Goal: Check status: Check status

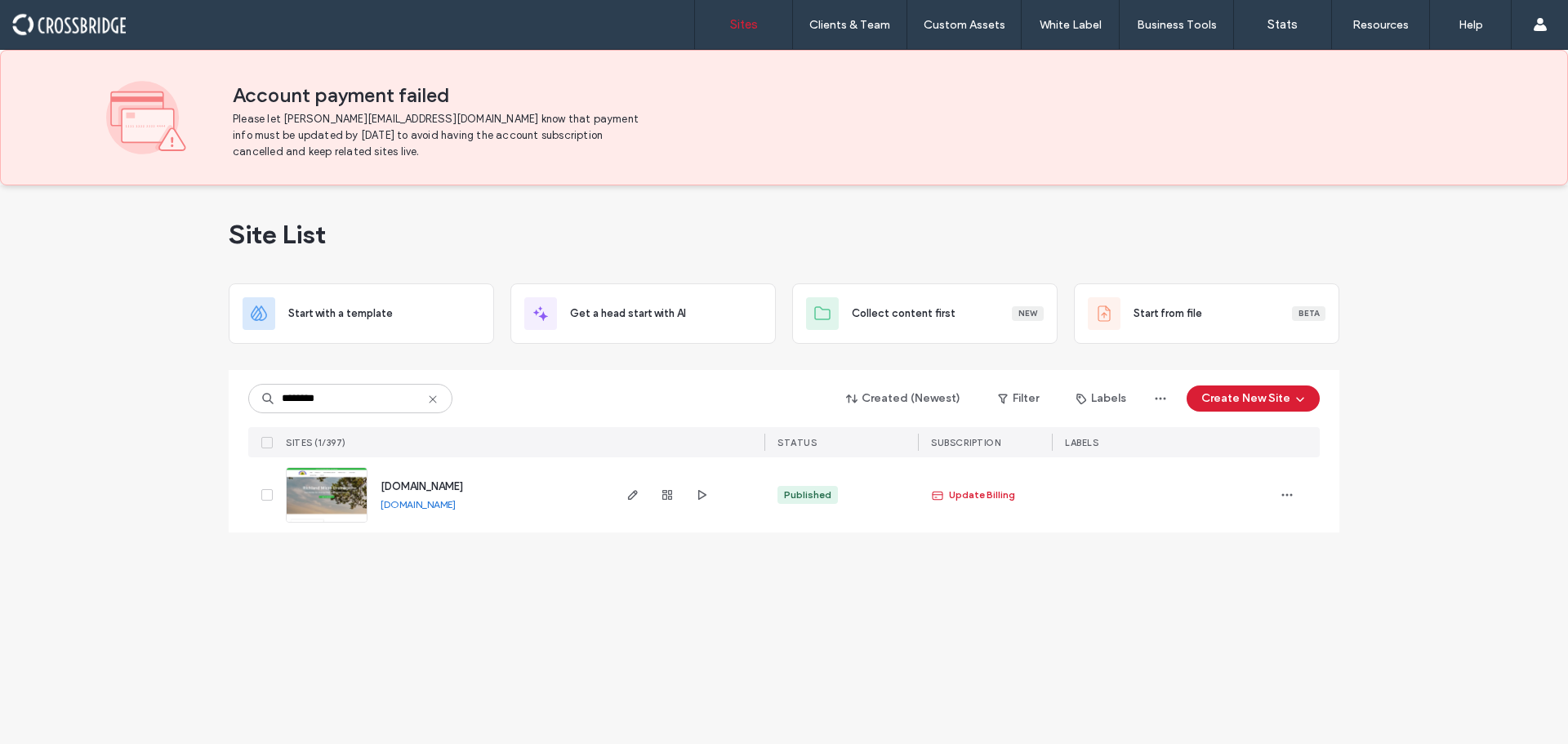
type input "********"
click at [335, 504] on img at bounding box center [326, 523] width 80 height 111
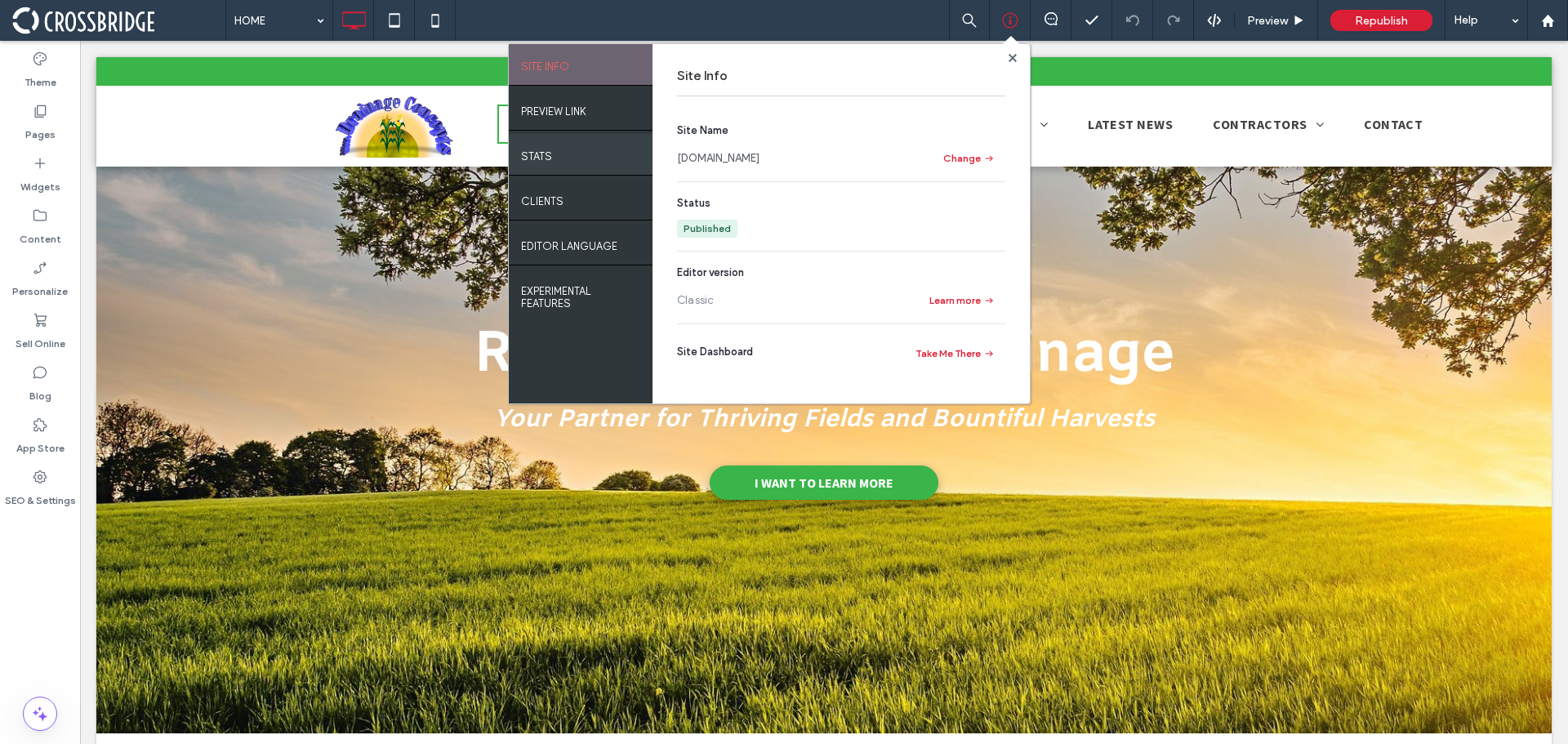
click at [557, 162] on div "STATS" at bounding box center [580, 154] width 143 height 41
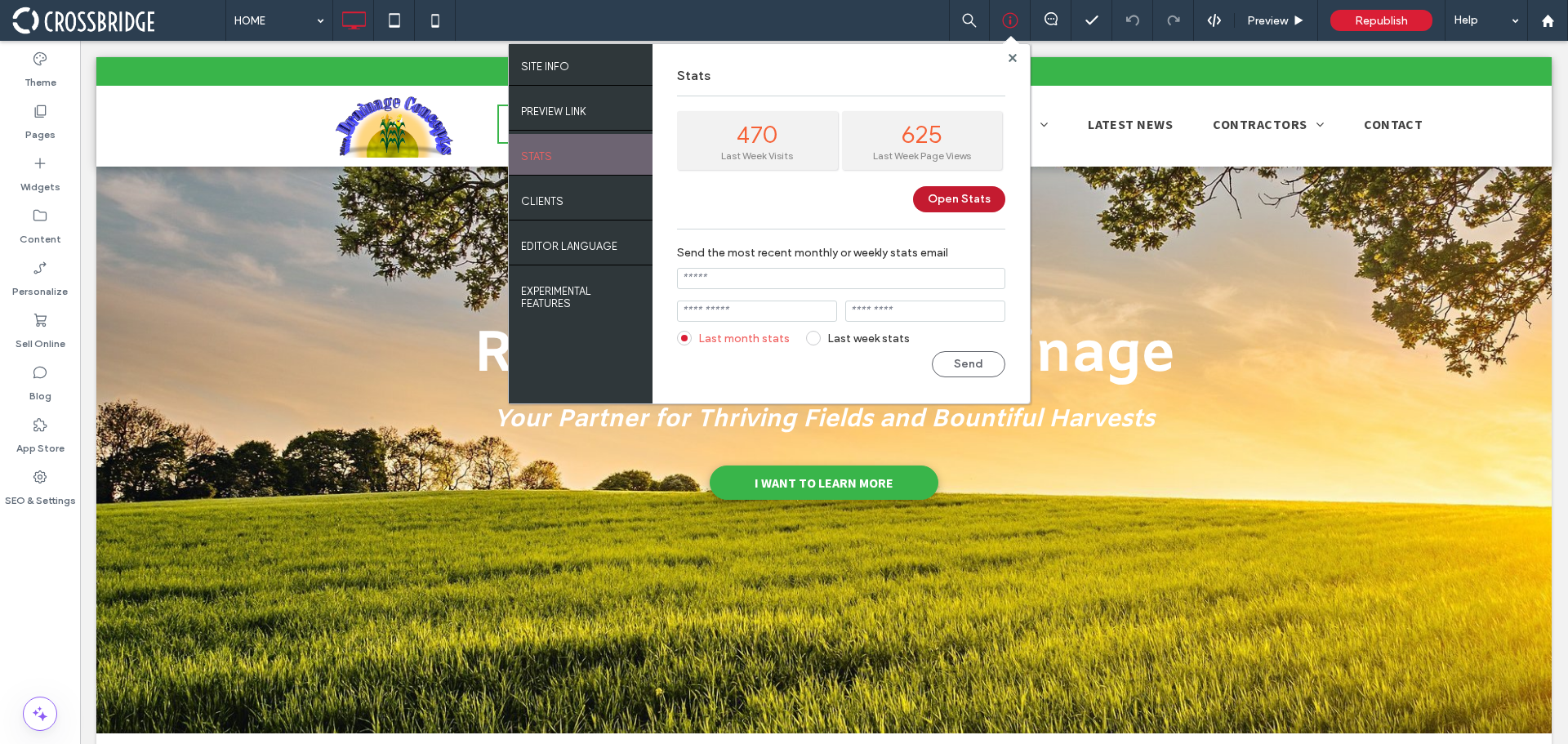
click at [955, 197] on button "Open Stats" at bounding box center [959, 199] width 92 height 26
drag, startPoint x: 1012, startPoint y: 56, endPoint x: 933, endPoint y: 14, distance: 89.5
click at [1012, 55] on icon at bounding box center [1012, 58] width 8 height 8
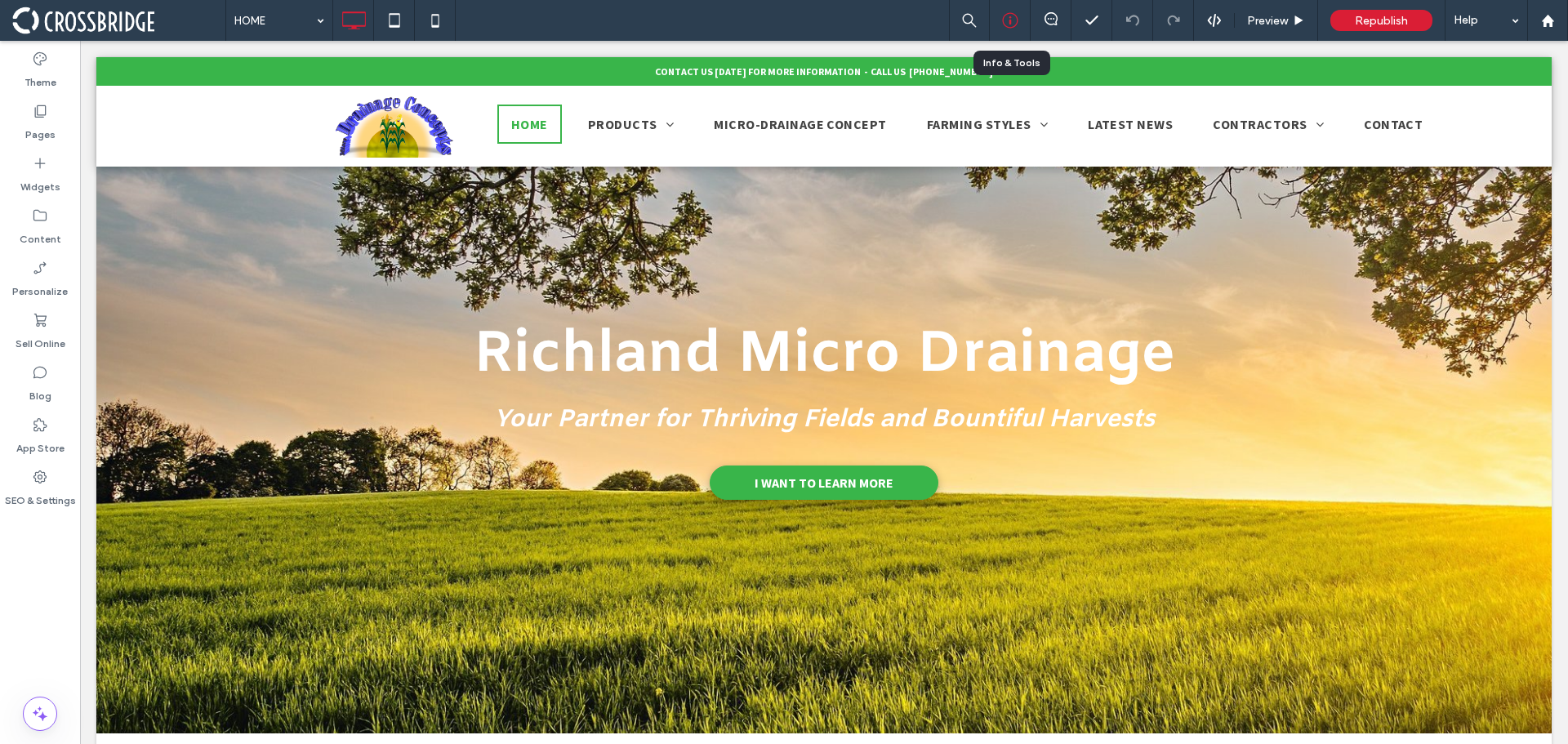
click at [1016, 21] on icon at bounding box center [1009, 20] width 16 height 16
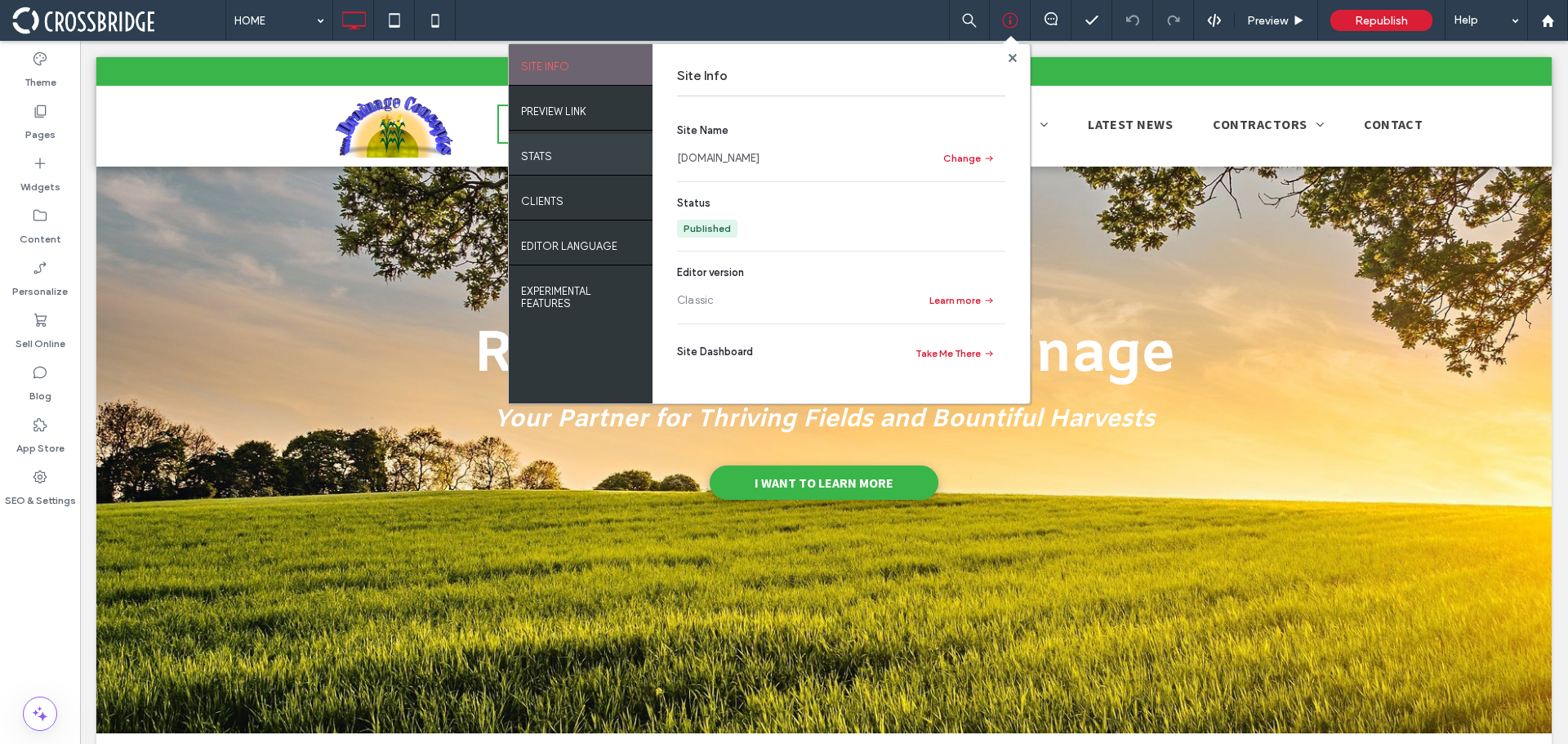
click at [572, 154] on div "STATS" at bounding box center [580, 154] width 143 height 41
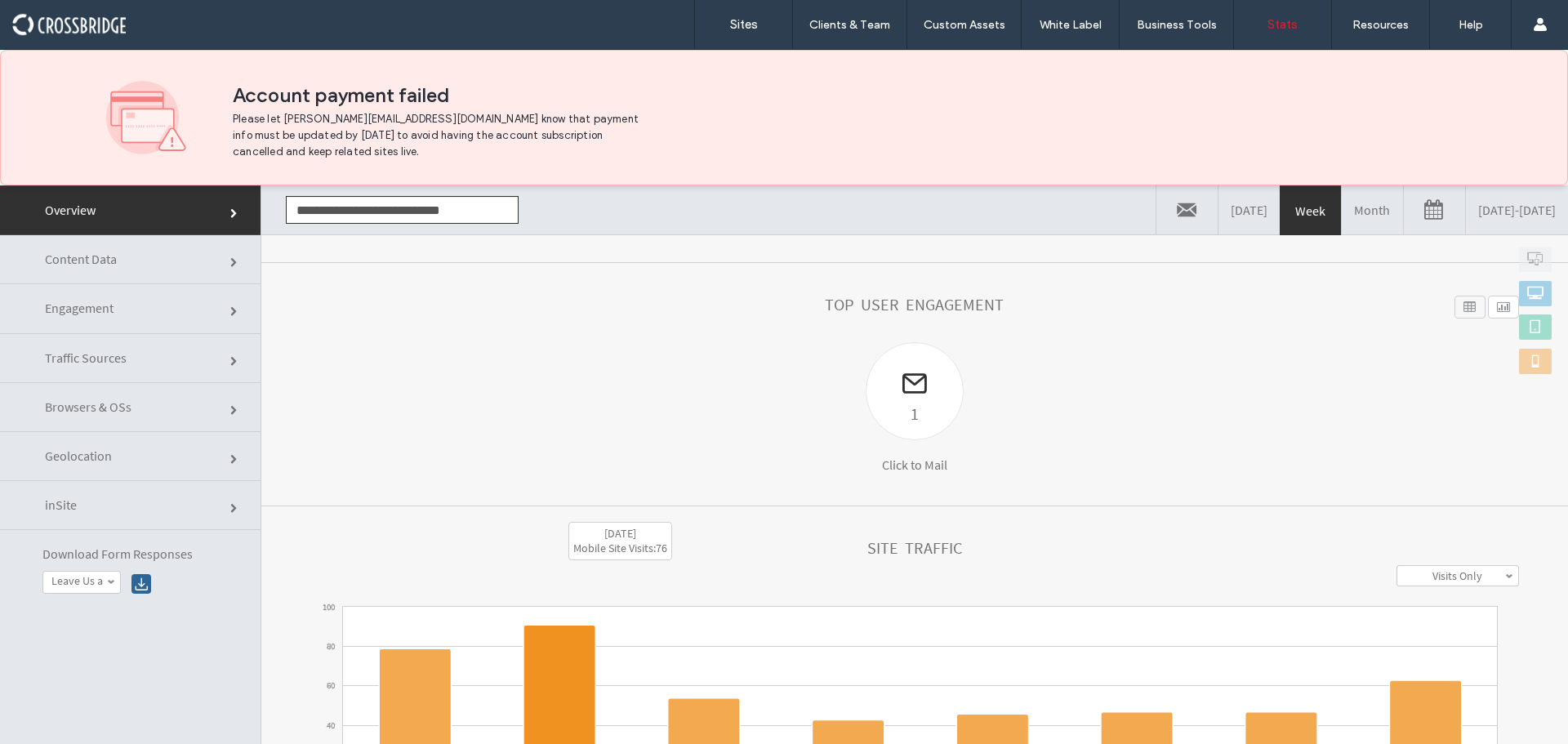
scroll to position [107, 0]
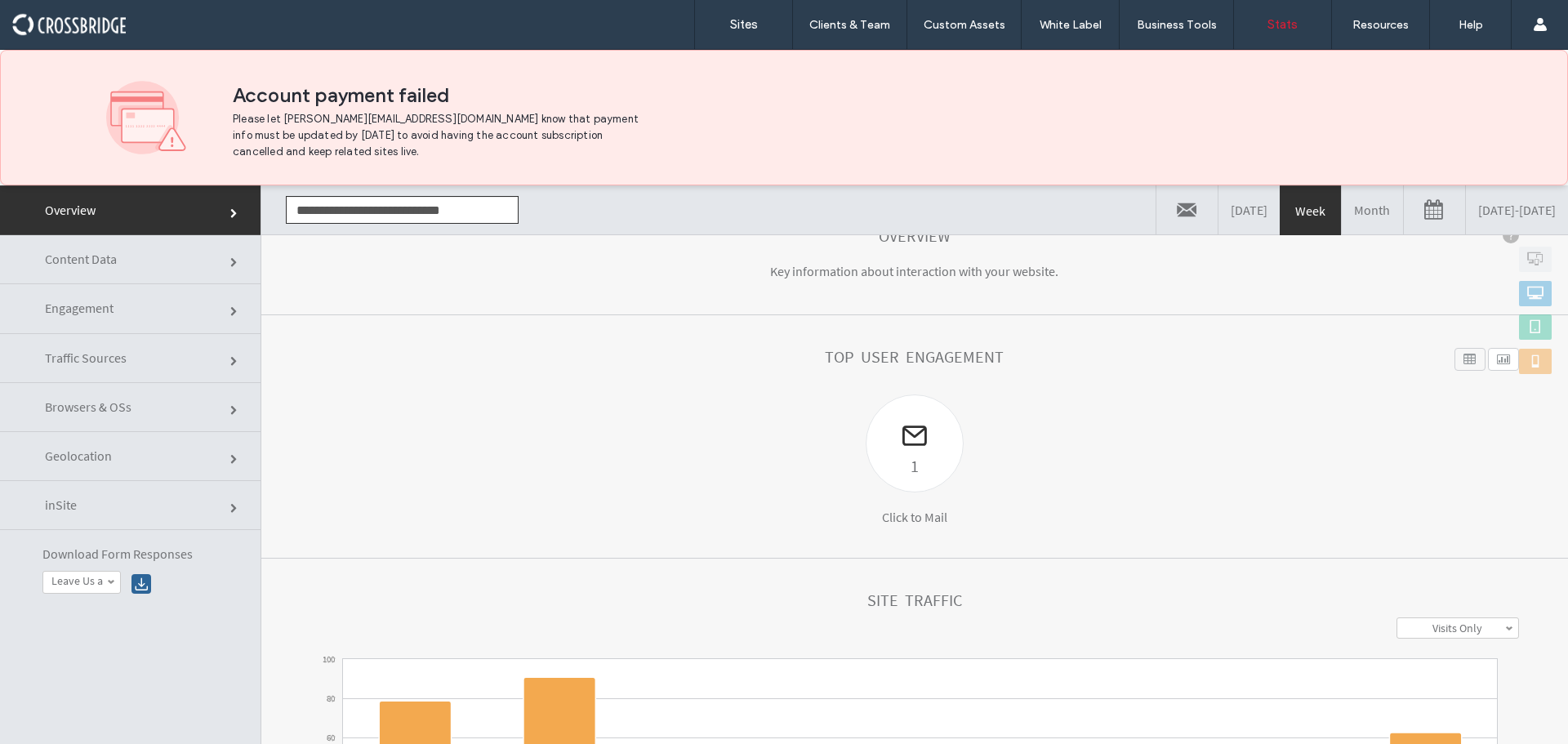
click at [230, 356] on span "Traffic Sources" at bounding box center [235, 361] width 9 height 9
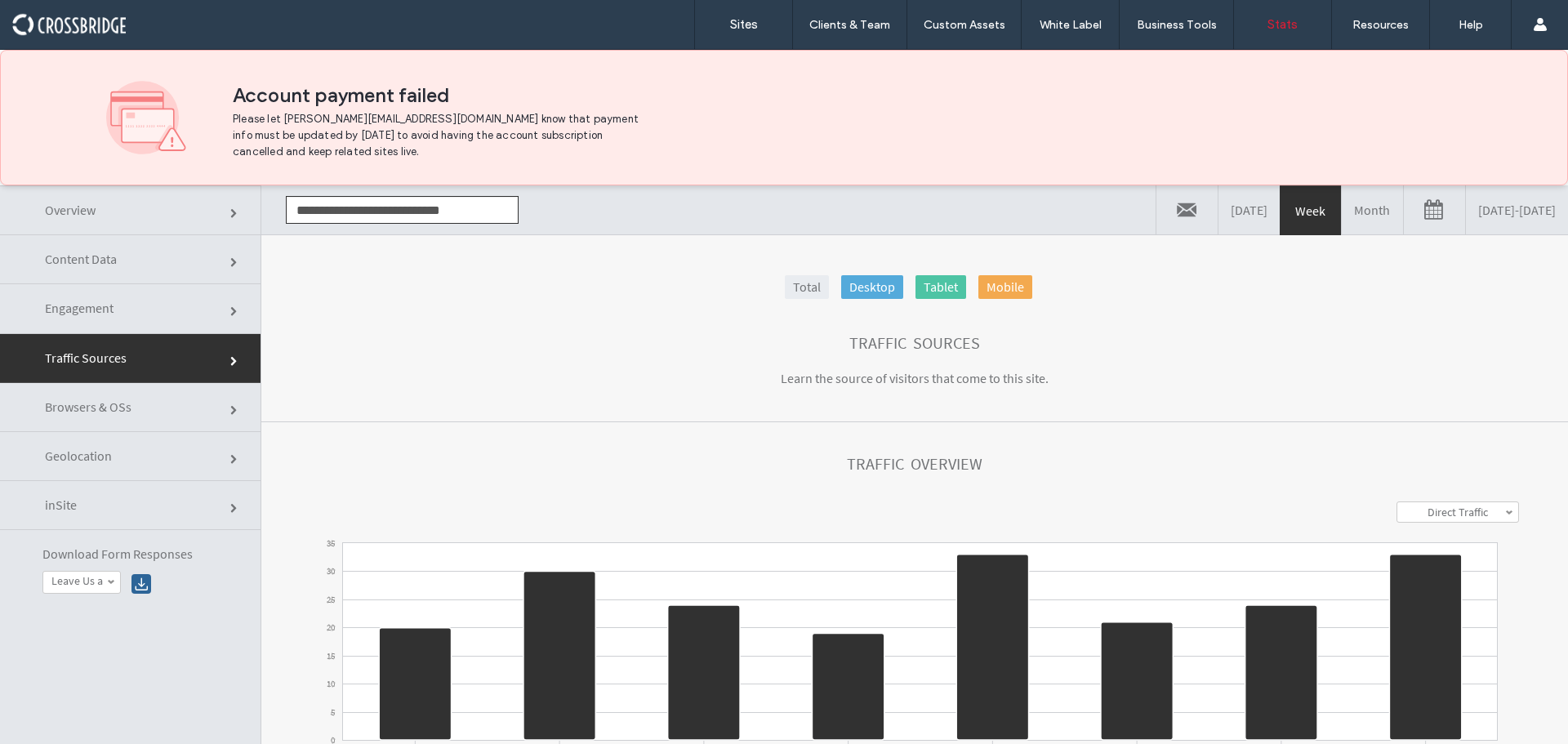
click at [230, 408] on span "Browsers & OSs" at bounding box center [235, 410] width 9 height 9
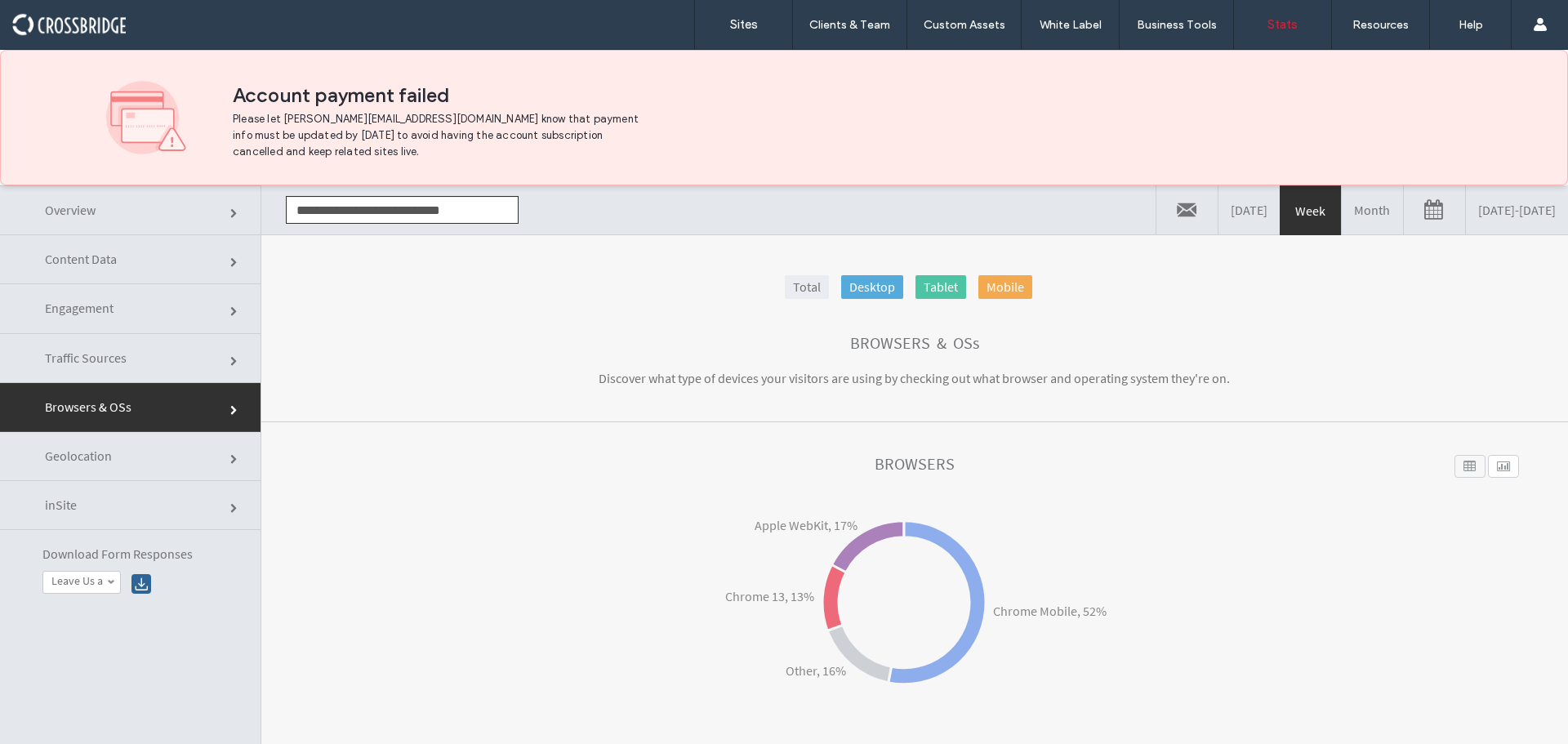
click at [230, 455] on span "Geolocation" at bounding box center [235, 459] width 9 height 9
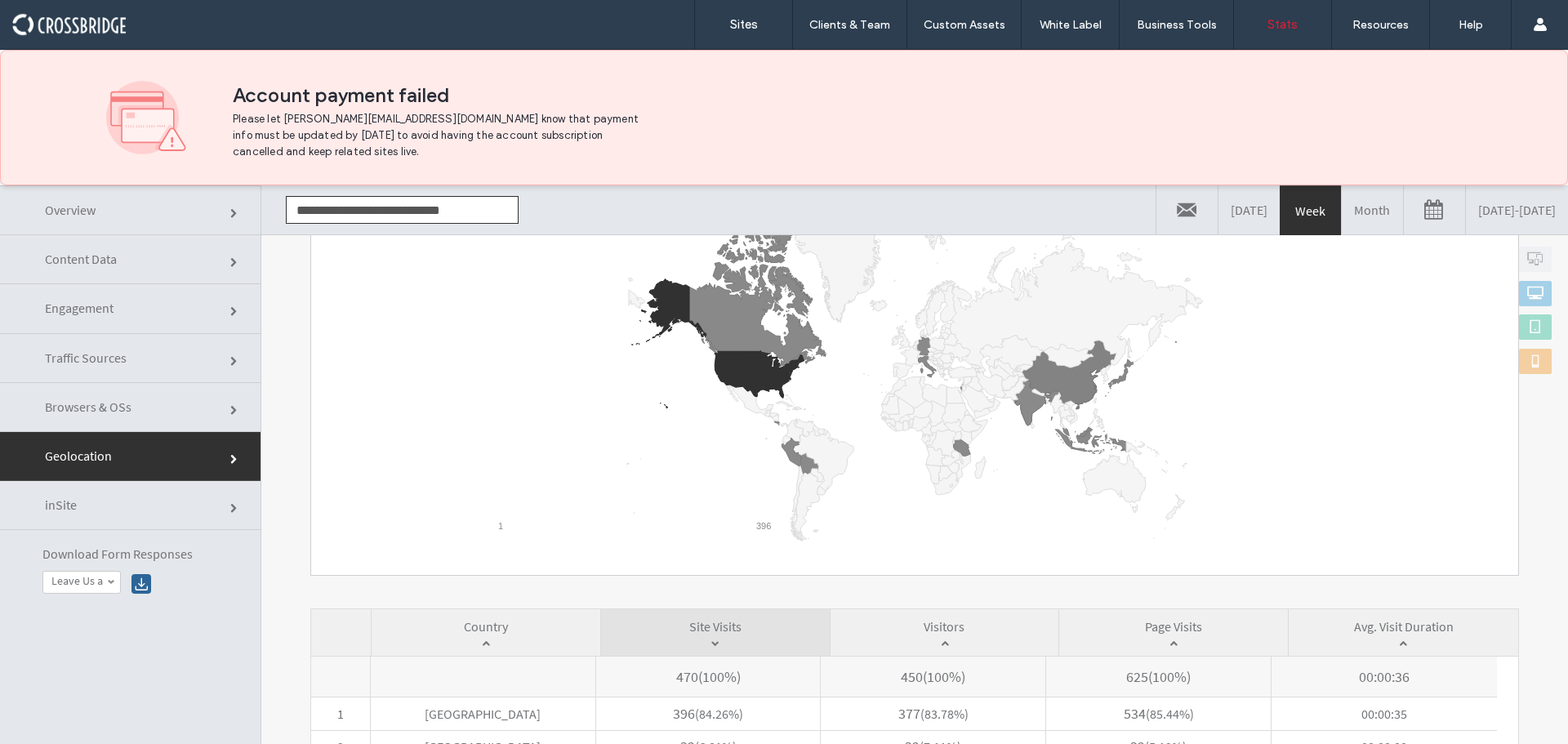
scroll to position [326, 0]
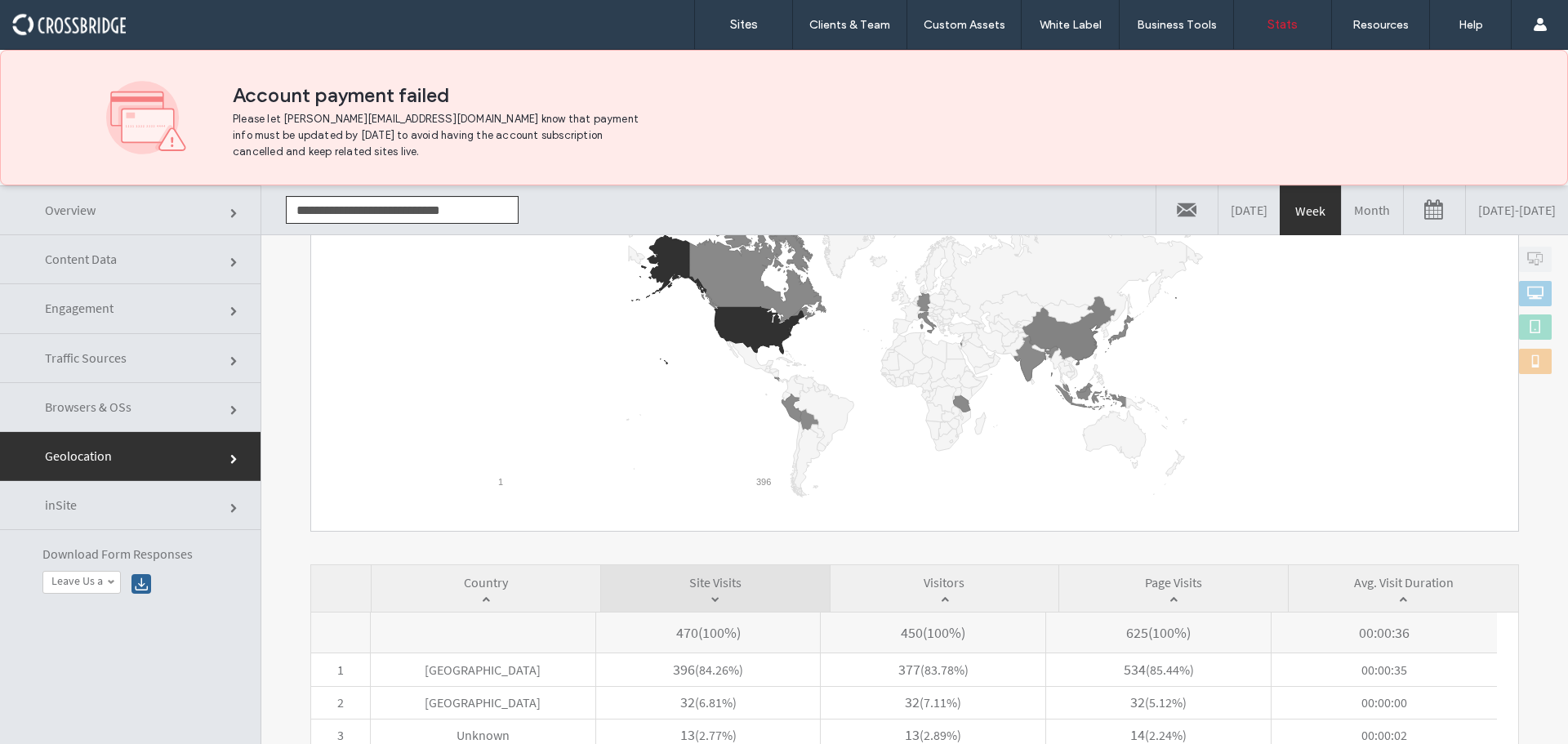
click link "inSite"
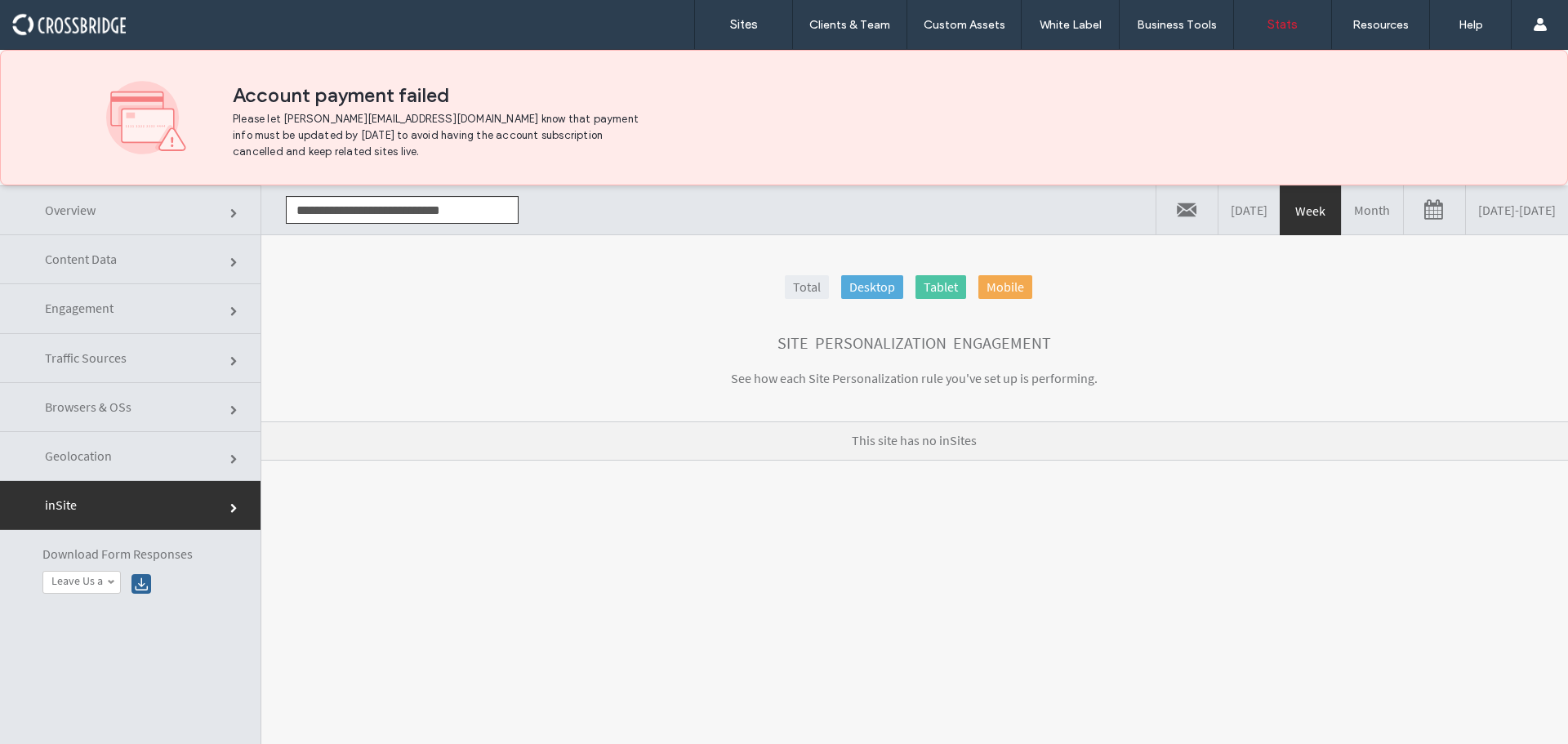
click link "Geolocation"
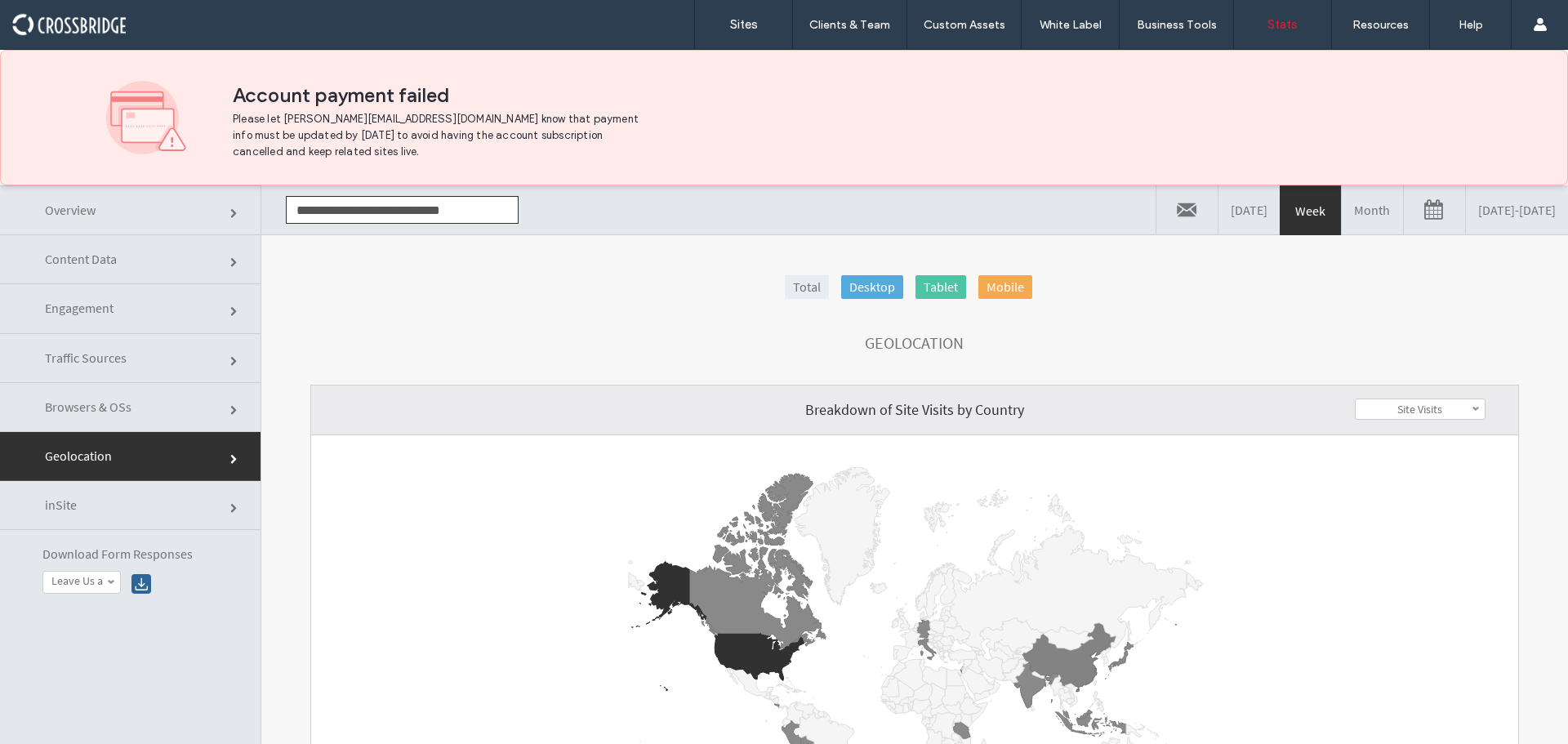
click at [230, 411] on span "Browsers & OSs" at bounding box center [235, 410] width 9 height 9
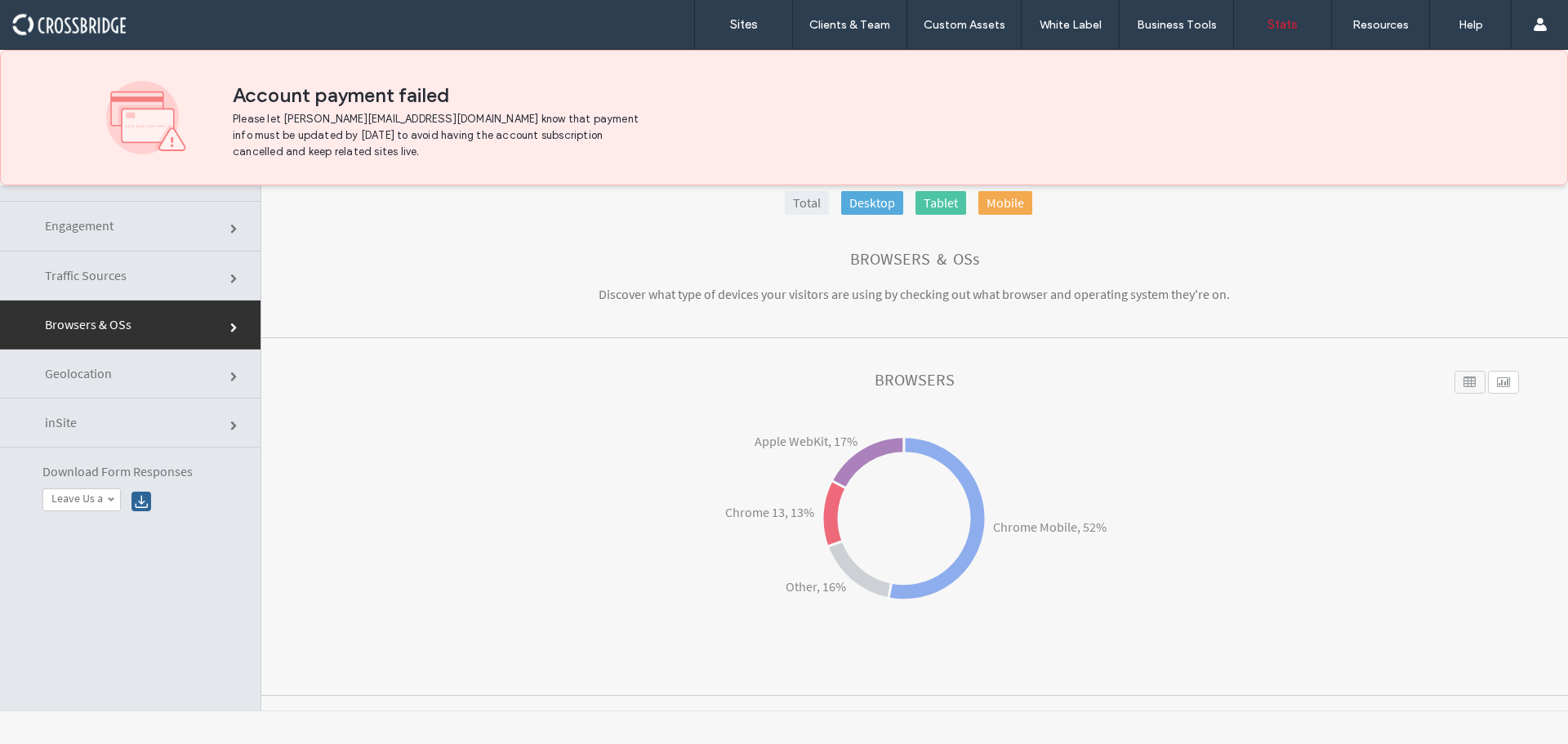
scroll to position [0, 0]
click link "Traffic Sources"
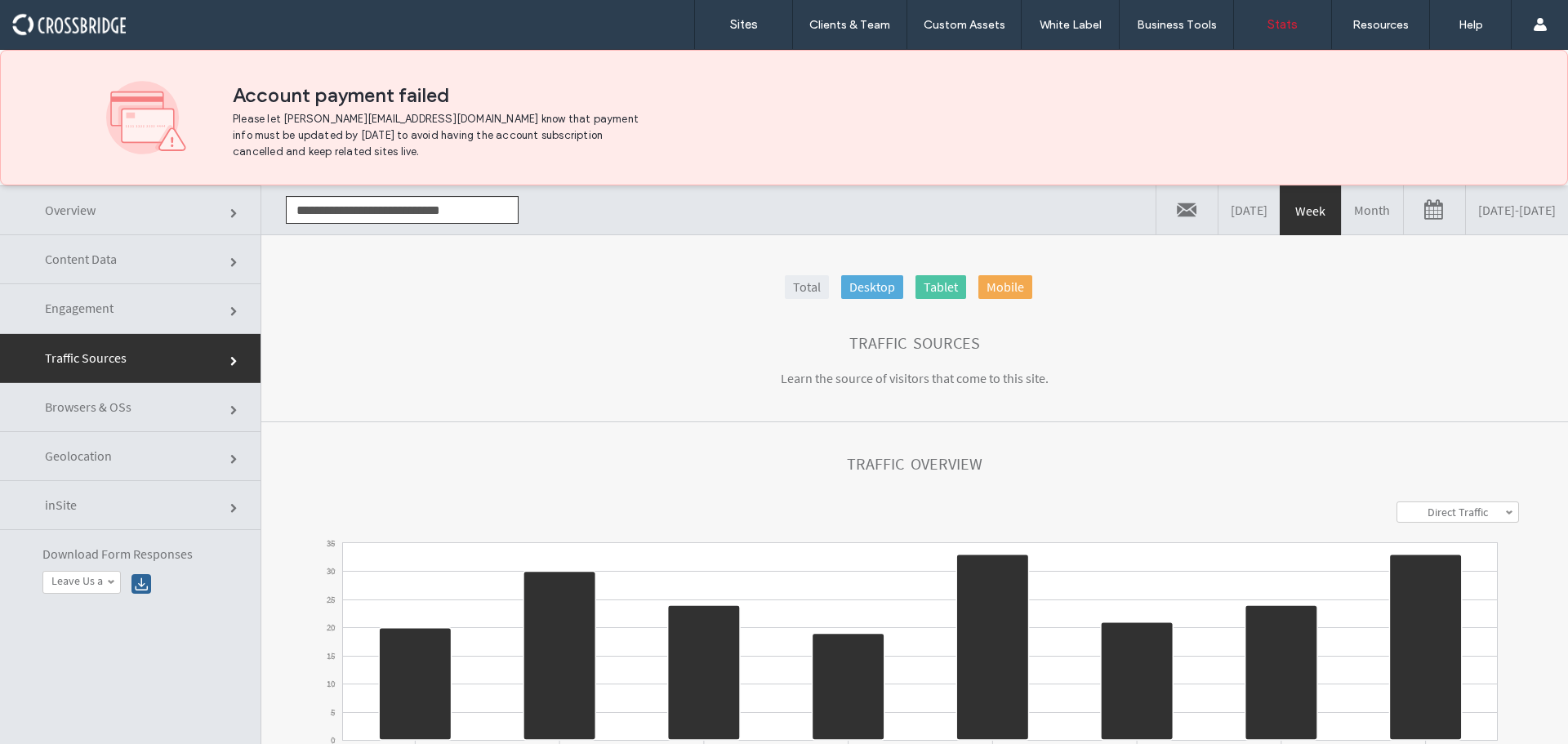
click link "Engagement"
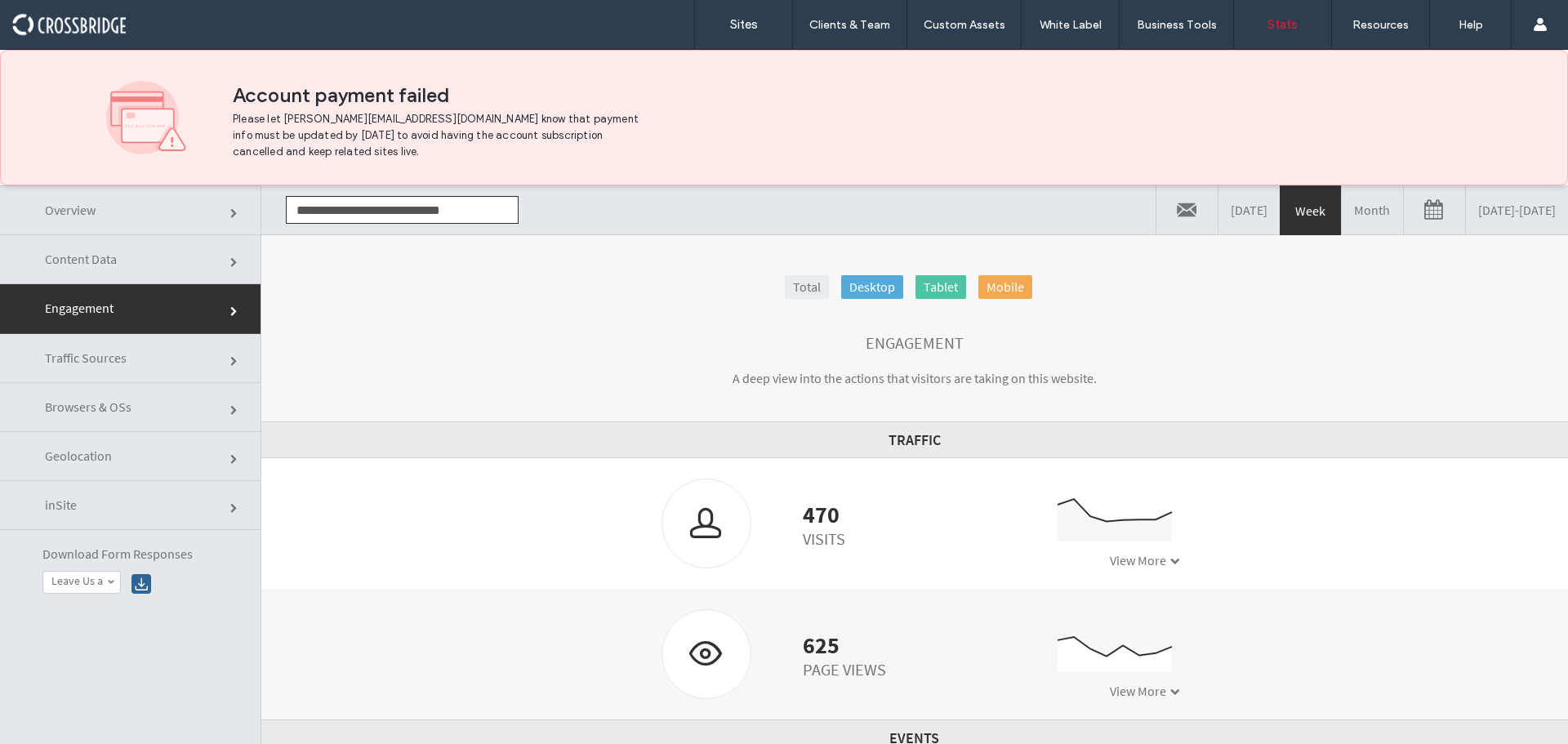
click link "Content Data"
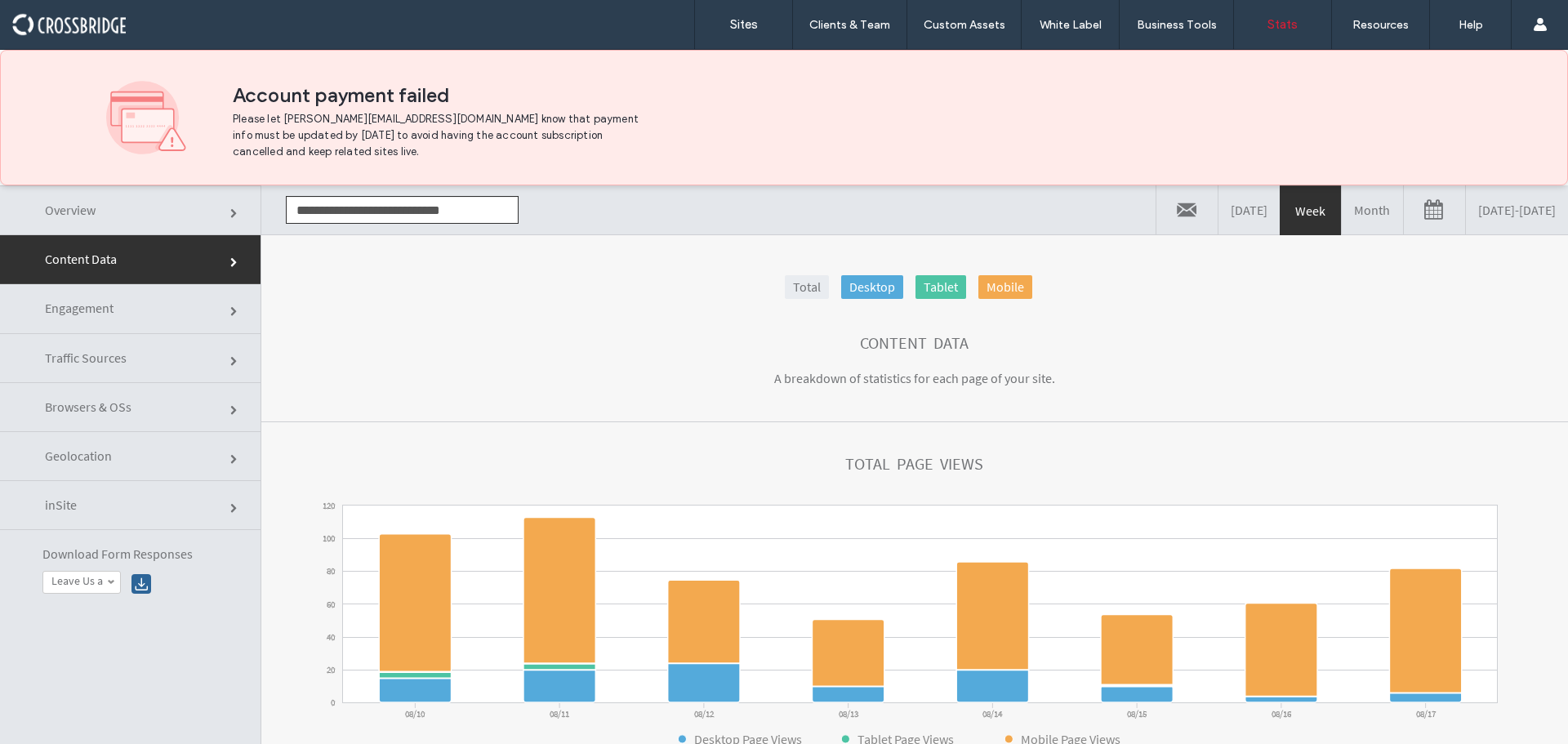
click link "Overview"
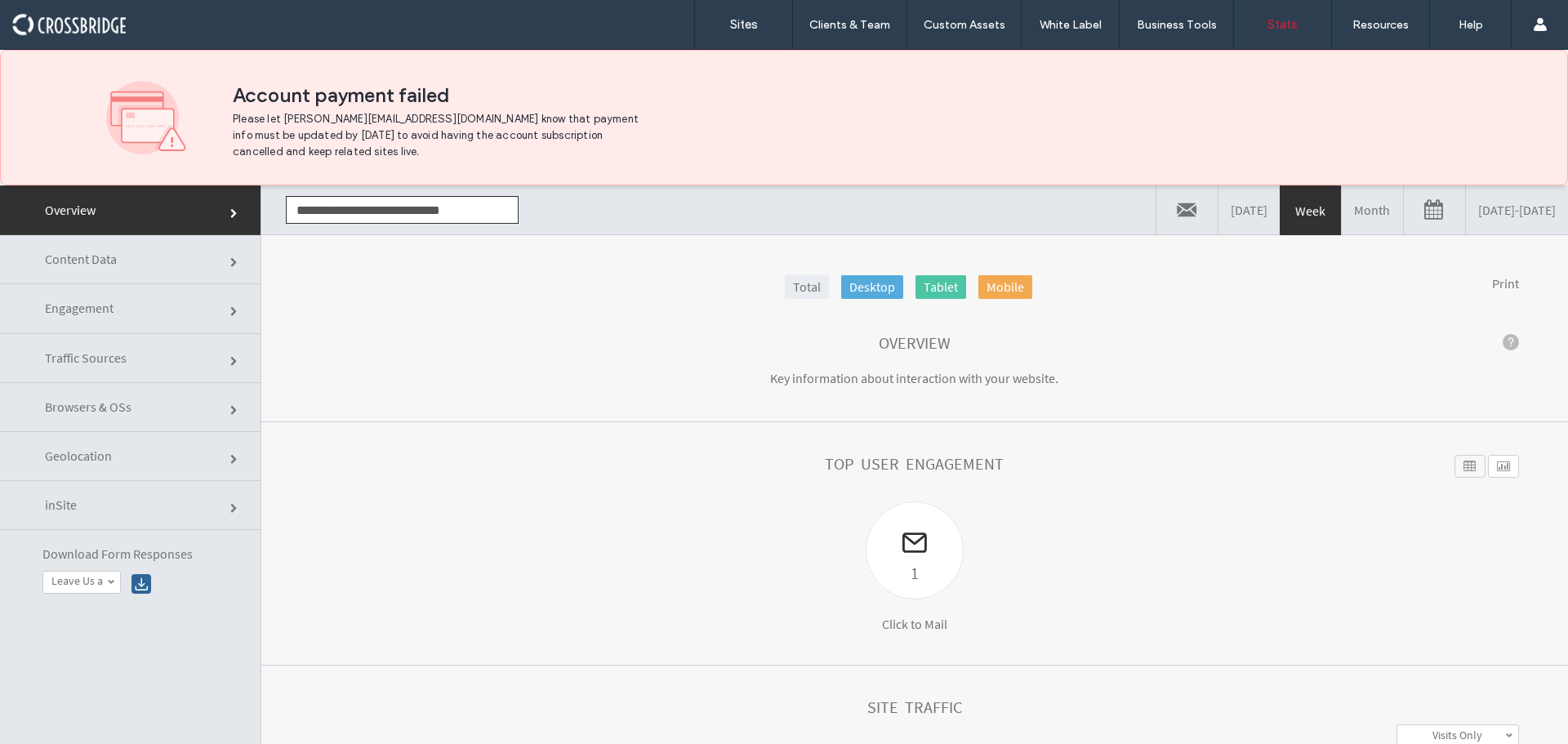
click at [1466, 214] on link "[DATE] - [DATE]" at bounding box center [1517, 210] width 102 height 49
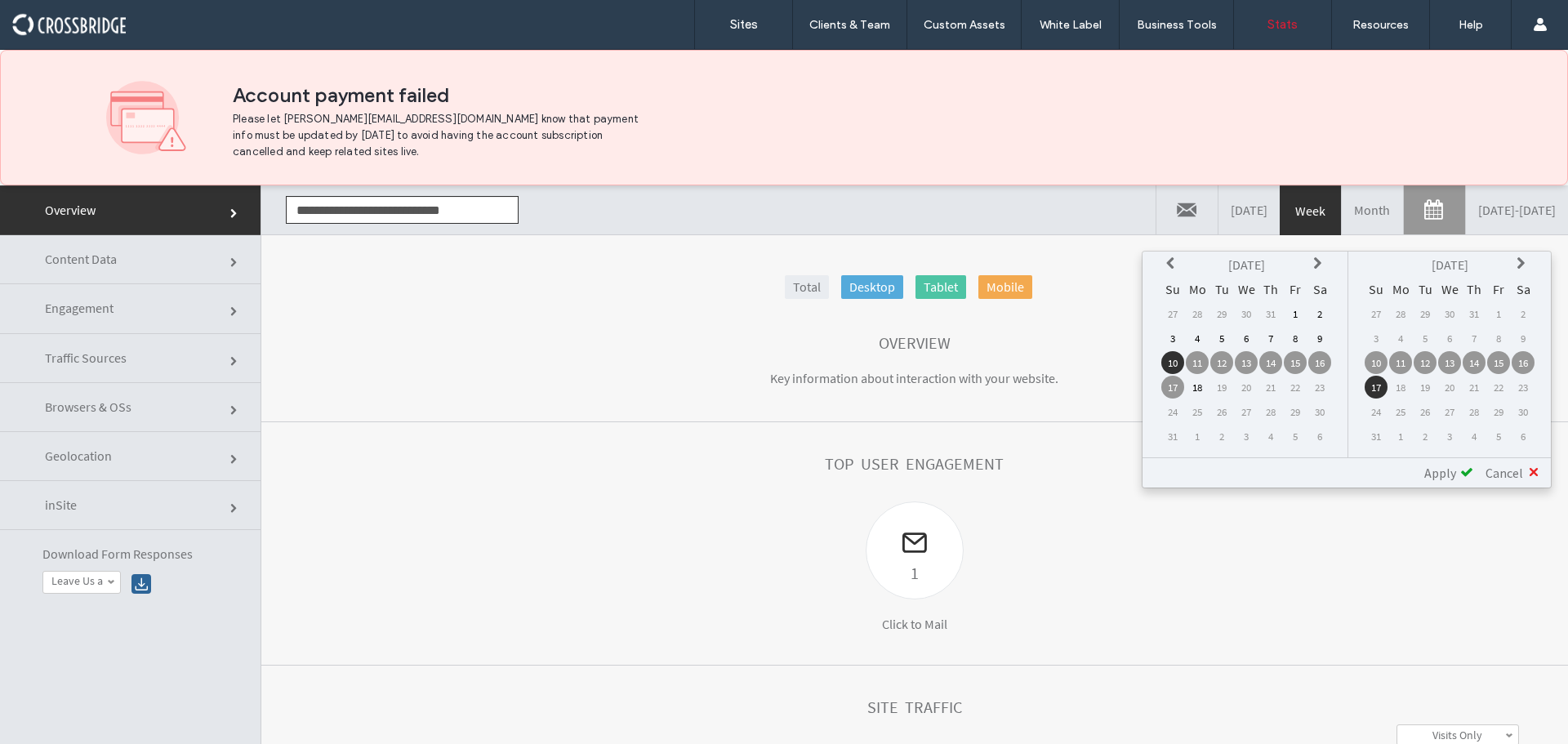
click at [1166, 265] on icon at bounding box center [1173, 264] width 13 height 13
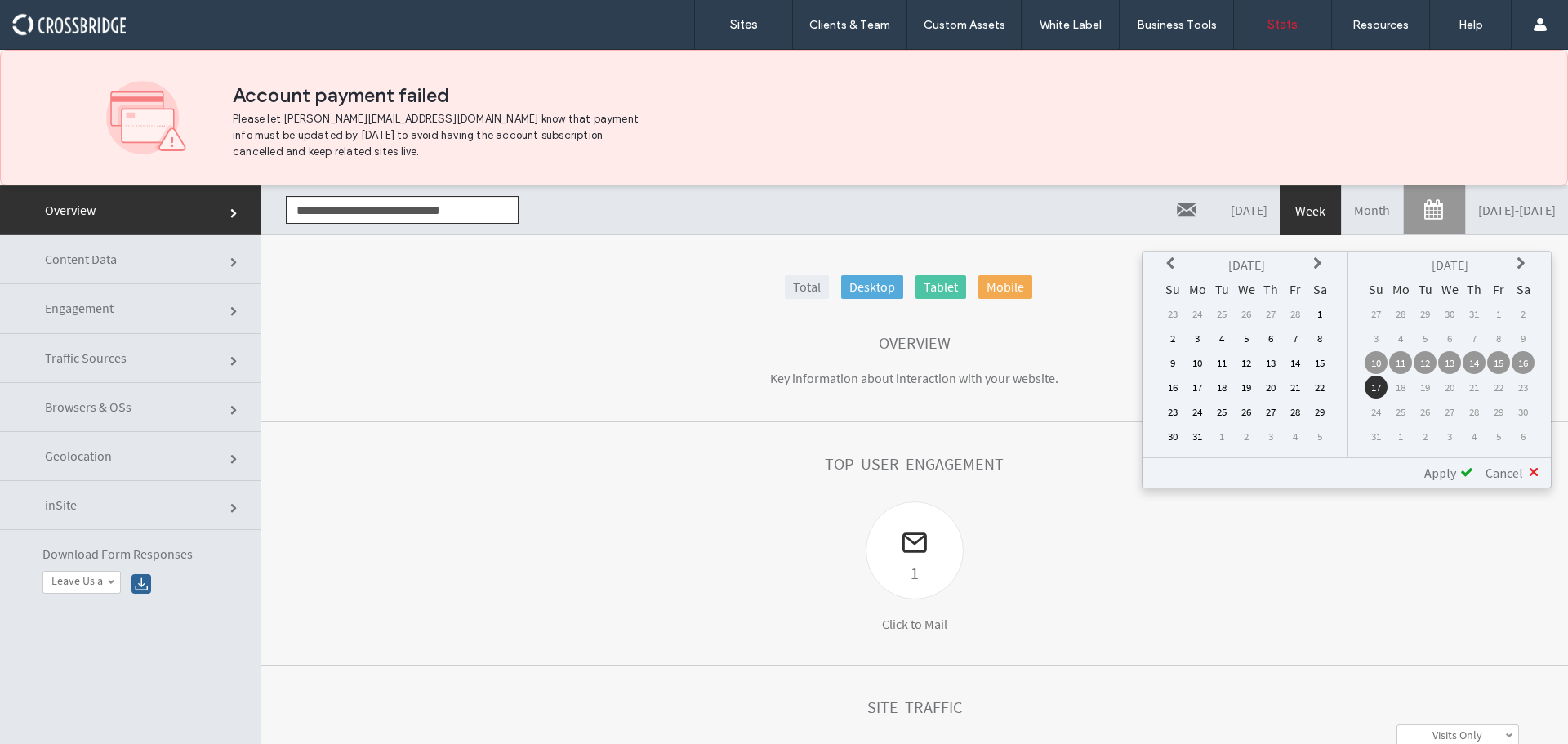
click at [1166, 265] on icon at bounding box center [1173, 264] width 13 height 13
click at [1252, 309] on td "1" at bounding box center [1246, 313] width 23 height 23
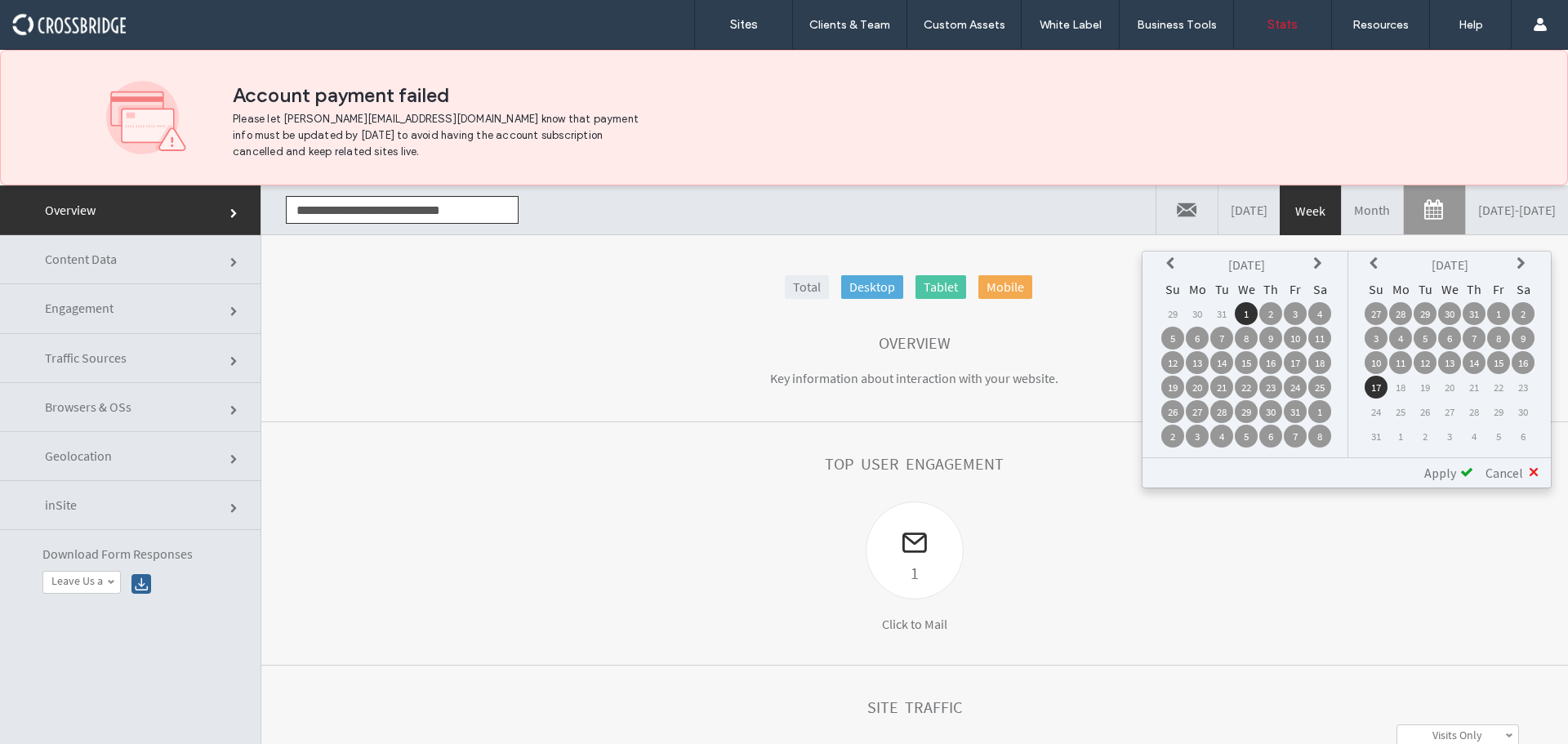
click at [1452, 471] on span "Apply" at bounding box center [1441, 472] width 32 height 16
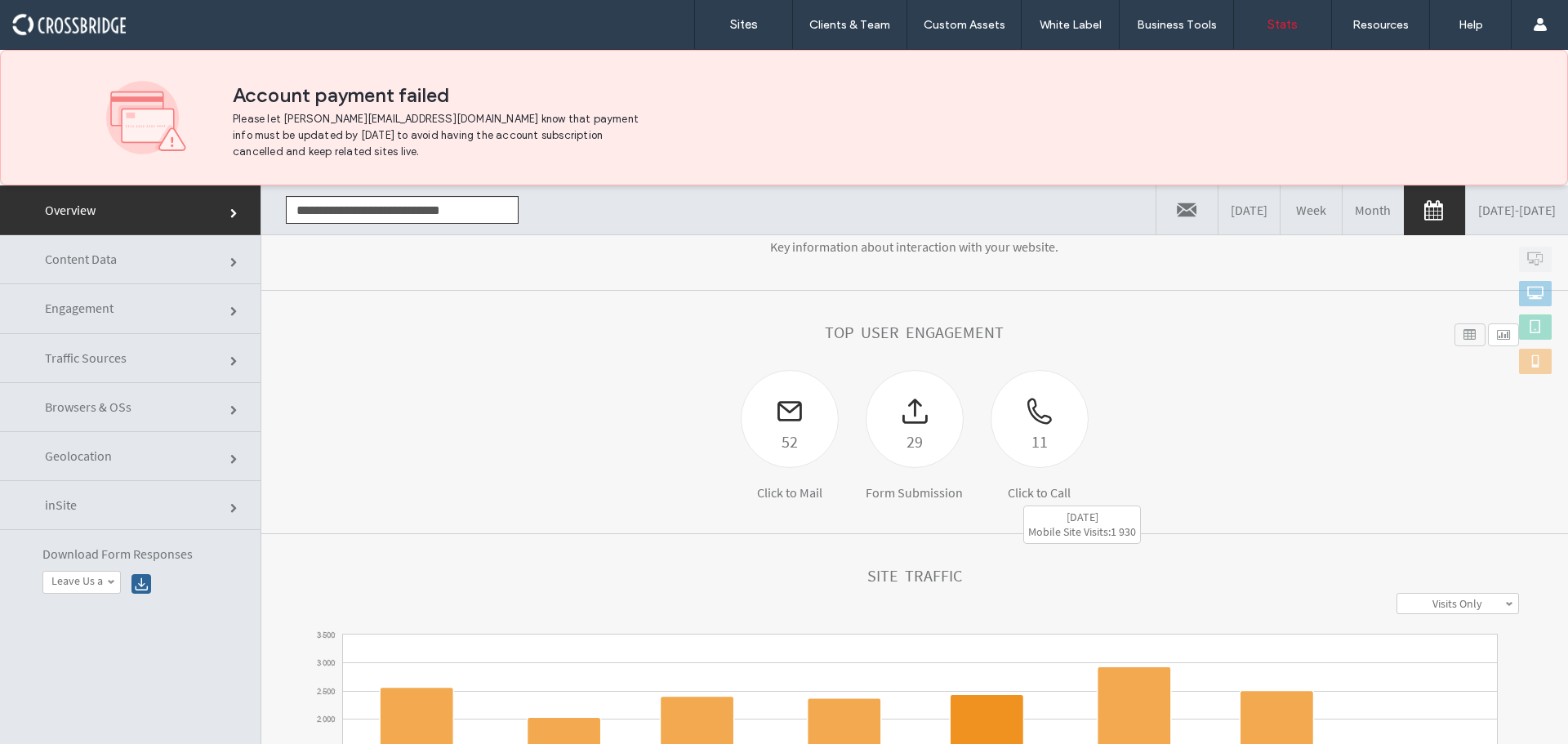
scroll to position [82, 0]
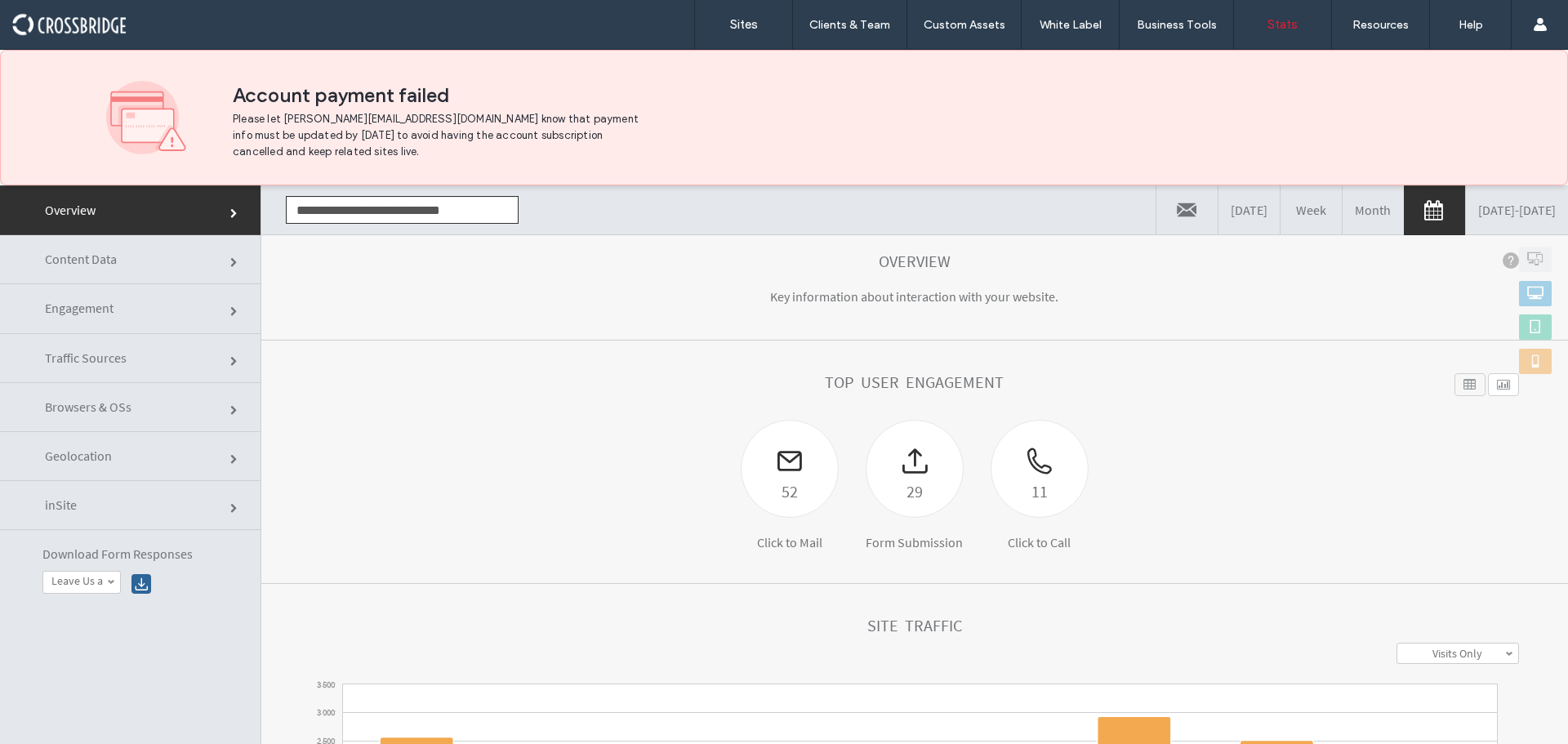
click at [1487, 223] on link "[DATE] - [DATE]" at bounding box center [1517, 210] width 102 height 49
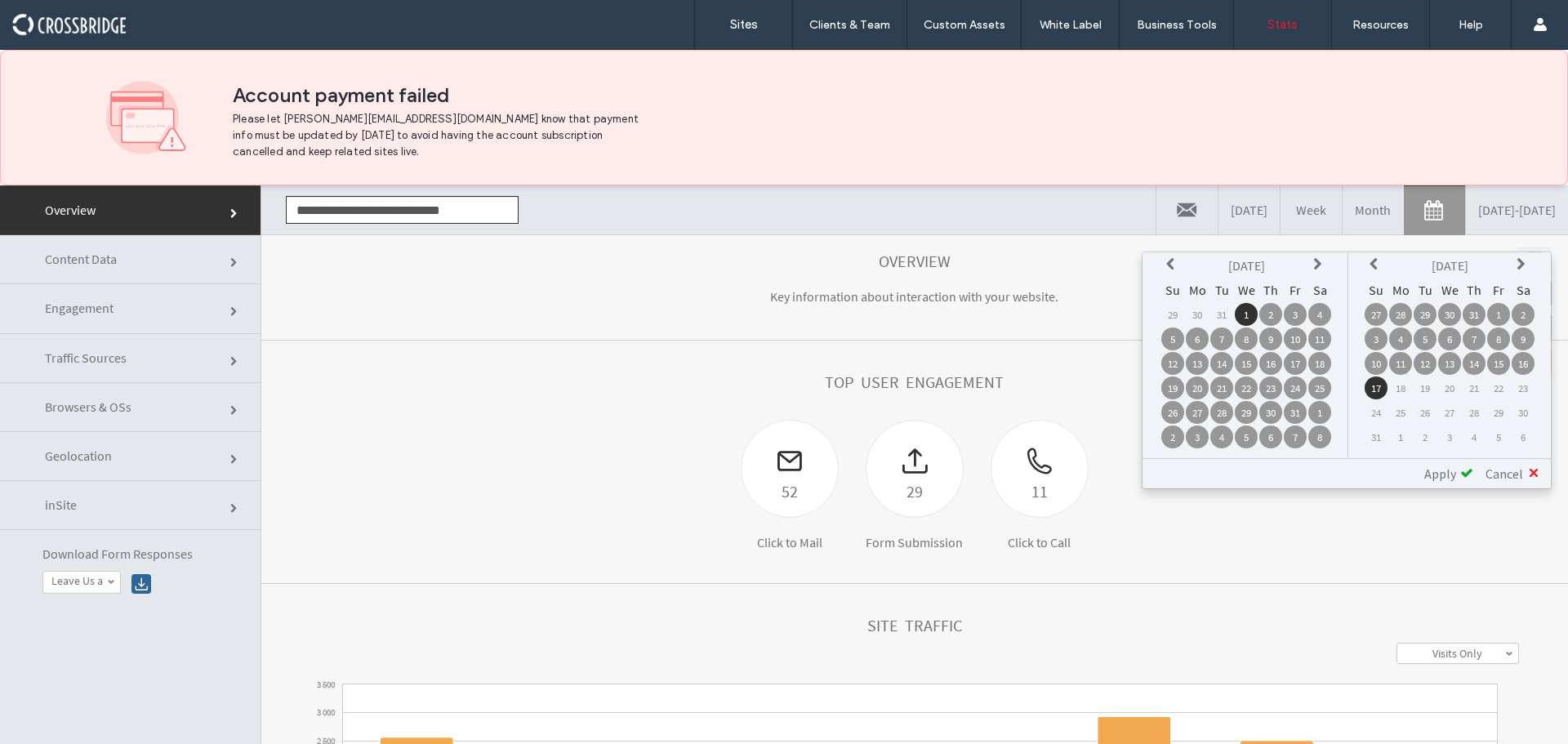
click at [1171, 264] on icon at bounding box center [1173, 265] width 13 height 13
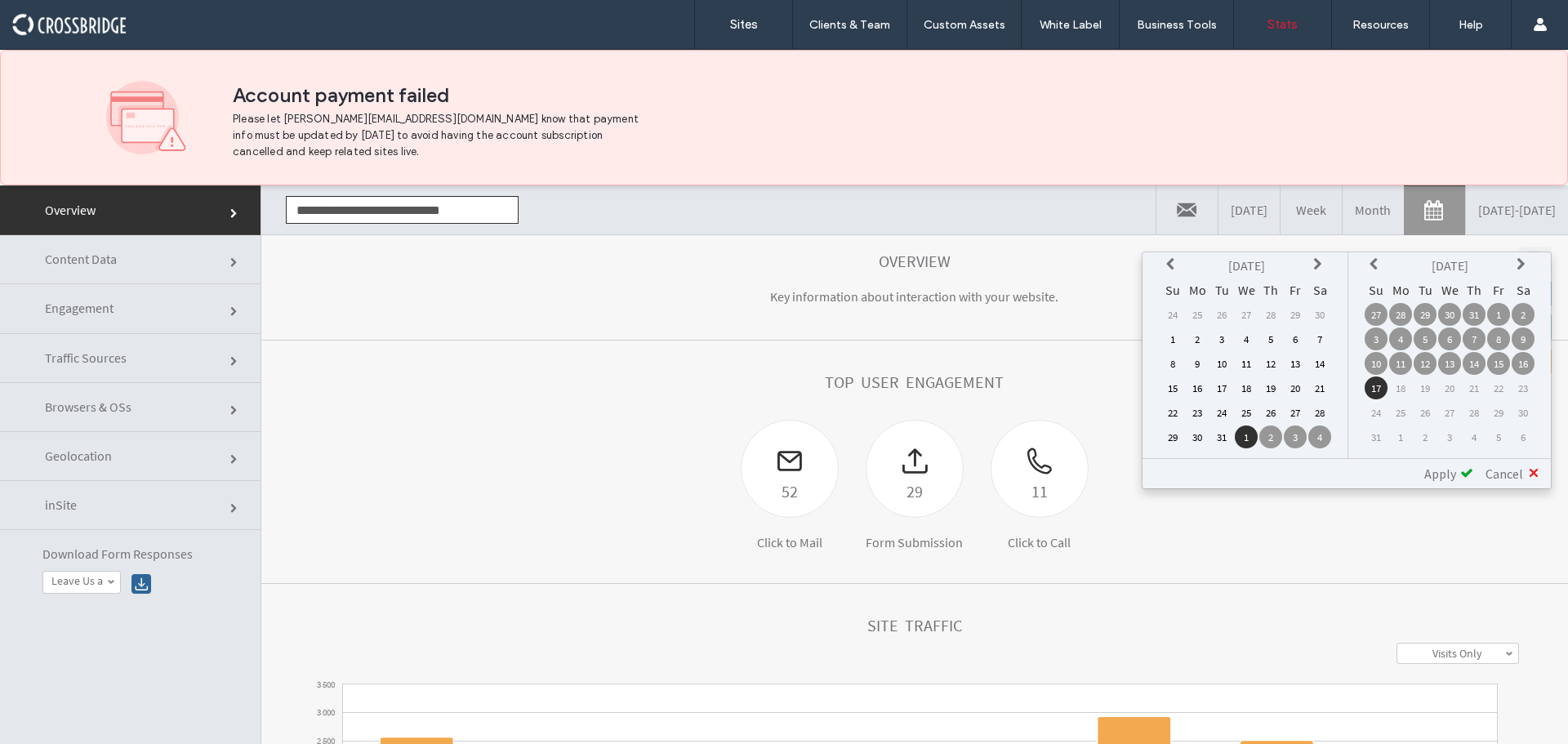
click at [1171, 264] on icon at bounding box center [1173, 265] width 13 height 13
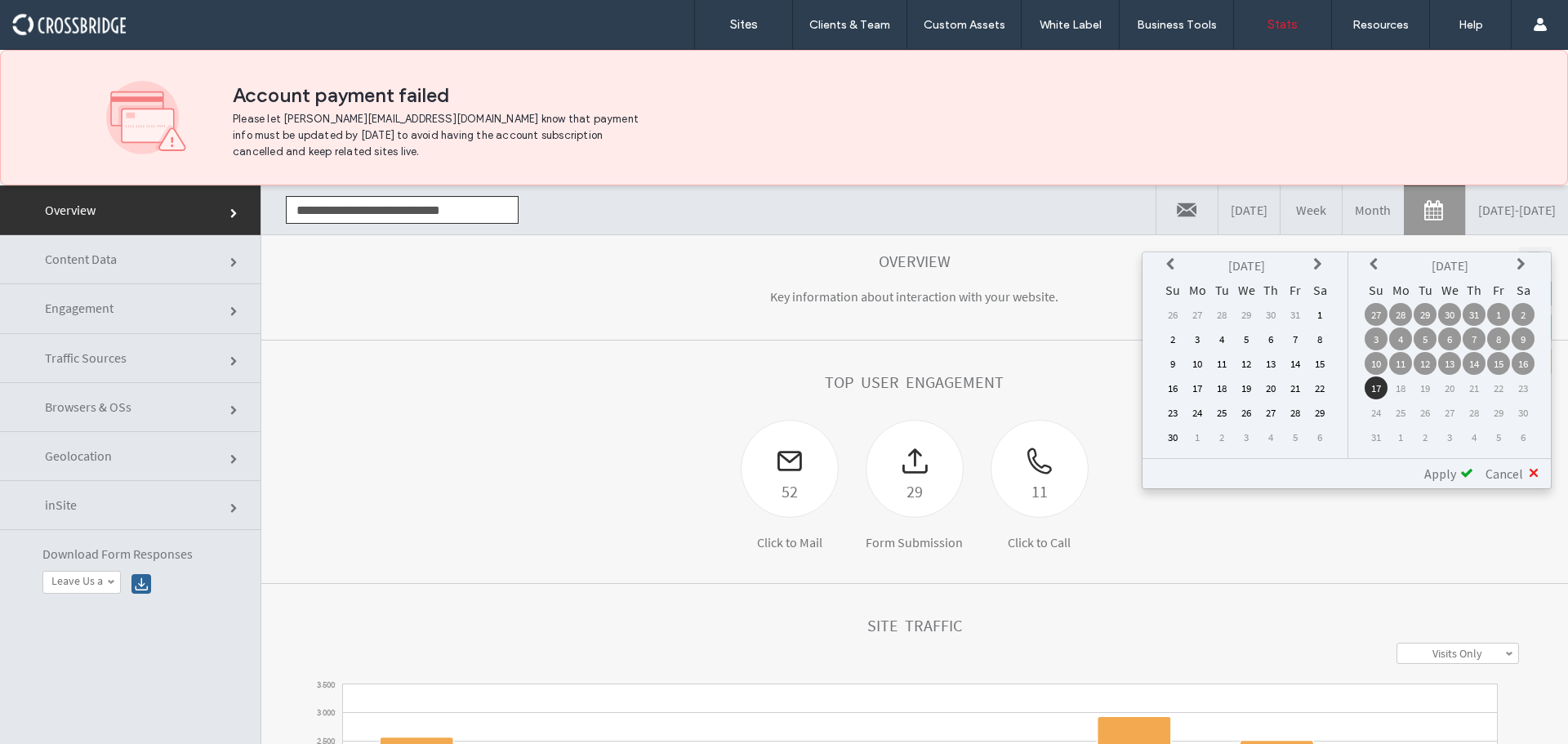
click at [1171, 264] on icon at bounding box center [1173, 265] width 13 height 13
click at [1200, 311] on td "1" at bounding box center [1197, 314] width 23 height 23
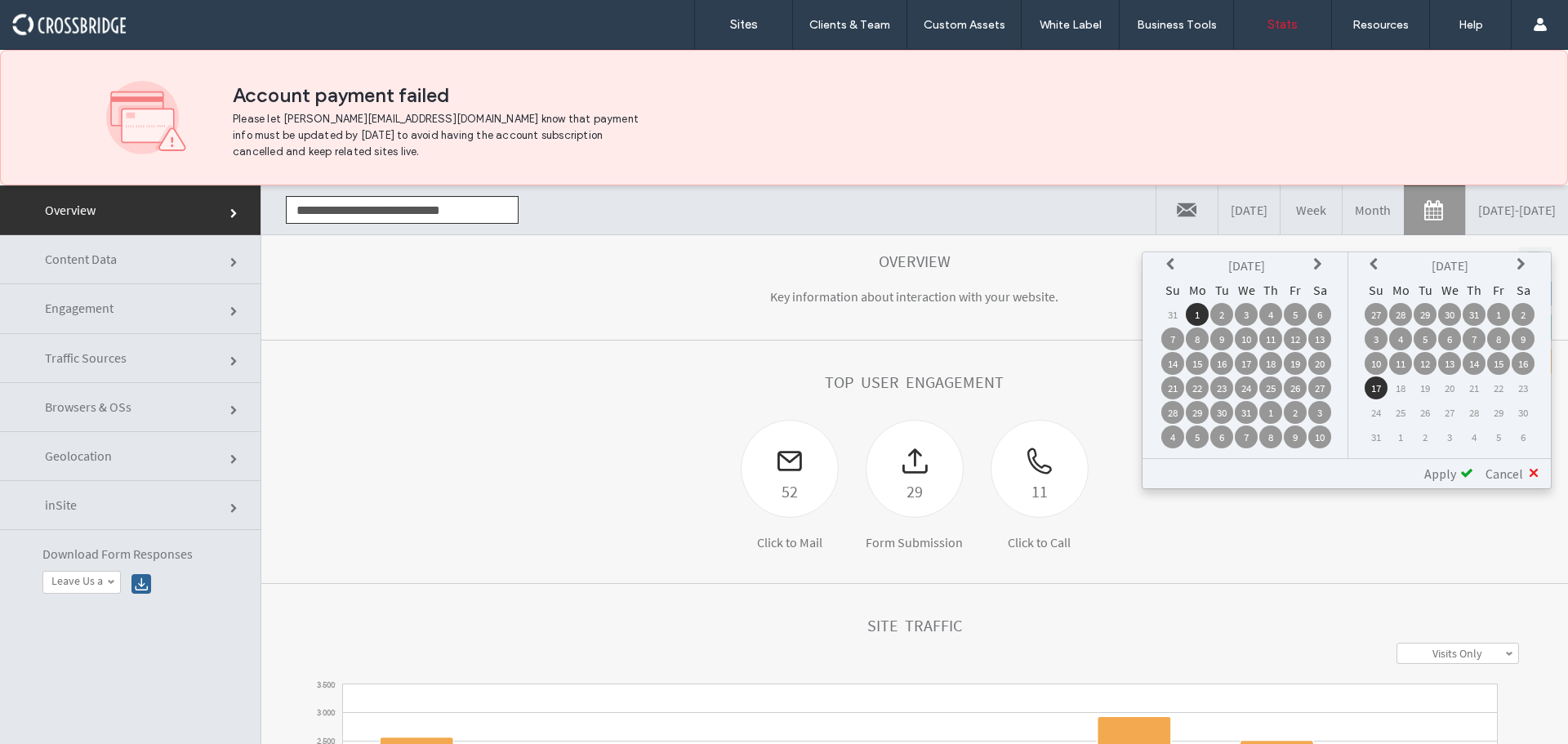
click at [1380, 261] on icon at bounding box center [1376, 265] width 13 height 13
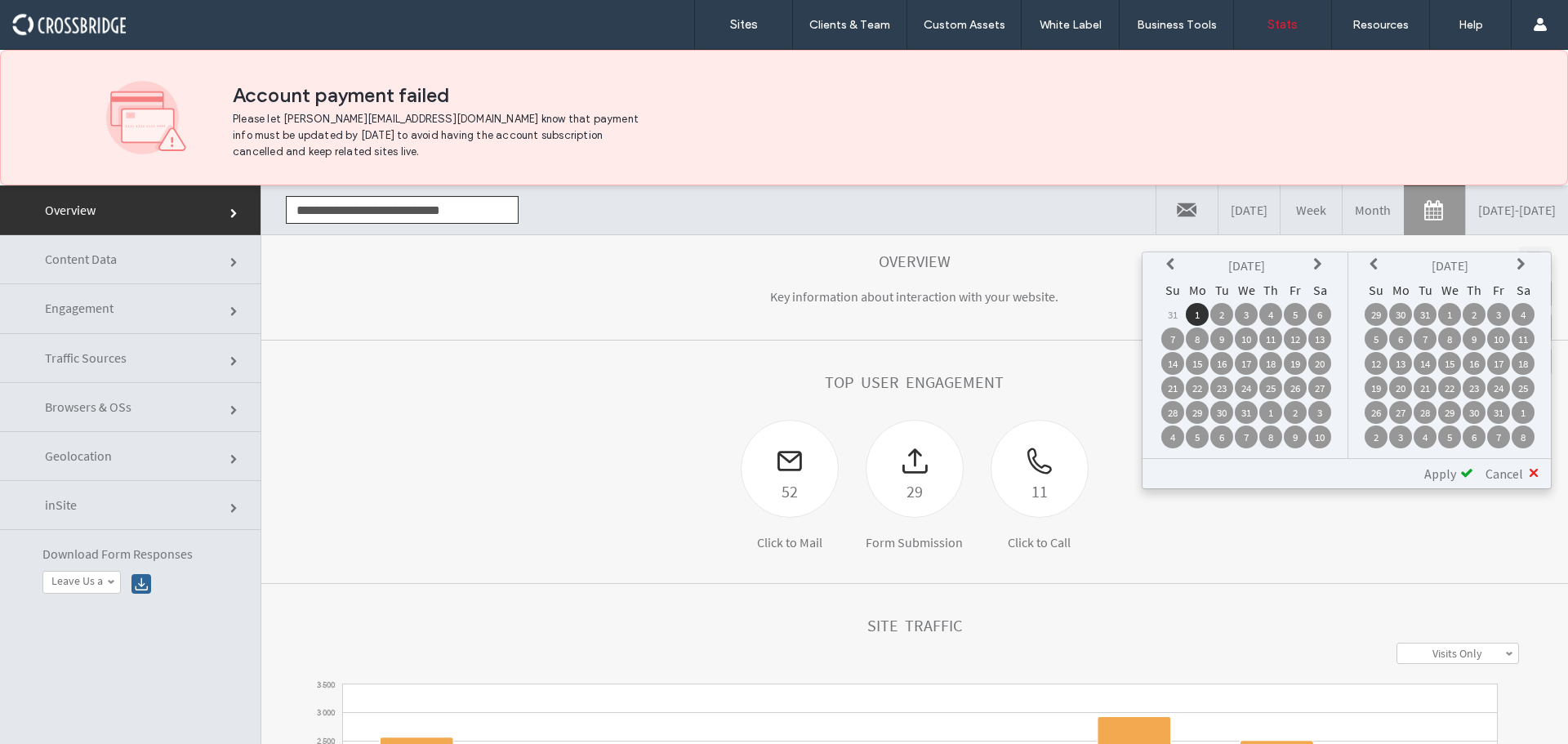
click at [1380, 261] on icon at bounding box center [1376, 265] width 13 height 13
click at [1379, 261] on icon at bounding box center [1376, 265] width 13 height 13
click at [1514, 260] on th at bounding box center [1523, 265] width 23 height 23
click at [1432, 440] on td "31" at bounding box center [1425, 437] width 23 height 23
click at [1462, 469] on span at bounding box center [1467, 472] width 13 height 13
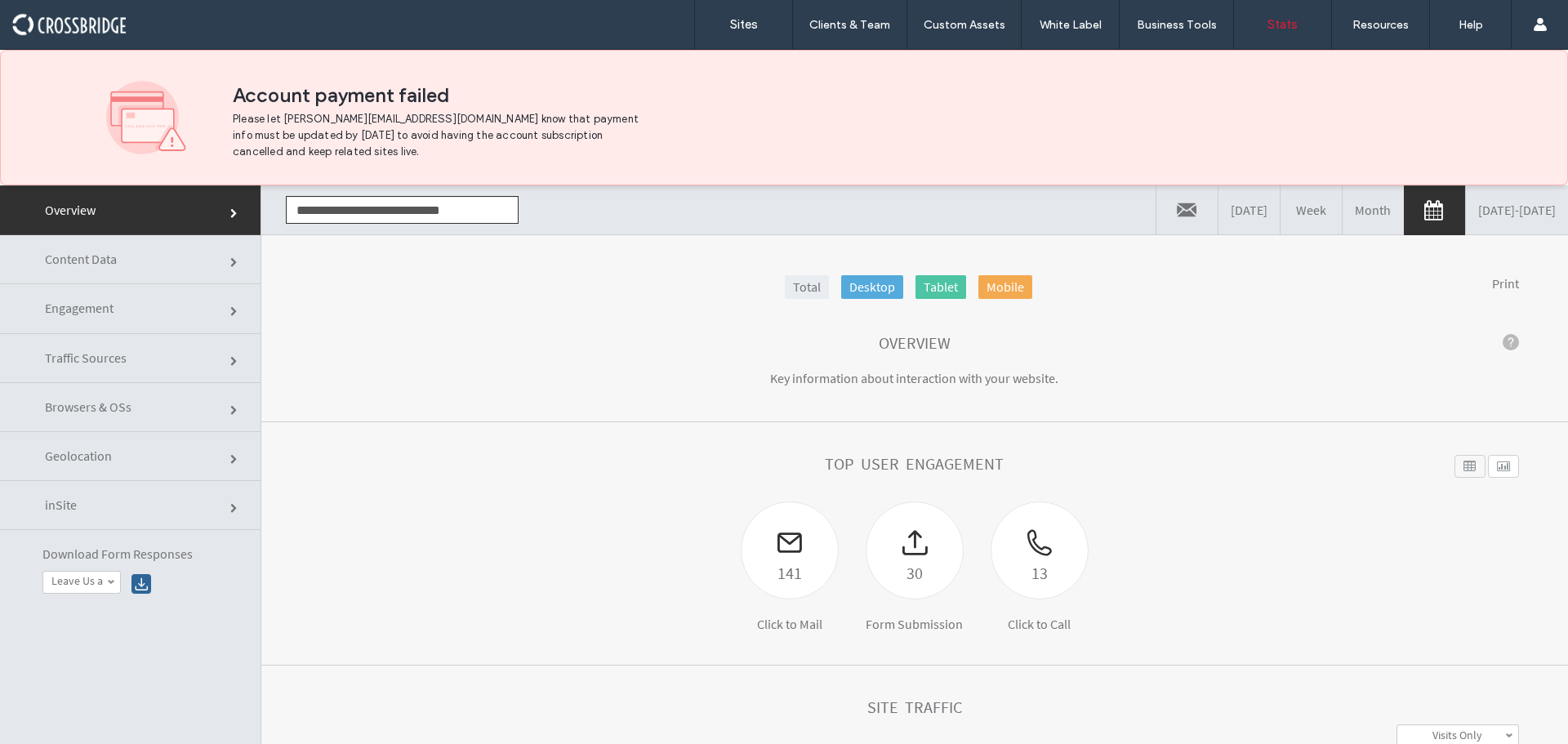
click at [1466, 222] on link "[DATE] - [DATE]" at bounding box center [1517, 210] width 102 height 49
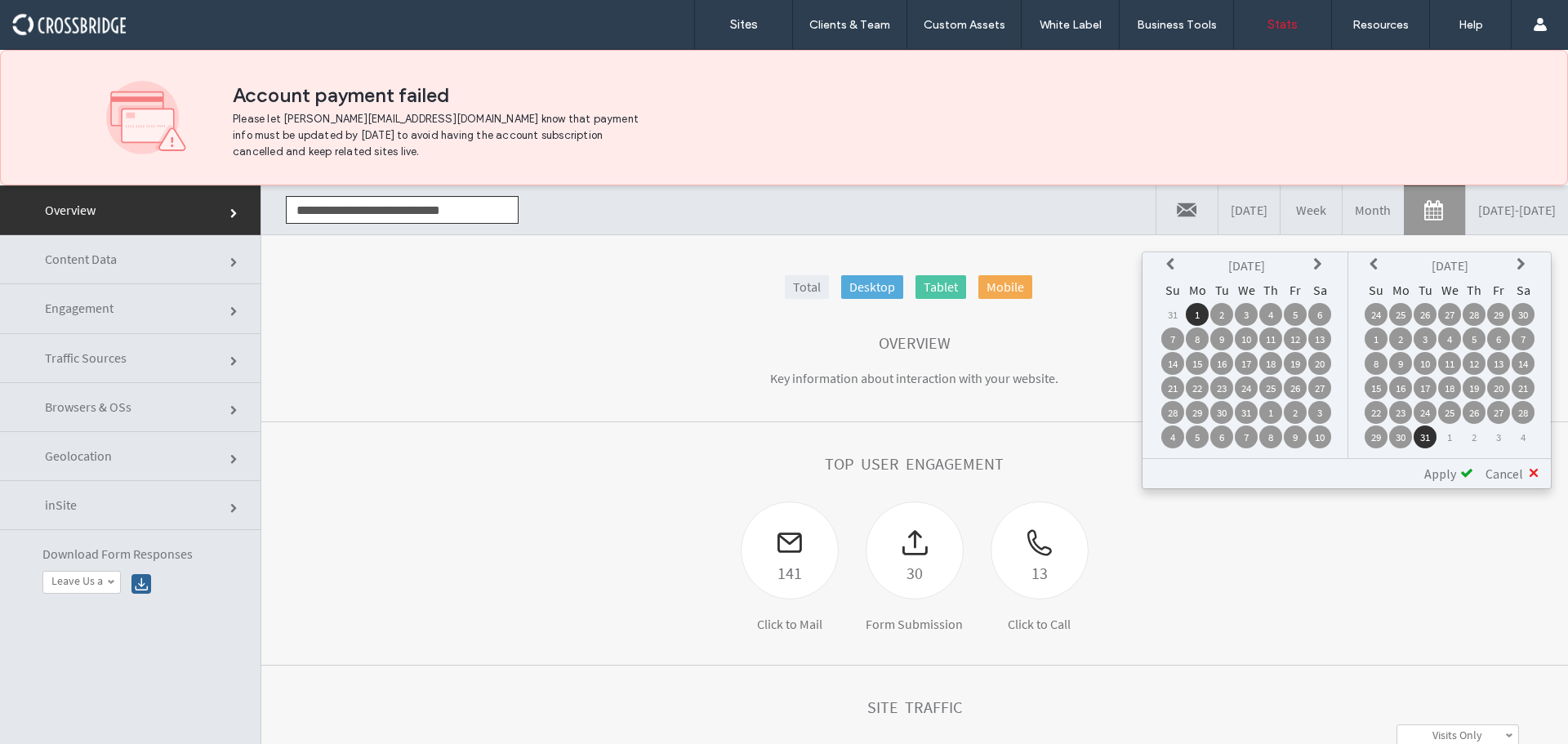
click at [1164, 259] on th at bounding box center [1173, 265] width 23 height 23
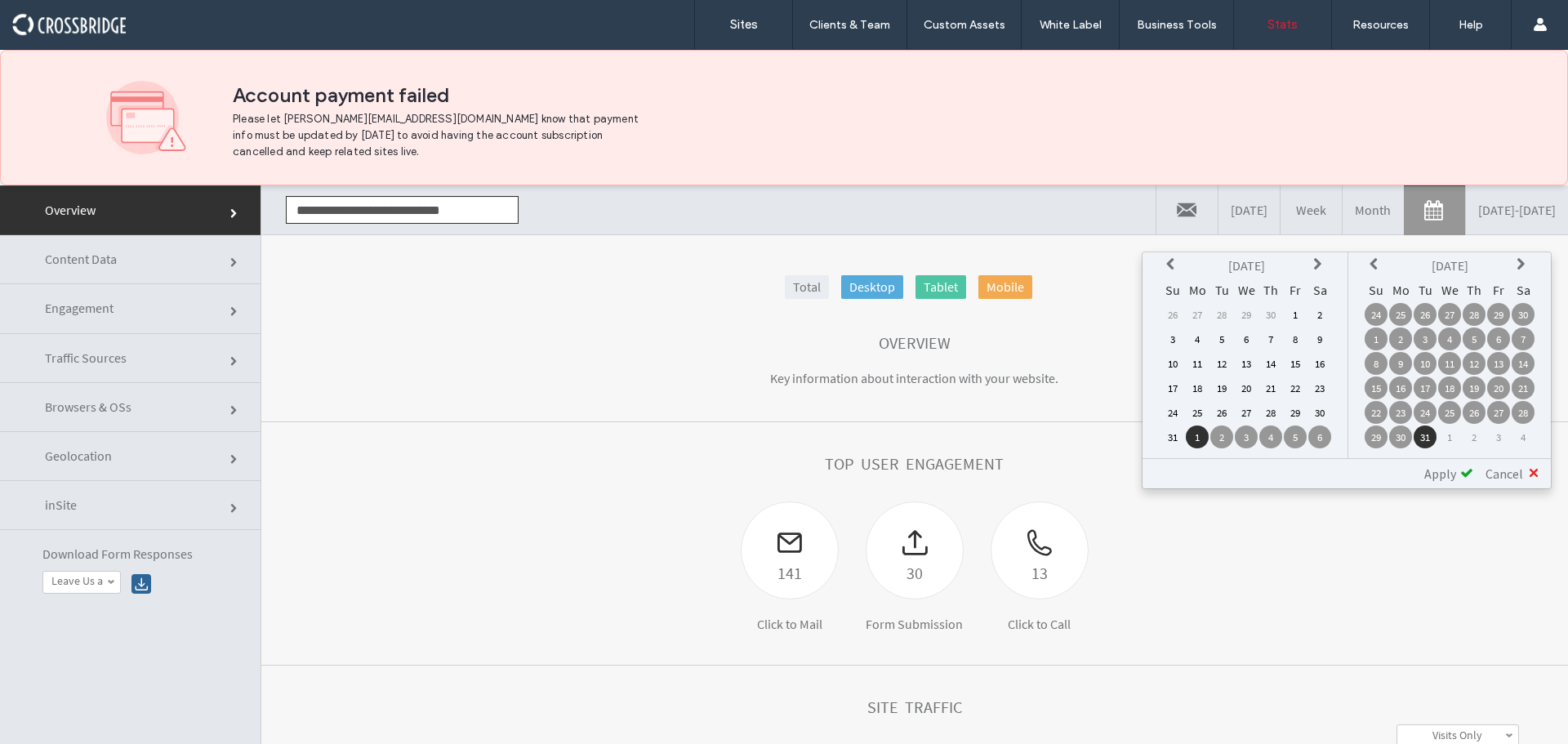
click at [1164, 259] on th at bounding box center [1173, 265] width 23 height 23
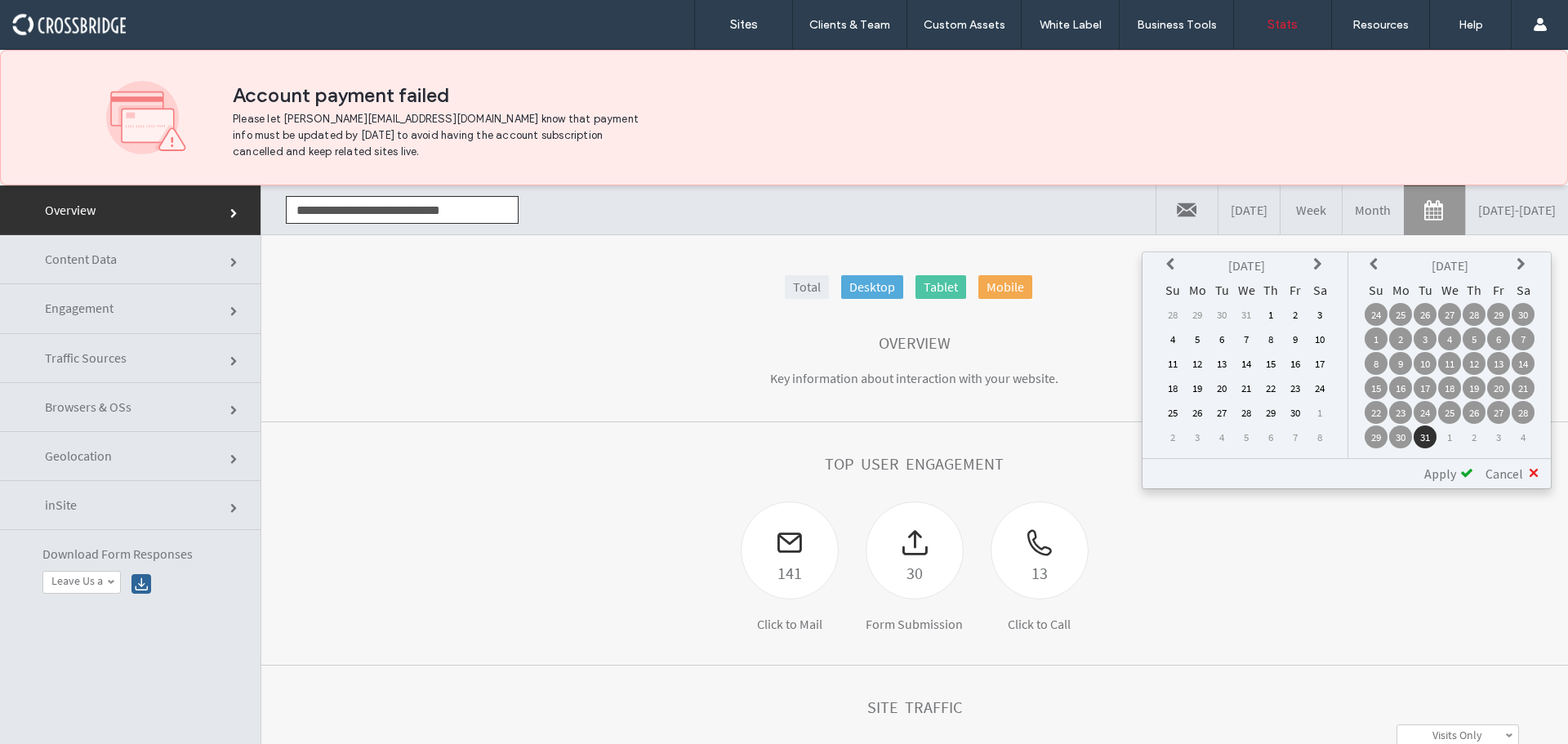
click at [1164, 259] on th at bounding box center [1173, 265] width 23 height 23
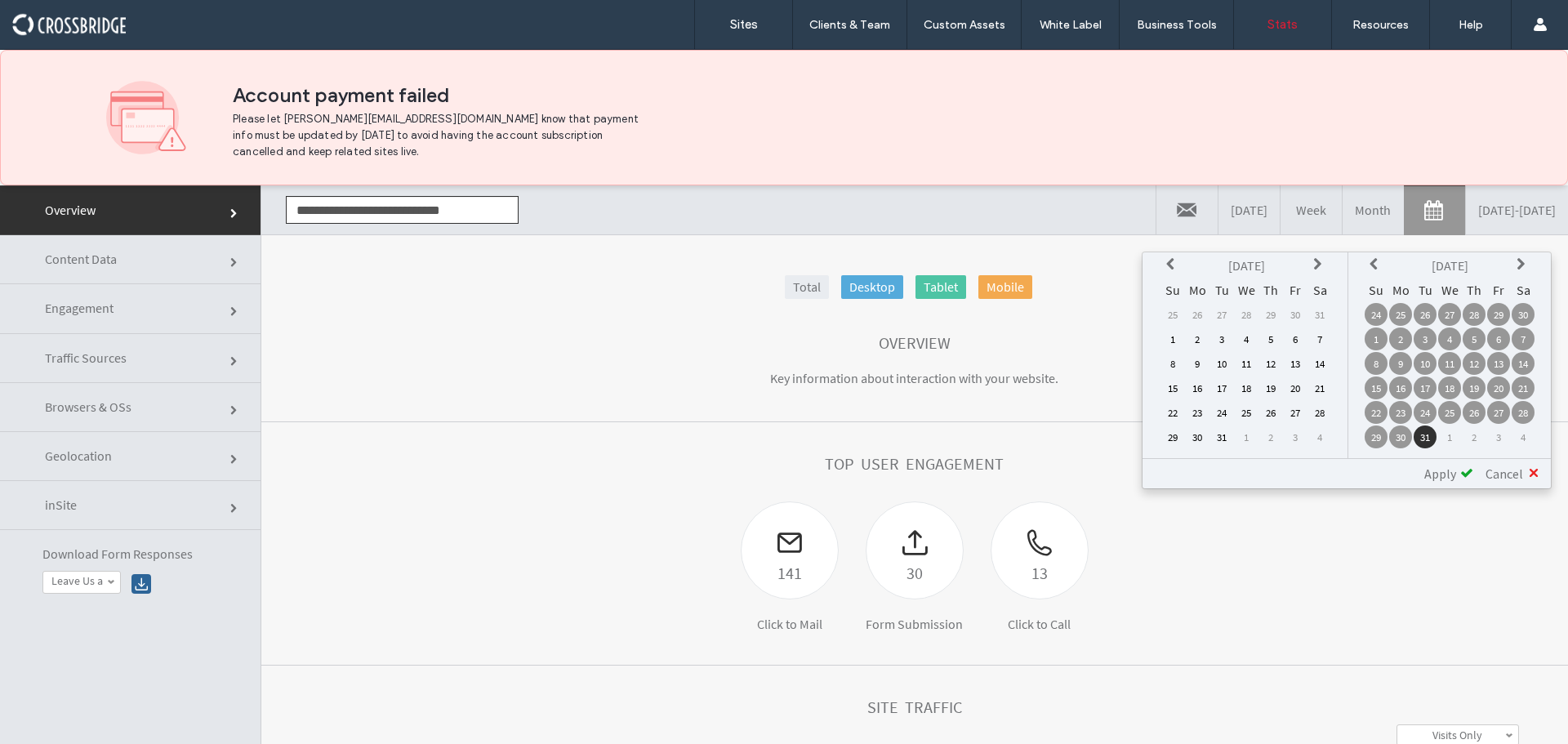
click at [1164, 259] on th at bounding box center [1173, 265] width 23 height 23
click at [1325, 262] on icon at bounding box center [1320, 265] width 13 height 13
click at [1178, 337] on td "1" at bounding box center [1173, 339] width 23 height 23
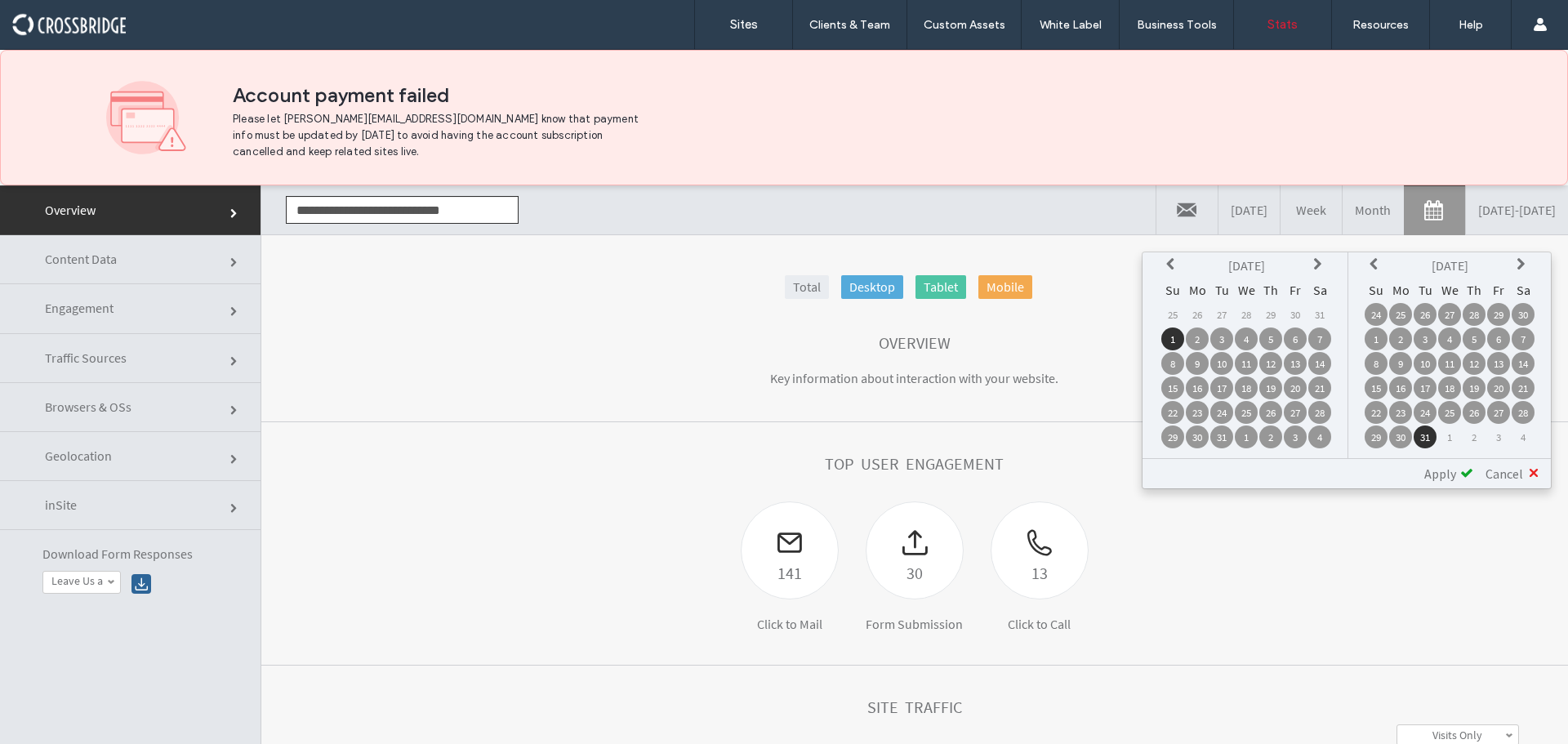
click at [1379, 259] on icon at bounding box center [1376, 265] width 13 height 13
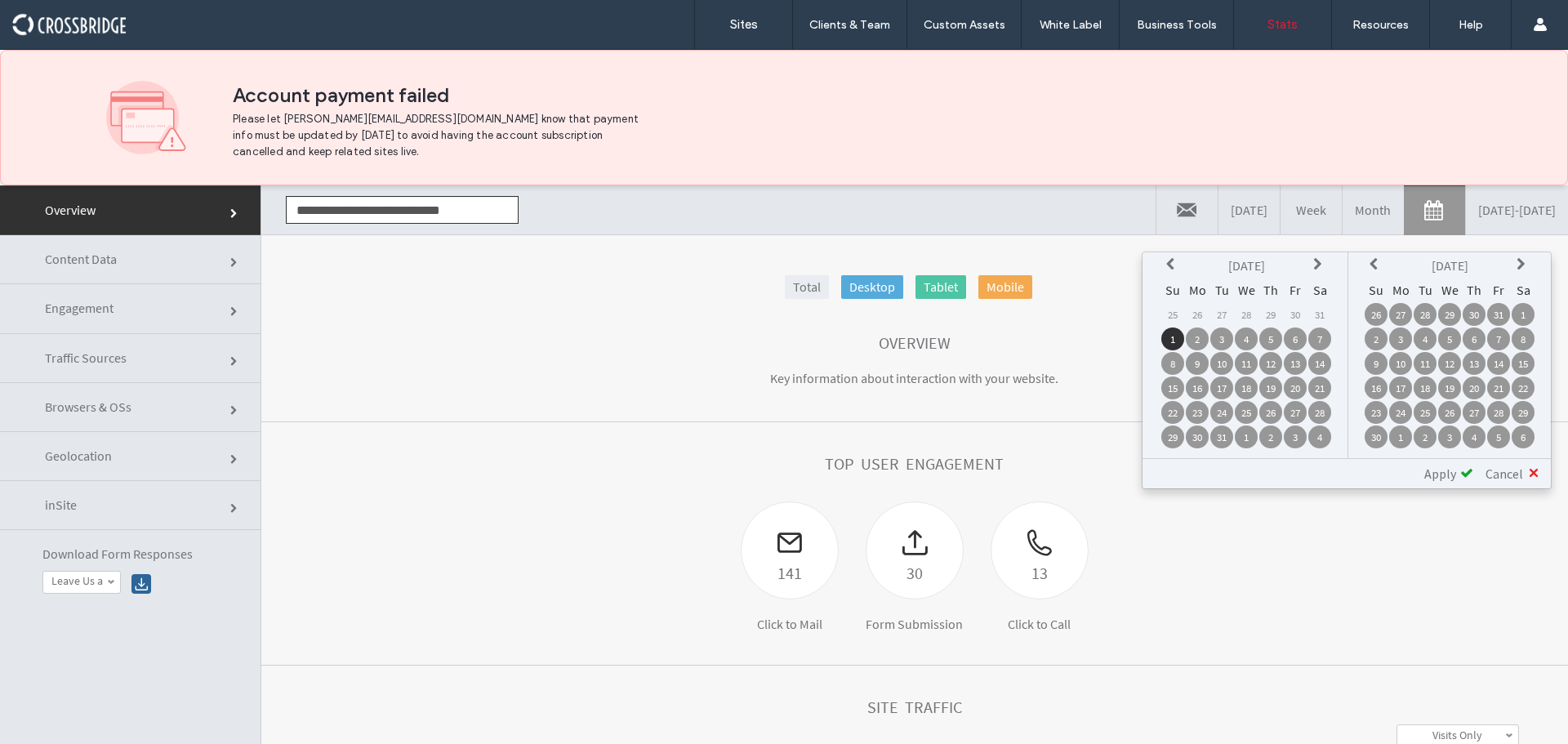
click at [1378, 260] on icon at bounding box center [1376, 265] width 13 height 13
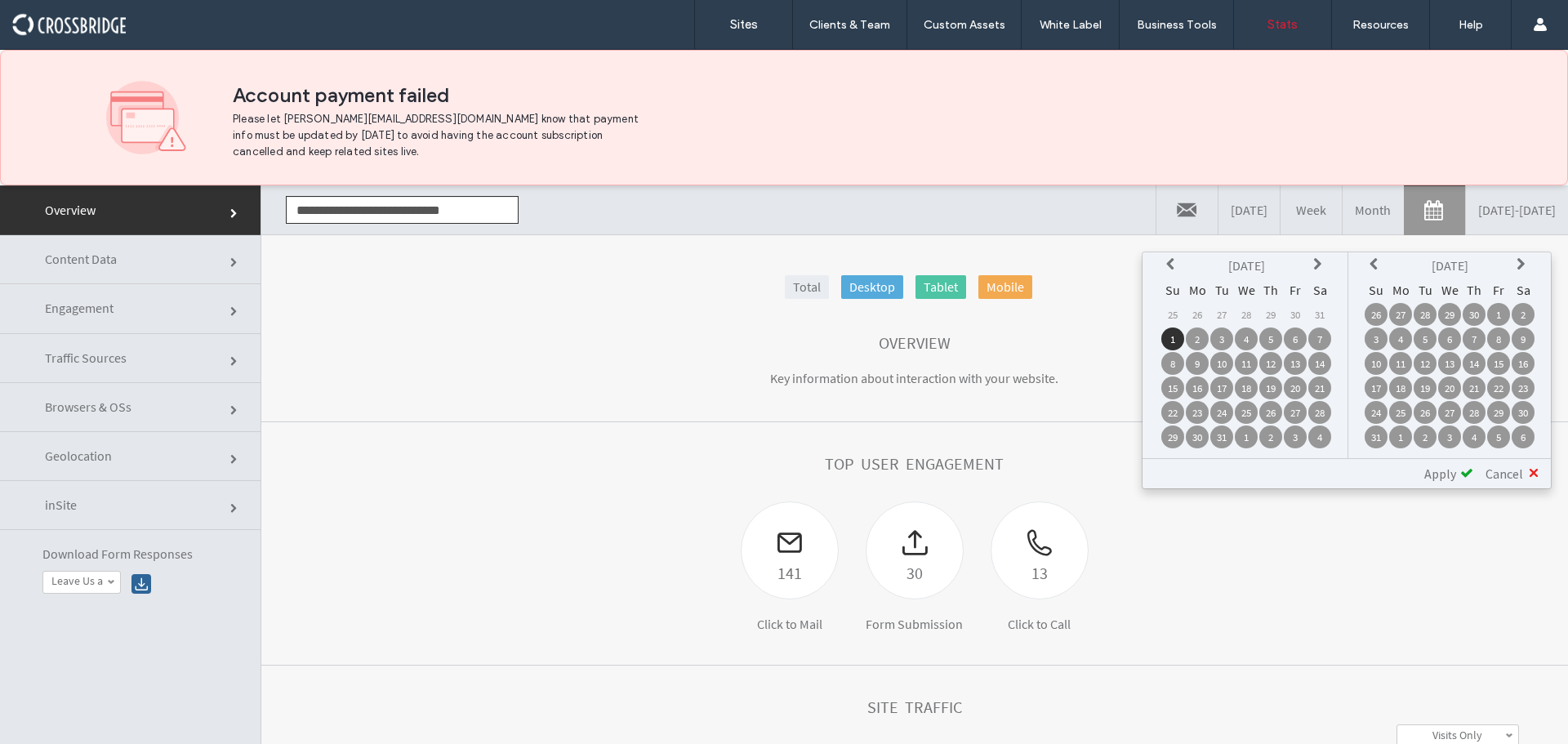
click at [1376, 435] on td "31" at bounding box center [1376, 437] width 23 height 23
click at [1435, 468] on span "Apply" at bounding box center [1441, 472] width 32 height 16
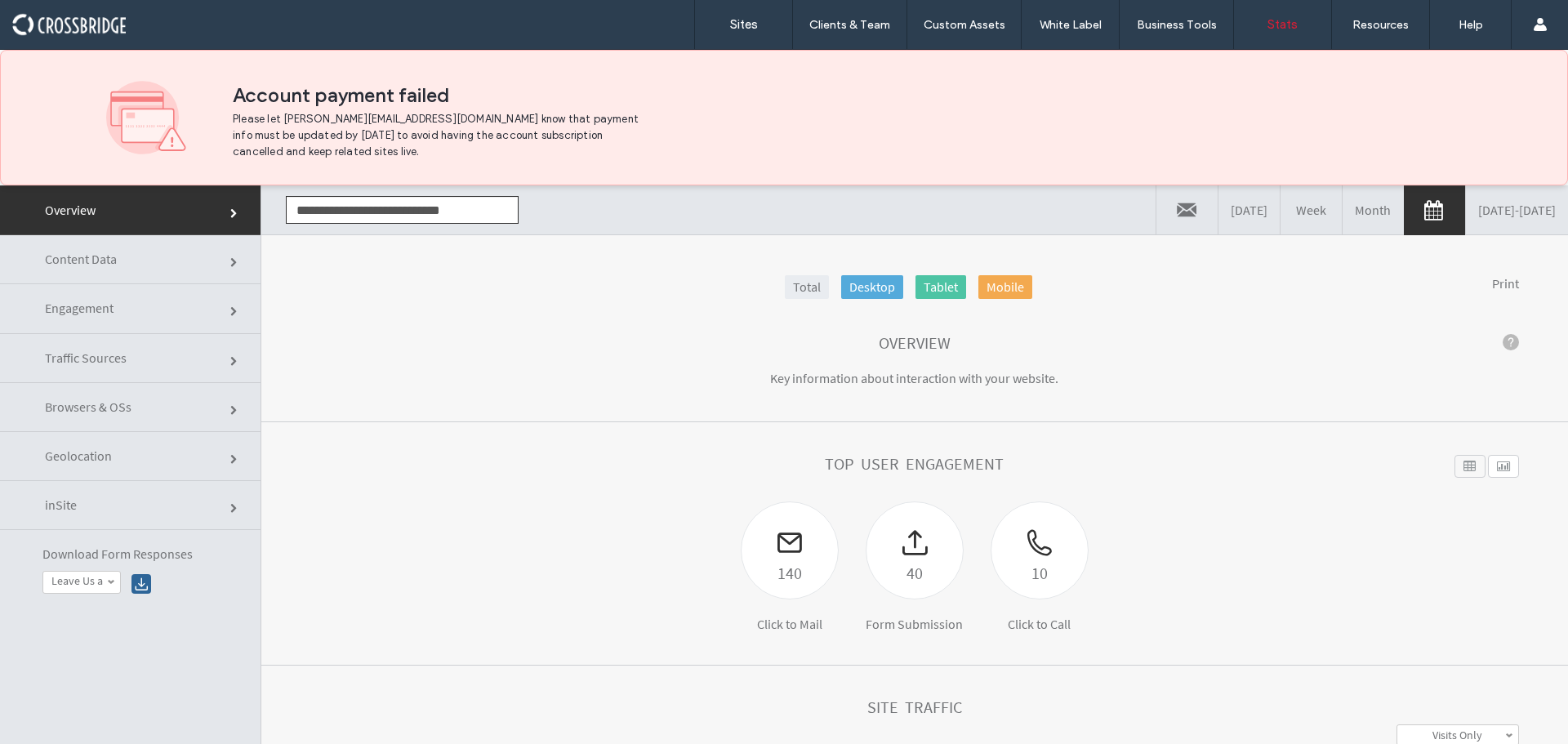
click at [1480, 201] on link "[DATE] - [DATE]" at bounding box center [1517, 210] width 102 height 49
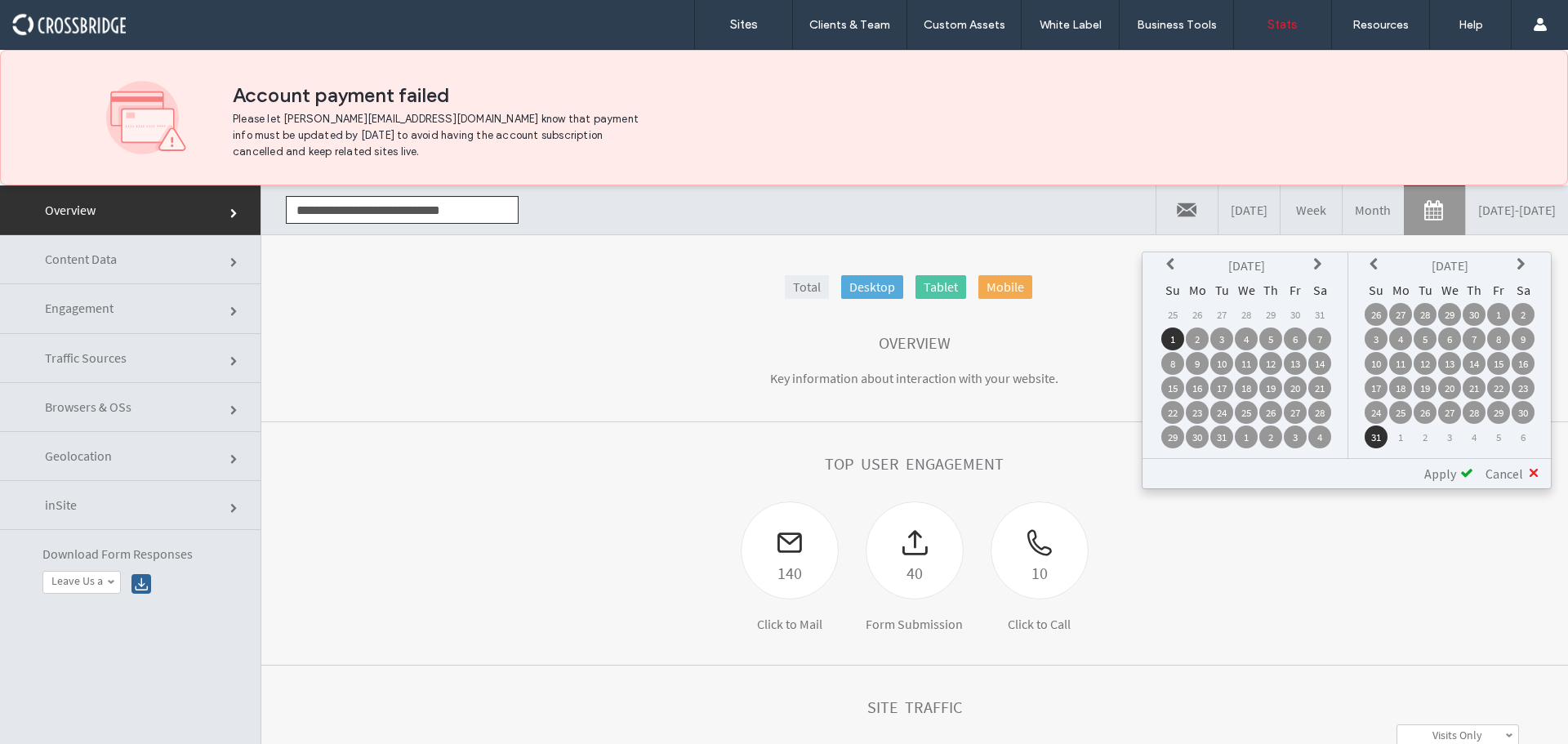
click at [1174, 264] on icon at bounding box center [1173, 265] width 13 height 13
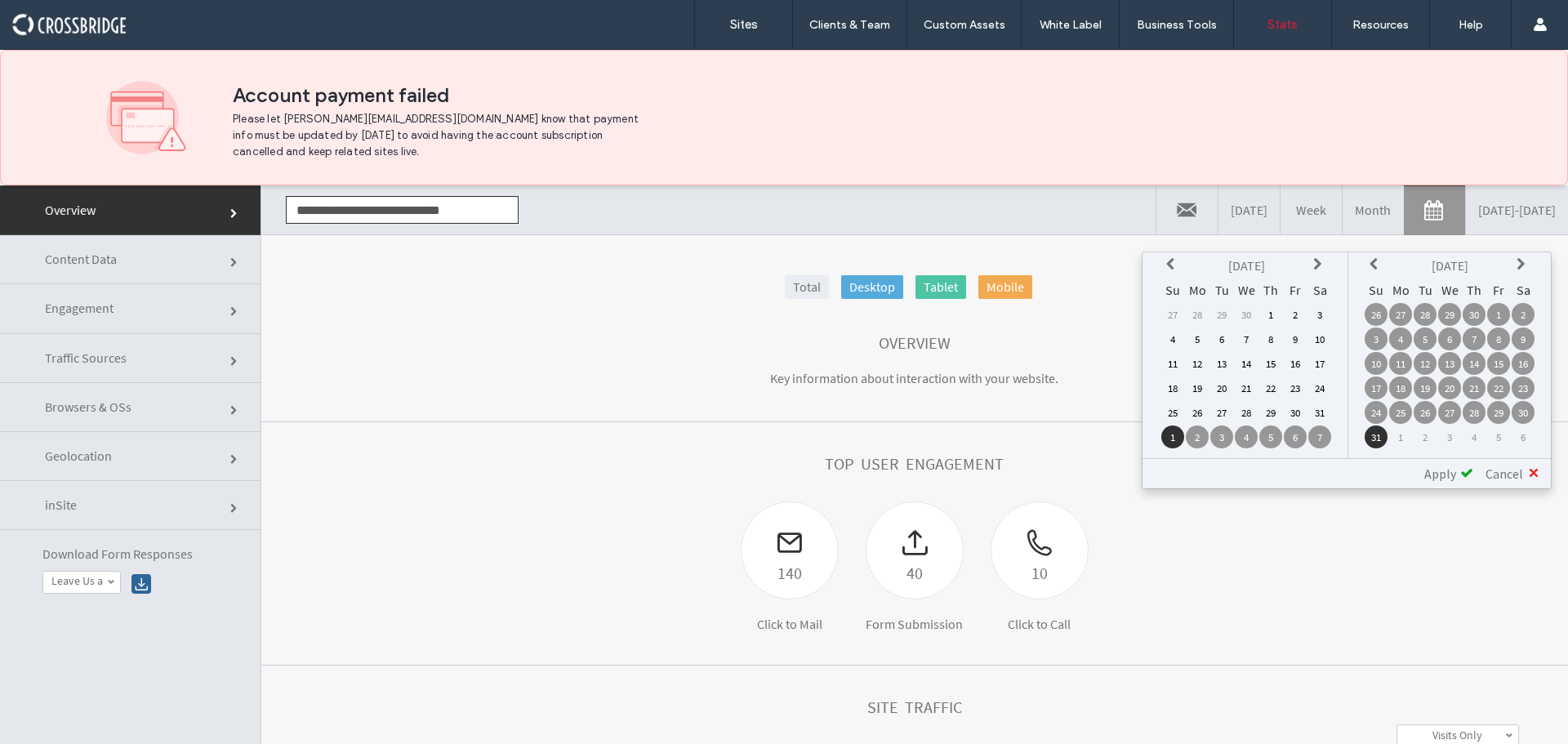
click at [1174, 264] on icon at bounding box center [1173, 265] width 13 height 13
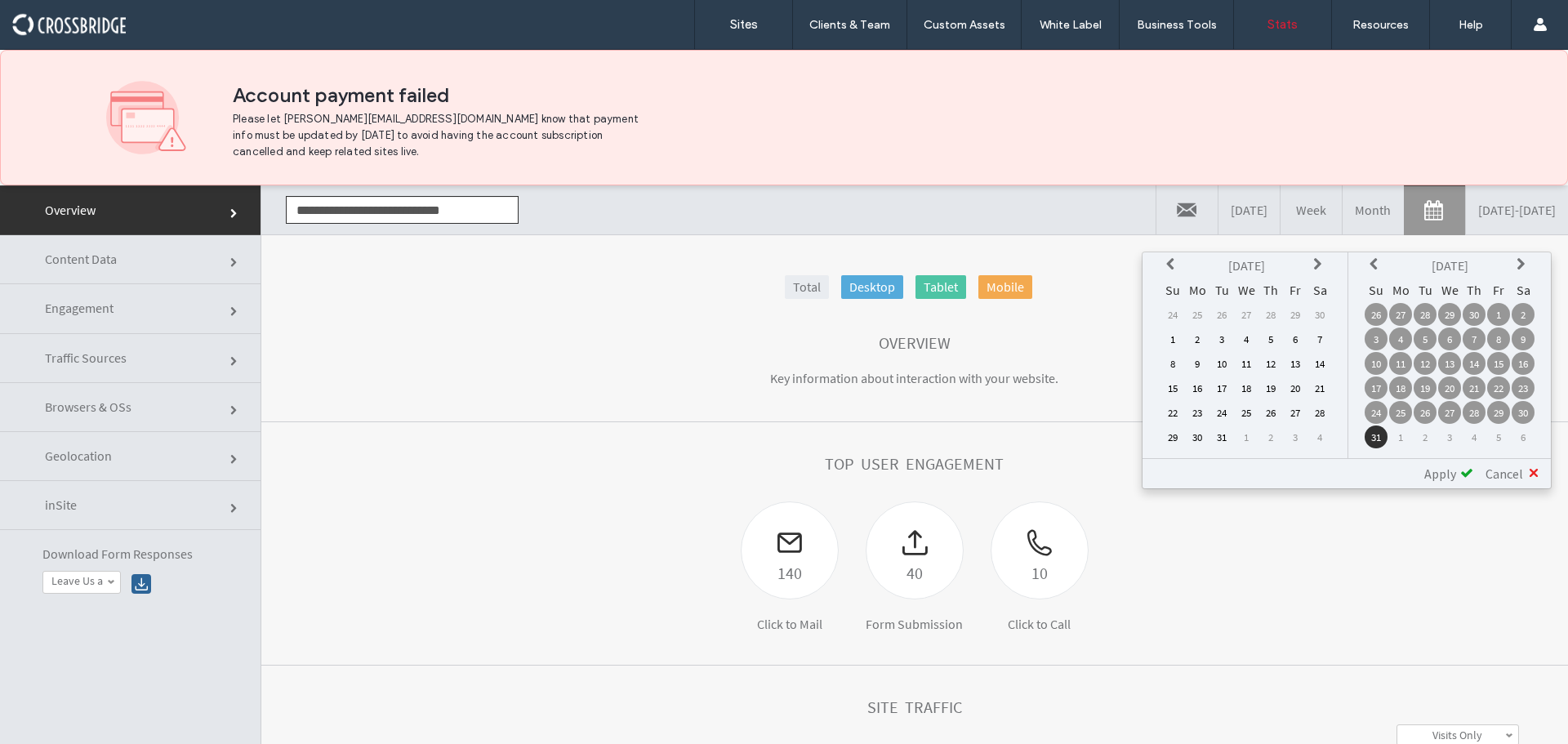
click at [1174, 264] on icon at bounding box center [1173, 265] width 13 height 13
click at [1173, 264] on icon at bounding box center [1173, 265] width 13 height 13
click at [1317, 313] on td "1" at bounding box center [1320, 314] width 23 height 23
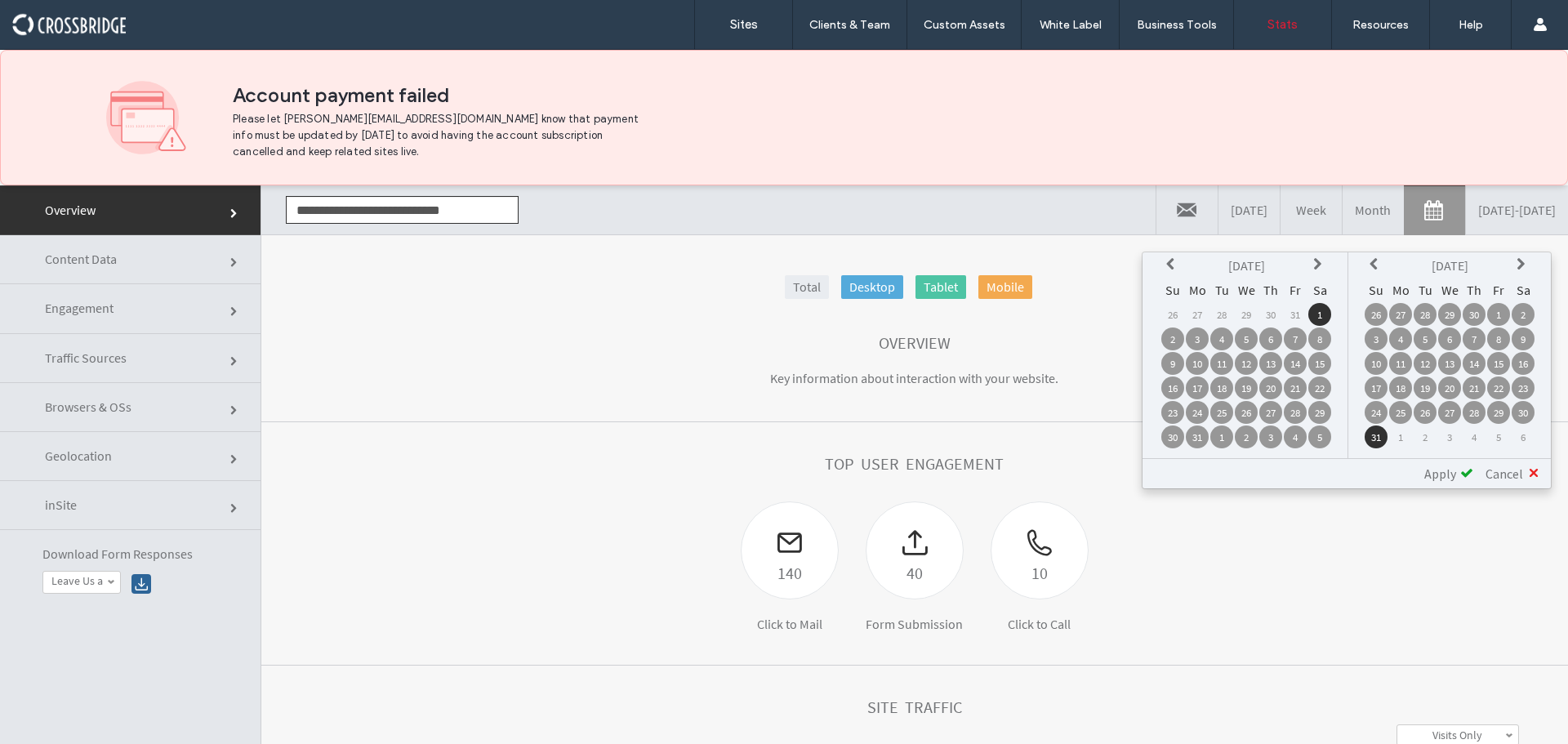
click at [1372, 264] on icon at bounding box center [1376, 265] width 13 height 13
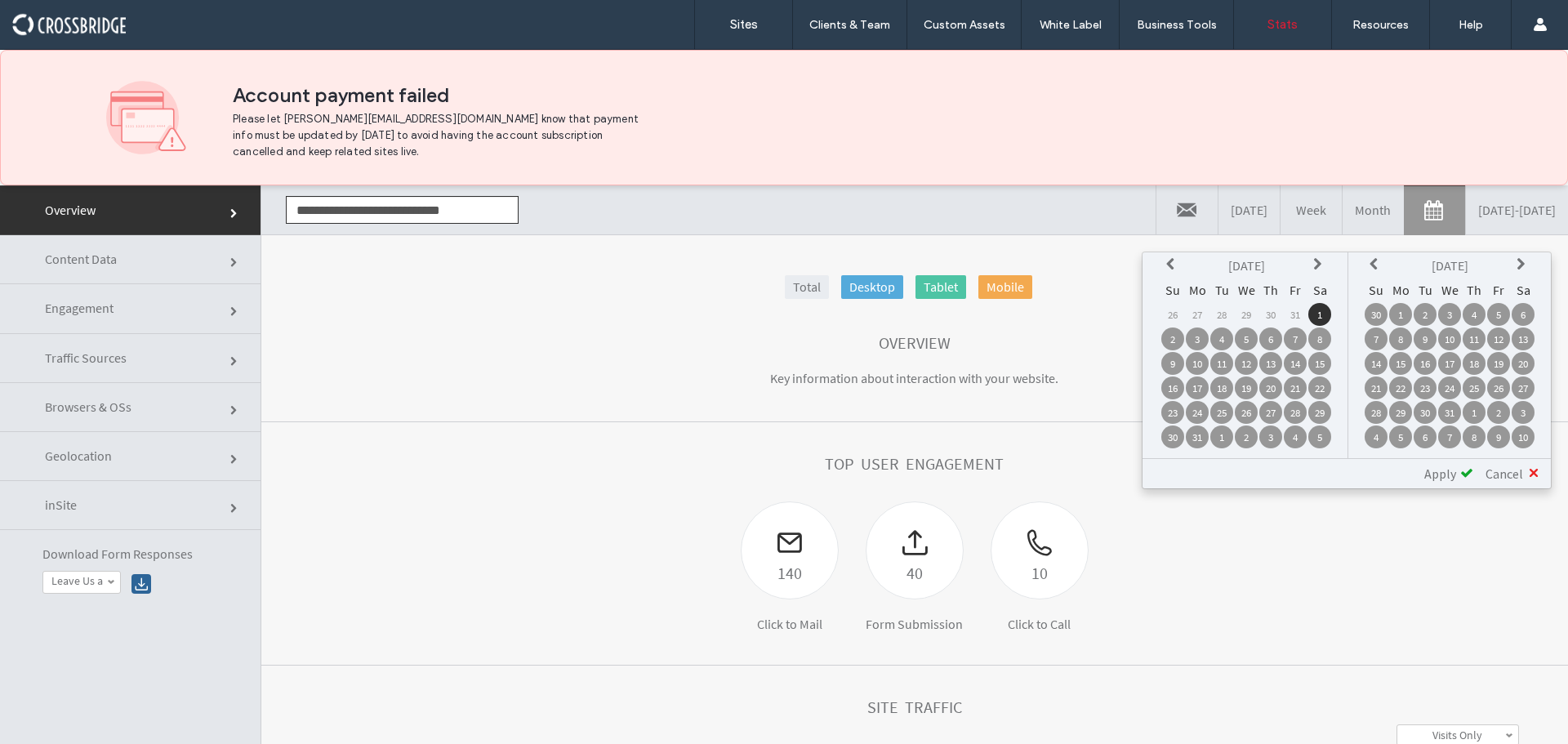
click at [1372, 264] on icon at bounding box center [1376, 265] width 13 height 13
click at [1526, 409] on td "31" at bounding box center [1523, 412] width 23 height 23
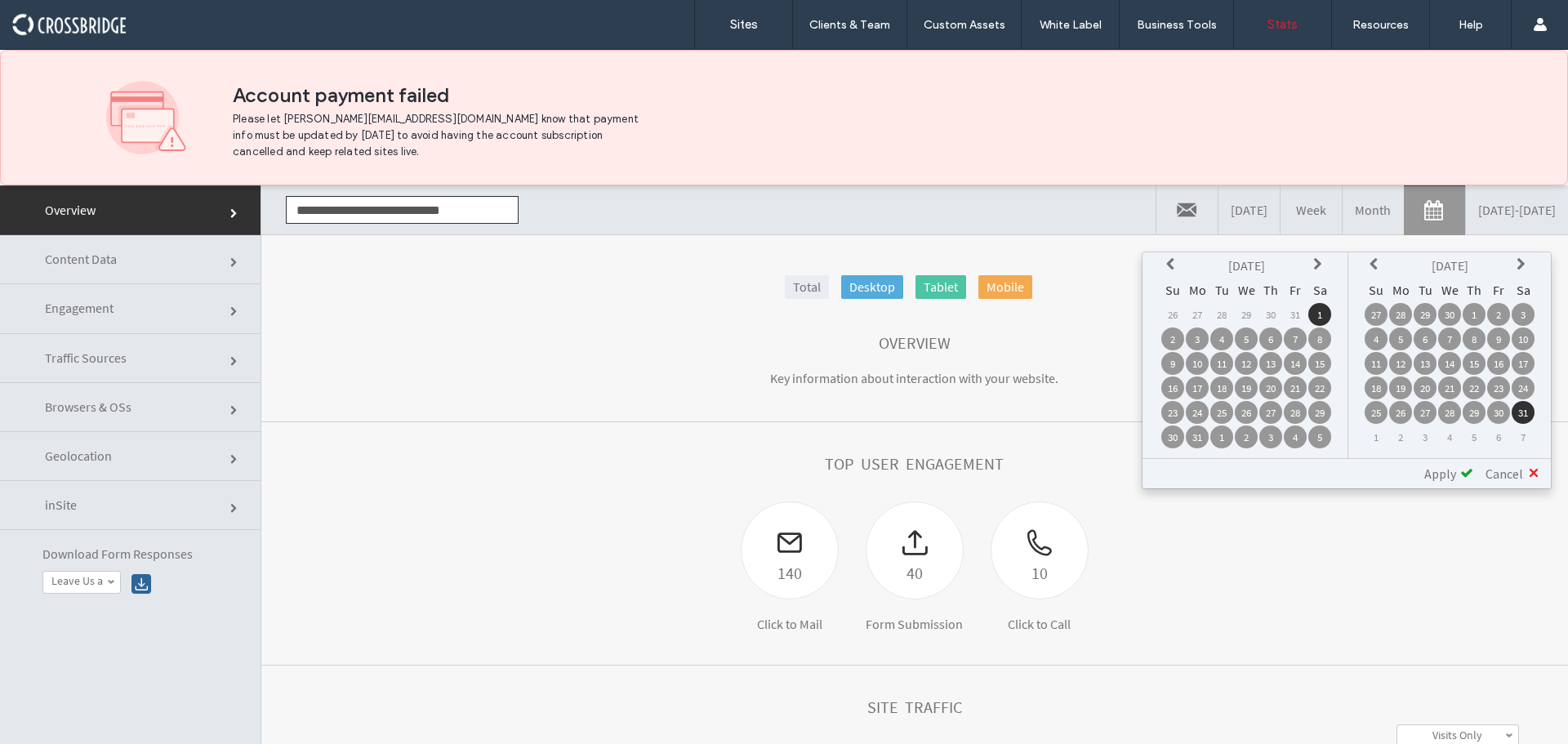
click at [1462, 471] on span at bounding box center [1467, 472] width 13 height 13
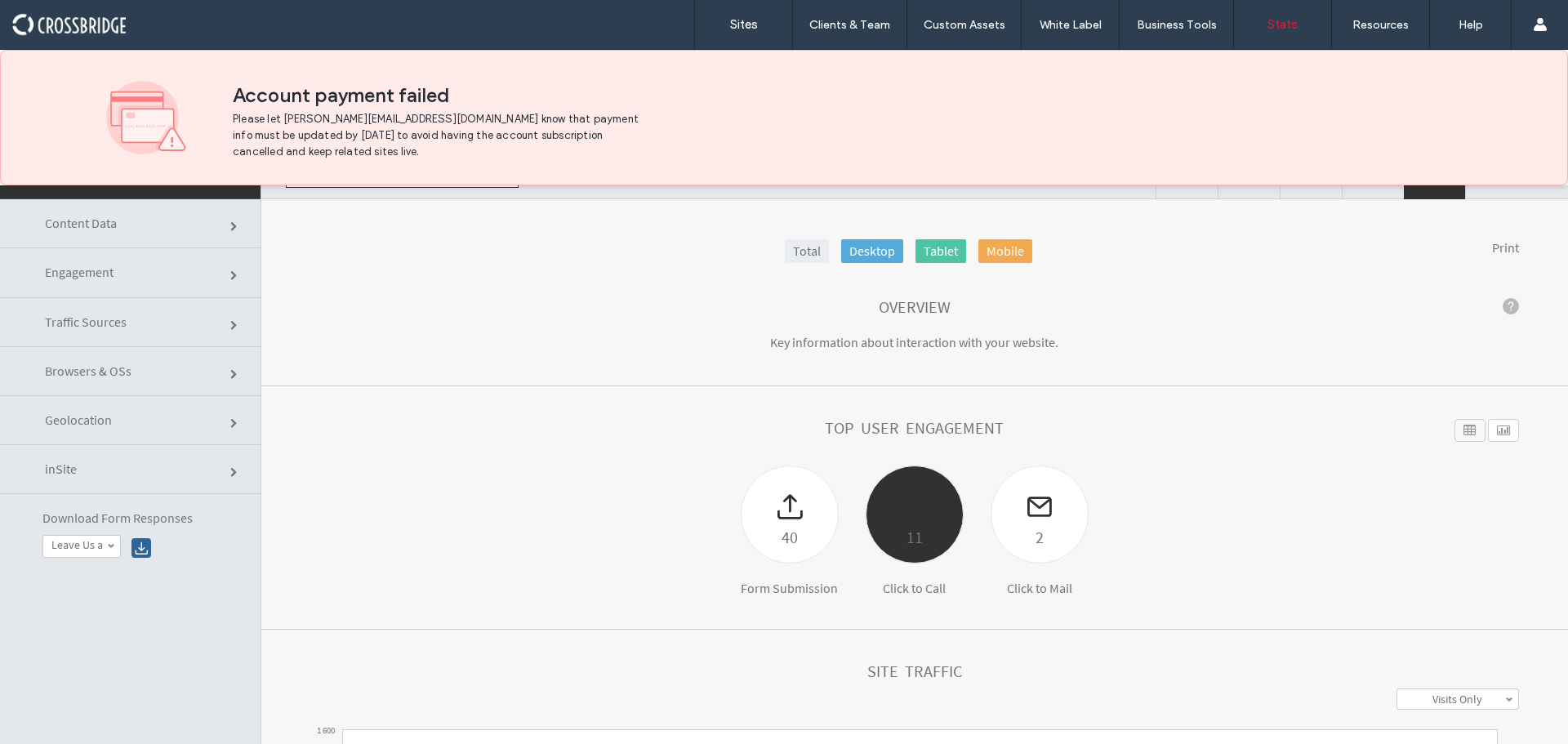
scroll to position [0, 0]
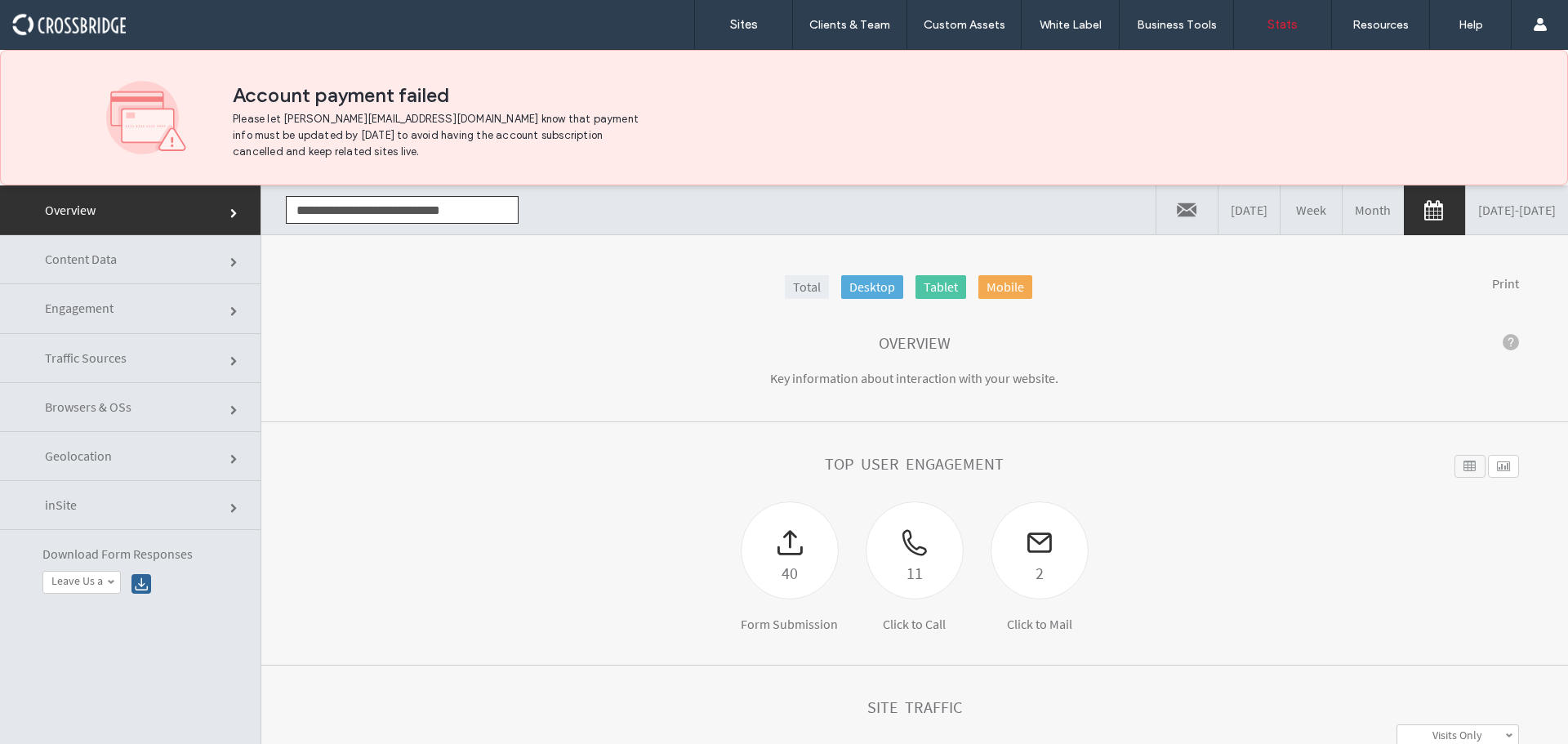
click at [1466, 211] on link "[DATE] - [DATE]" at bounding box center [1517, 210] width 102 height 49
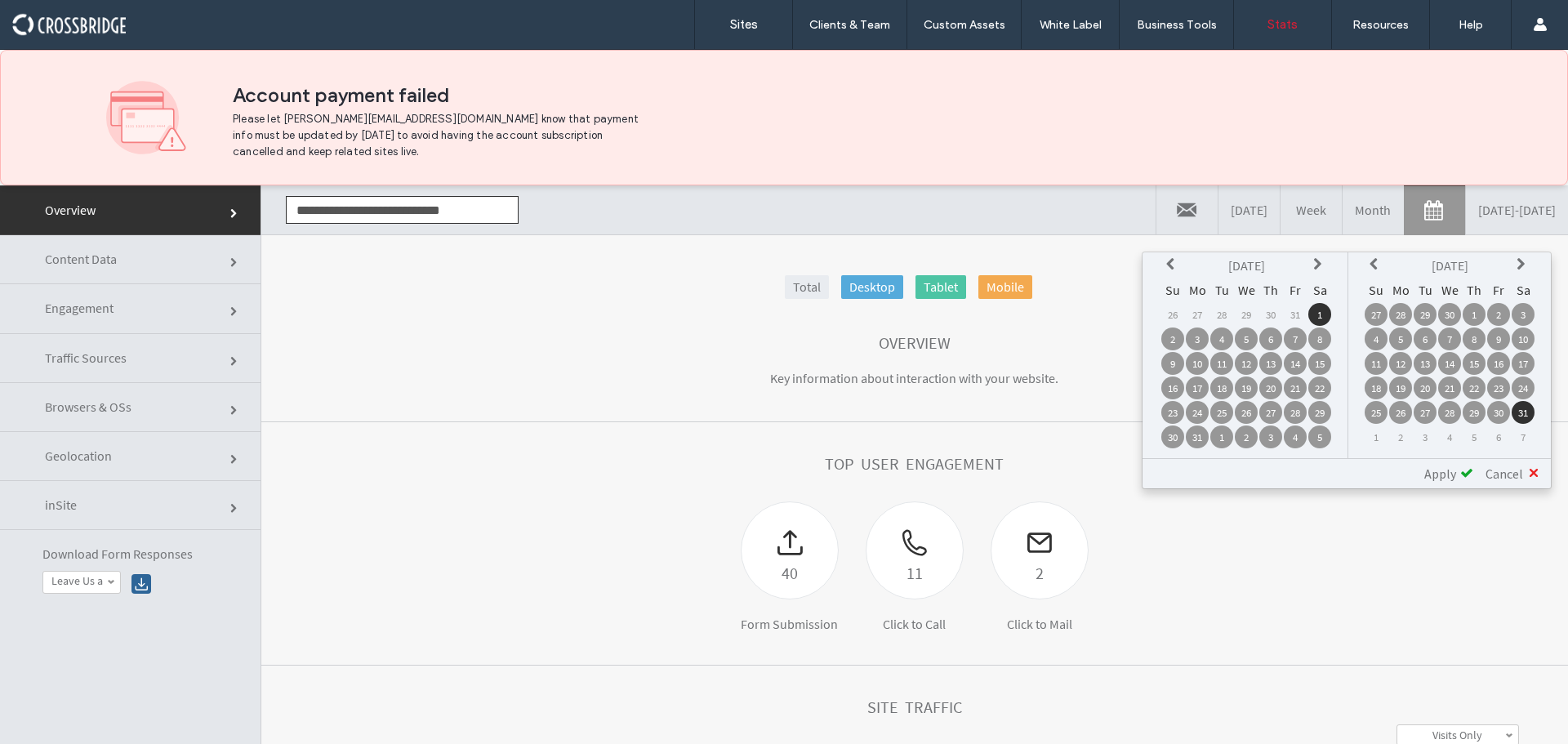
click at [1169, 256] on th at bounding box center [1173, 265] width 23 height 23
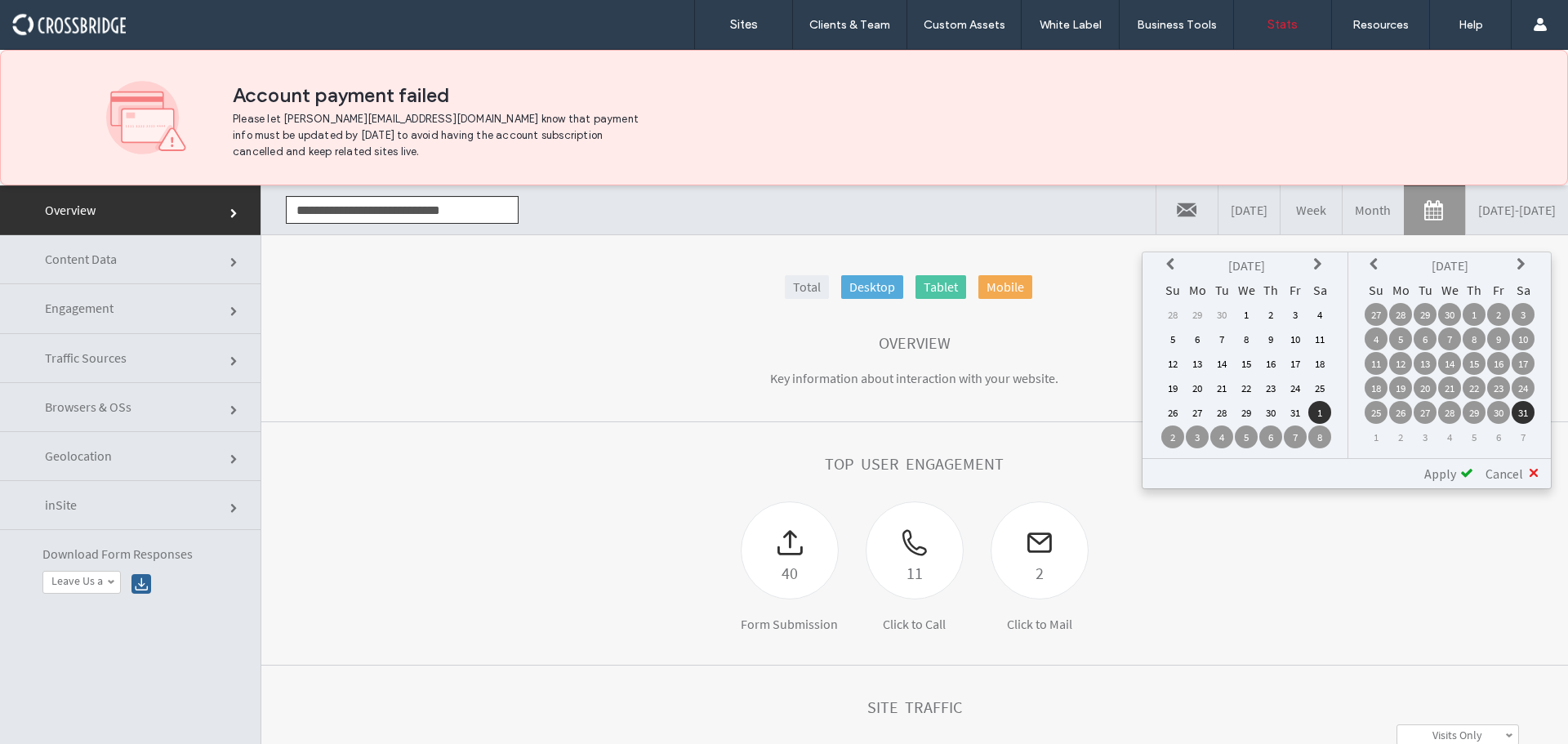
click at [1169, 256] on th at bounding box center [1173, 265] width 23 height 23
click at [1169, 256] on th at bounding box center [1173, 265] width 23 height 23
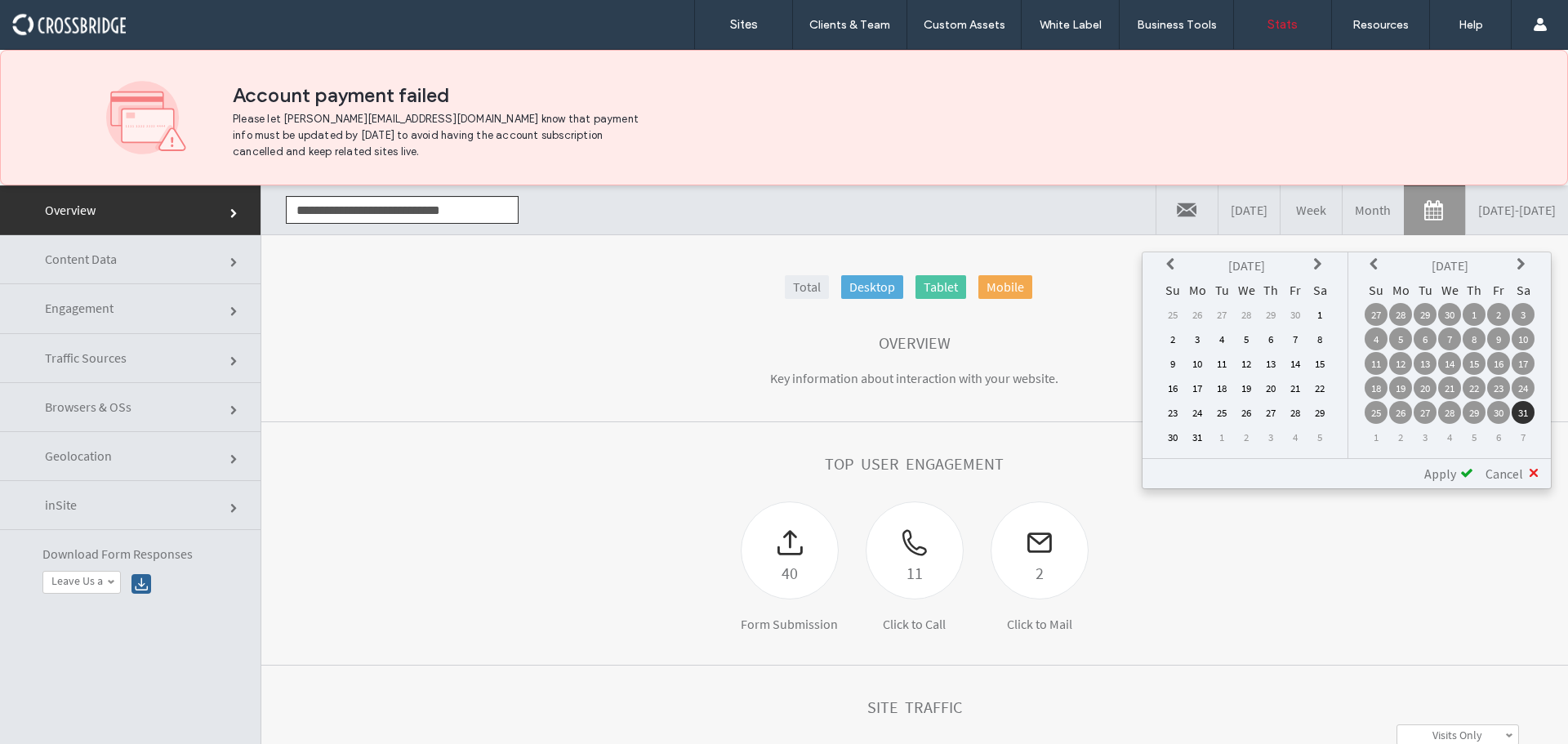
click at [1169, 256] on th at bounding box center [1173, 265] width 23 height 23
click at [1168, 257] on th at bounding box center [1173, 265] width 23 height 23
click at [1293, 315] on td "1" at bounding box center [1295, 314] width 23 height 23
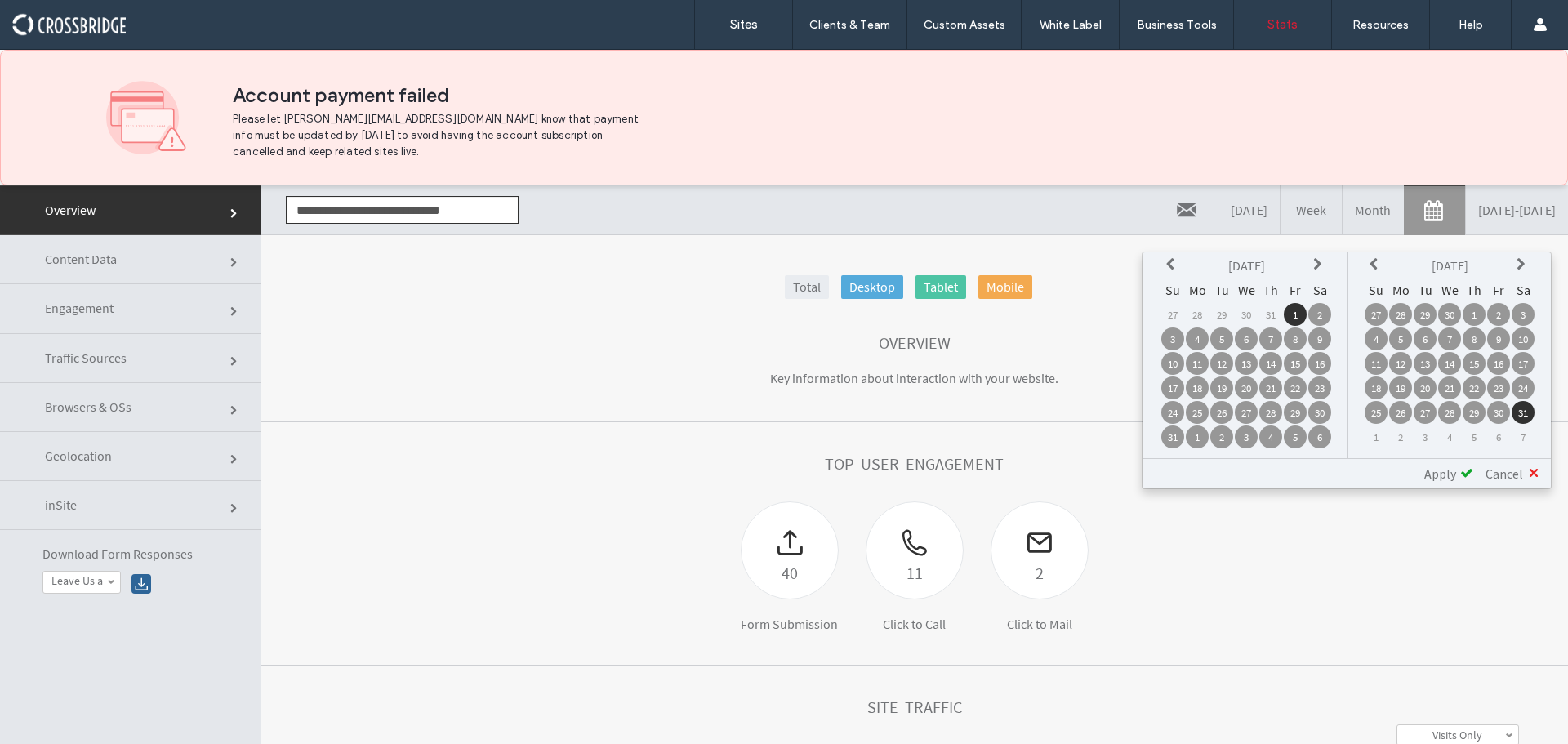
click at [1376, 266] on icon at bounding box center [1376, 265] width 13 height 13
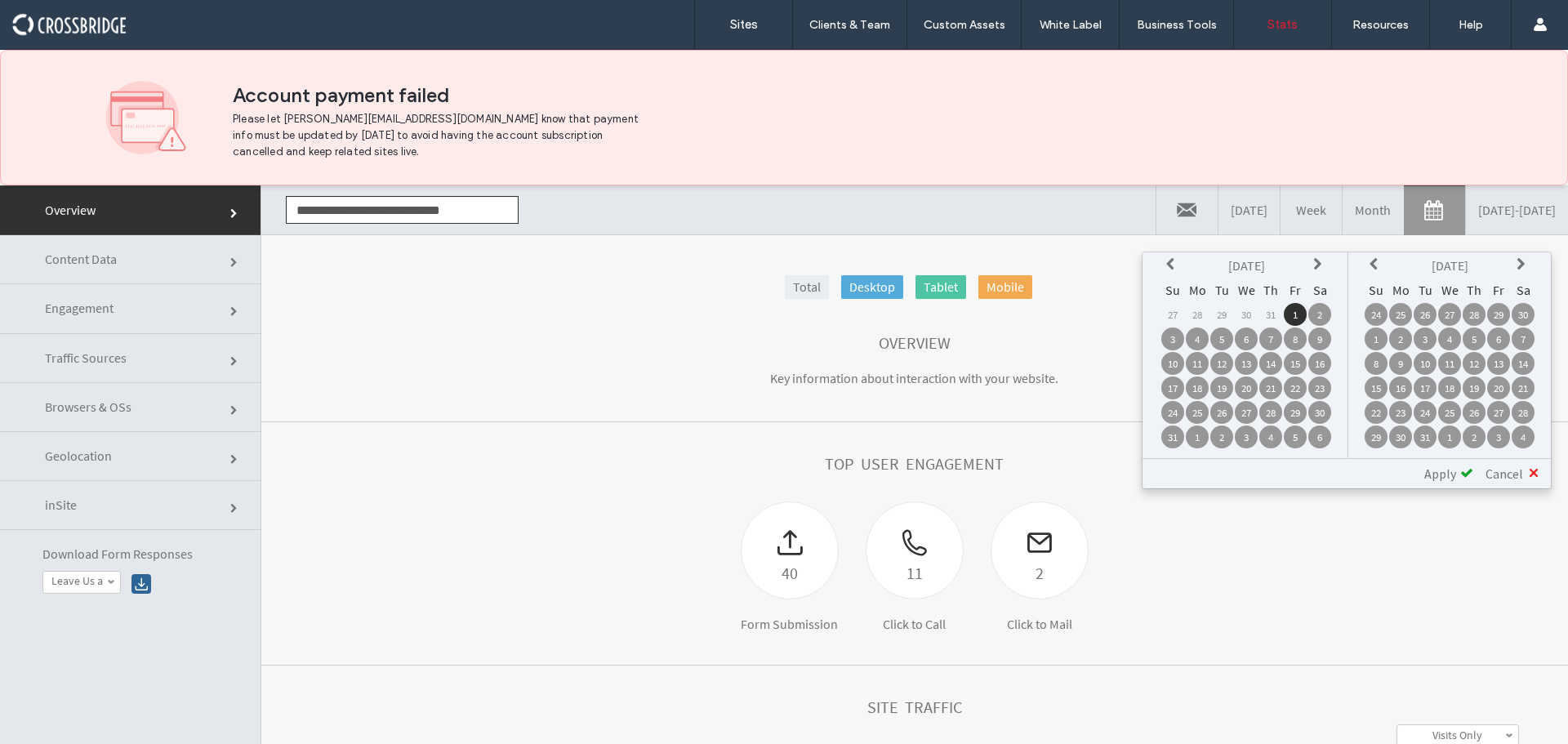
click at [1376, 266] on icon at bounding box center [1376, 265] width 13 height 13
click at [1505, 411] on td "31" at bounding box center [1498, 412] width 23 height 23
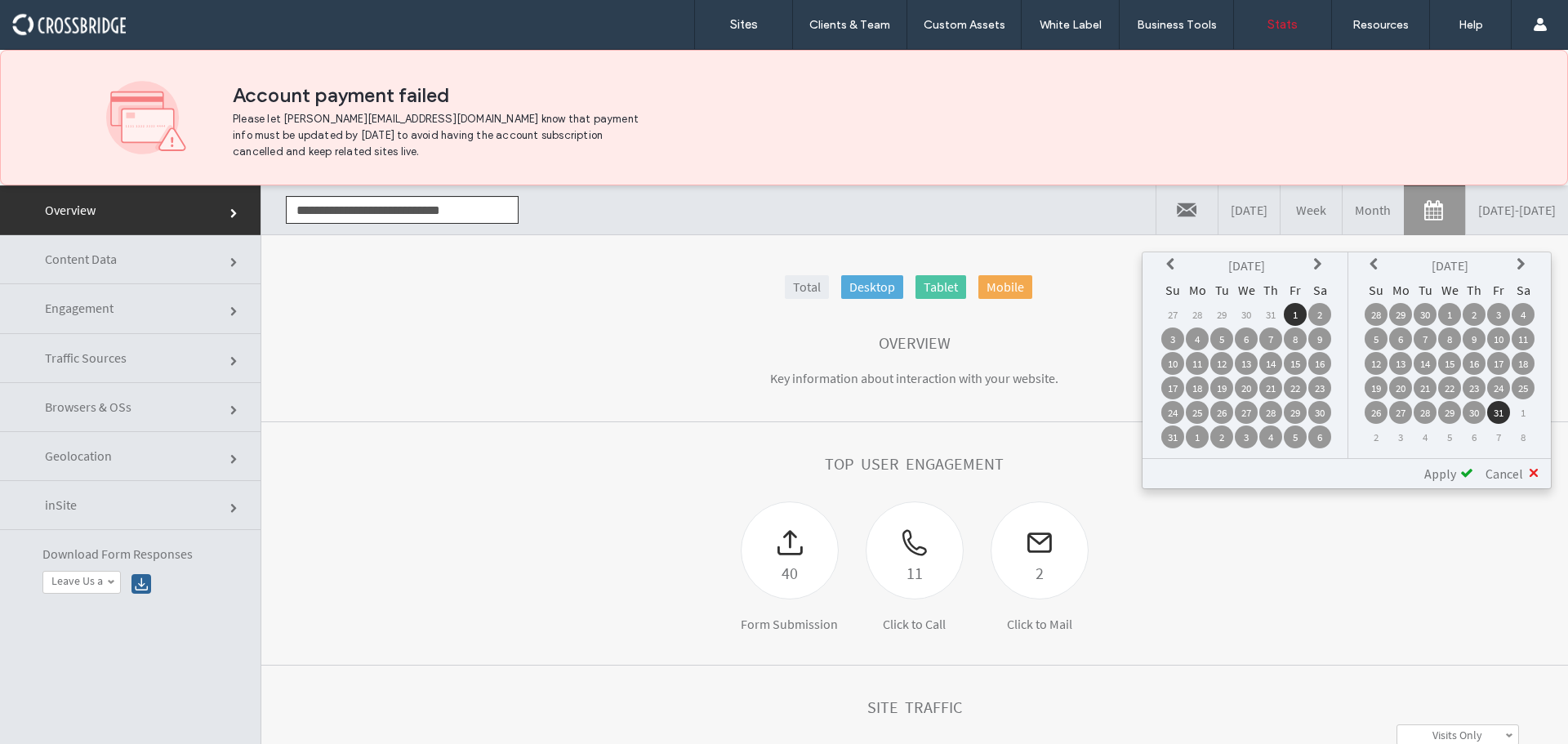
click at [1450, 478] on span "Apply" at bounding box center [1441, 472] width 32 height 16
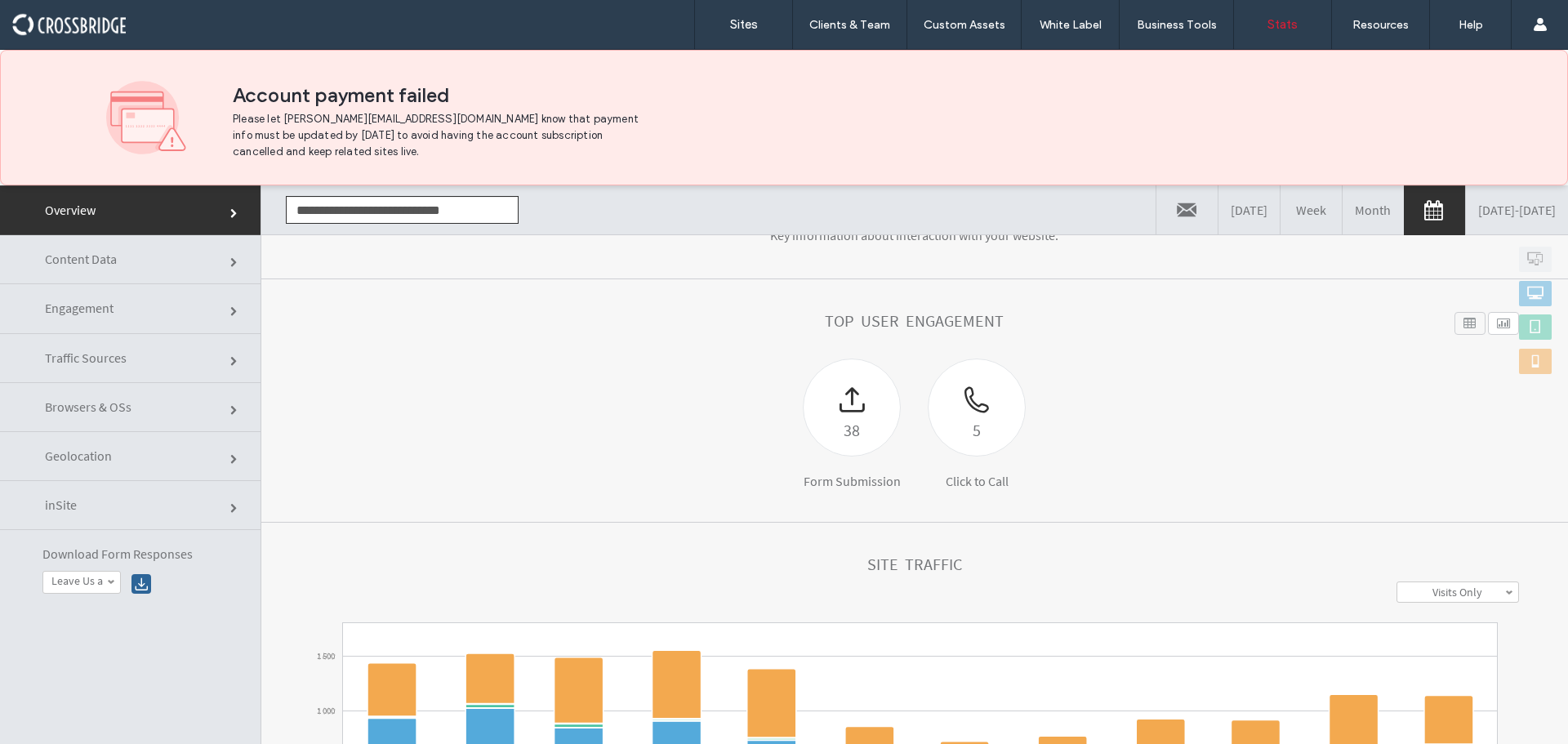
scroll to position [82, 0]
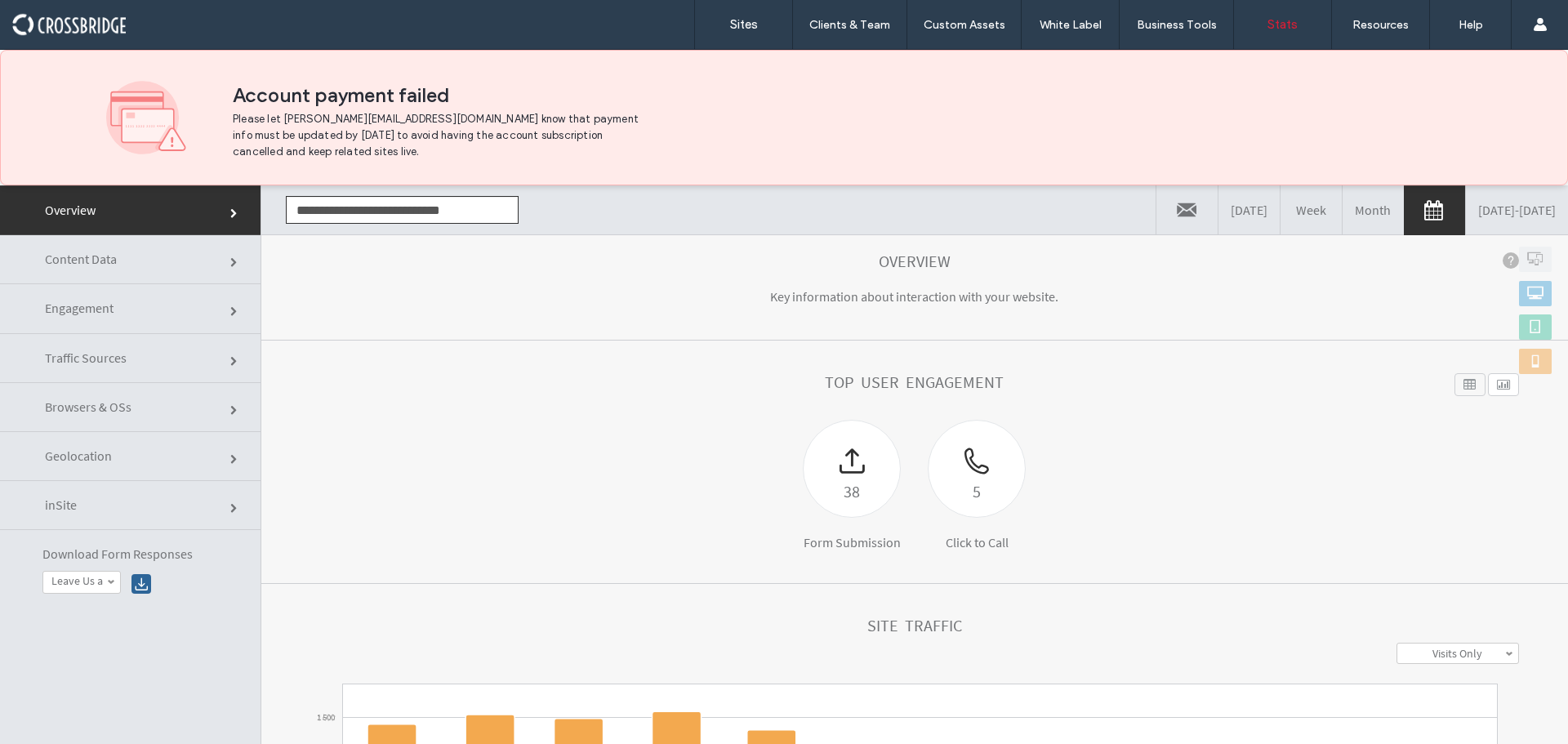
click at [1475, 209] on link "[DATE] - [DATE]" at bounding box center [1517, 210] width 102 height 49
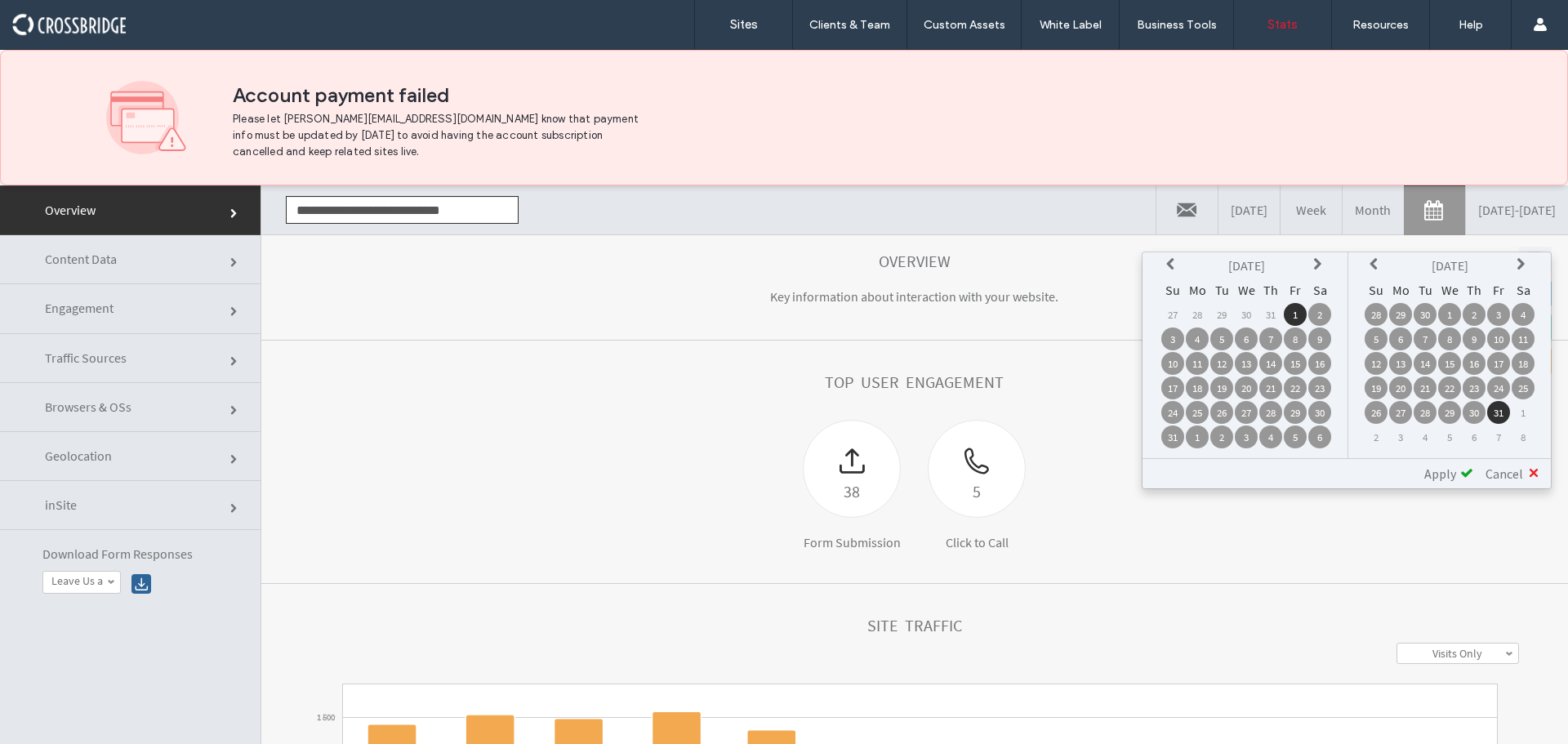
click at [1174, 258] on icon at bounding box center [1173, 265] width 13 height 13
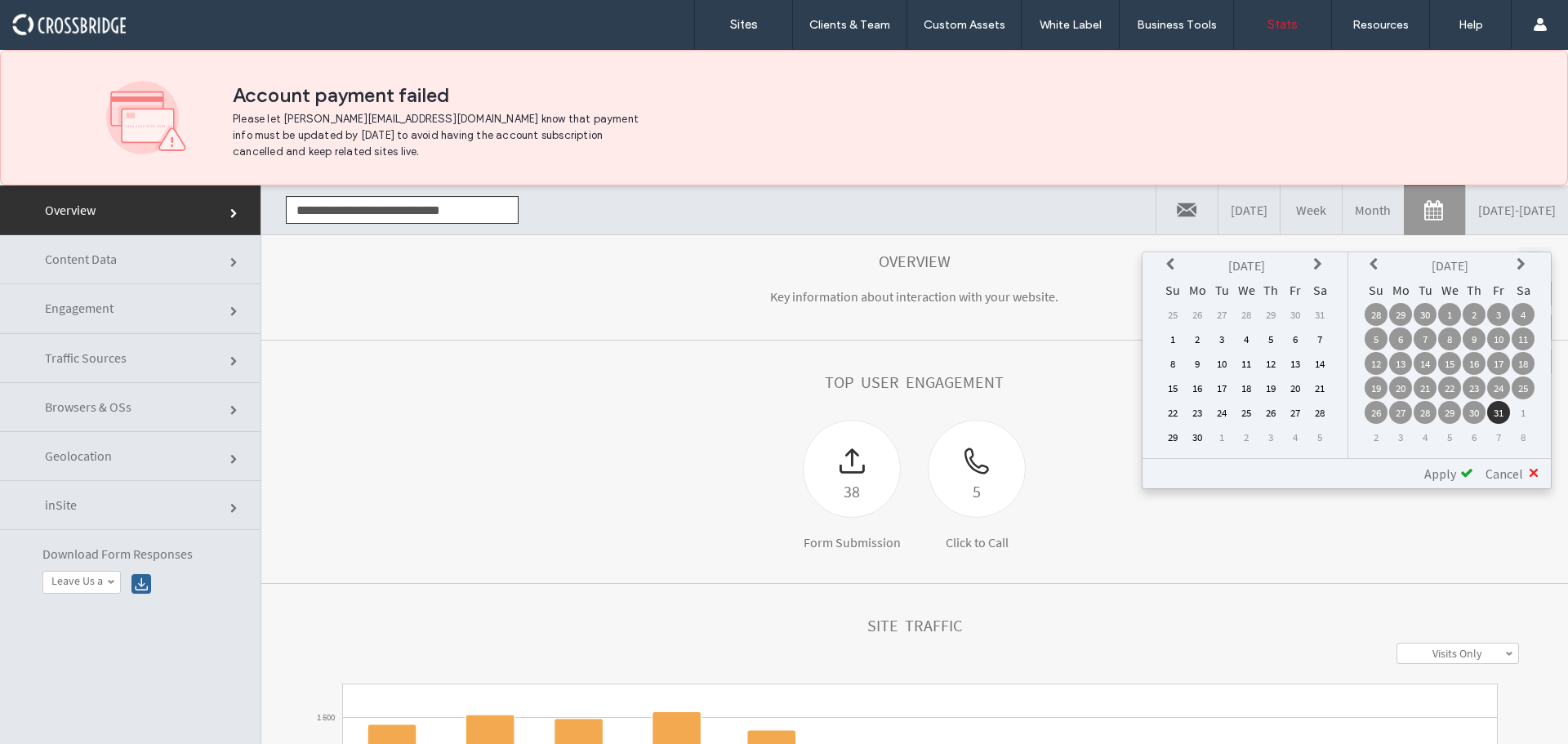
click at [1174, 258] on icon at bounding box center [1173, 265] width 13 height 13
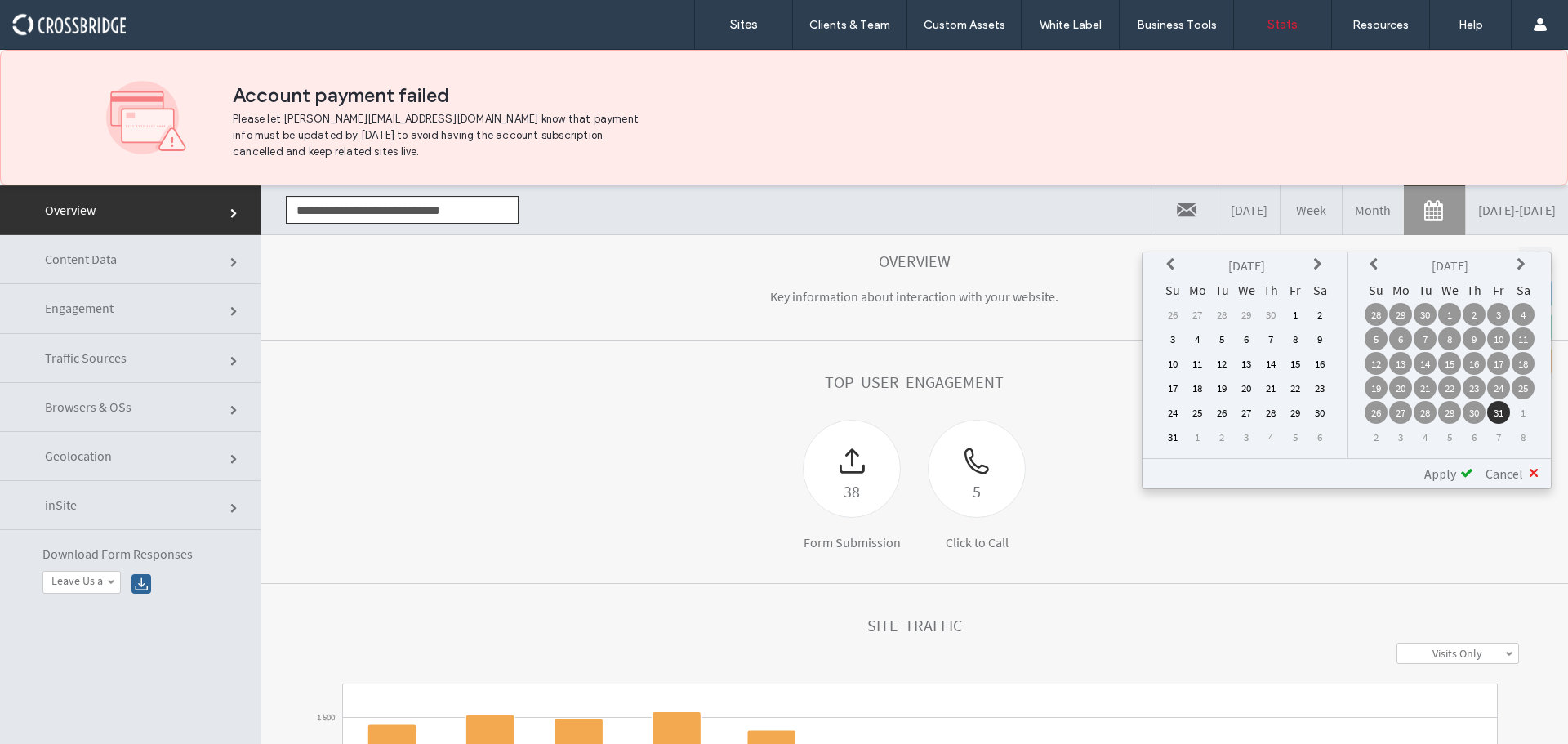
click at [1174, 258] on icon at bounding box center [1173, 265] width 13 height 13
click at [1253, 313] on td "1" at bounding box center [1246, 314] width 23 height 23
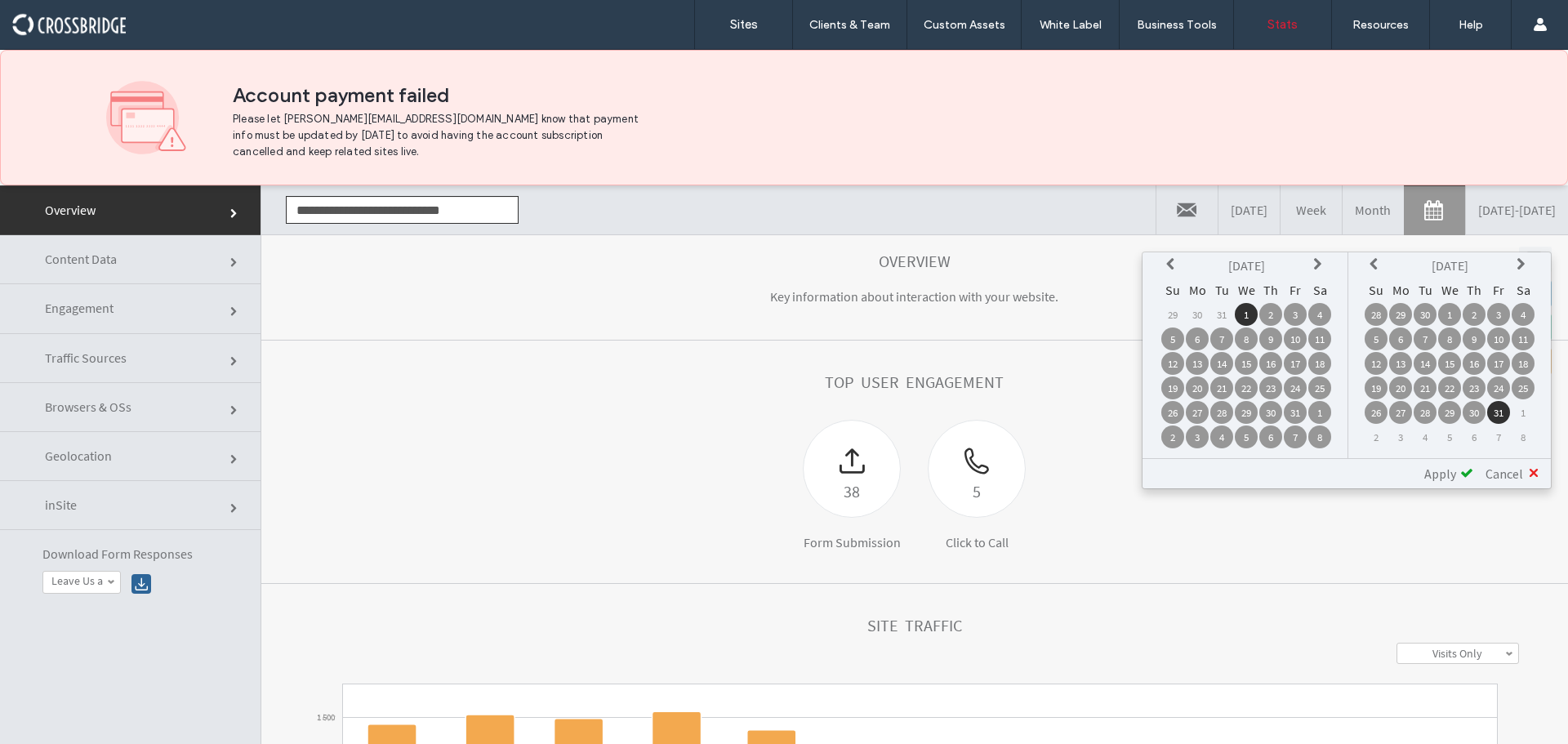
click at [1370, 256] on th at bounding box center [1376, 265] width 23 height 23
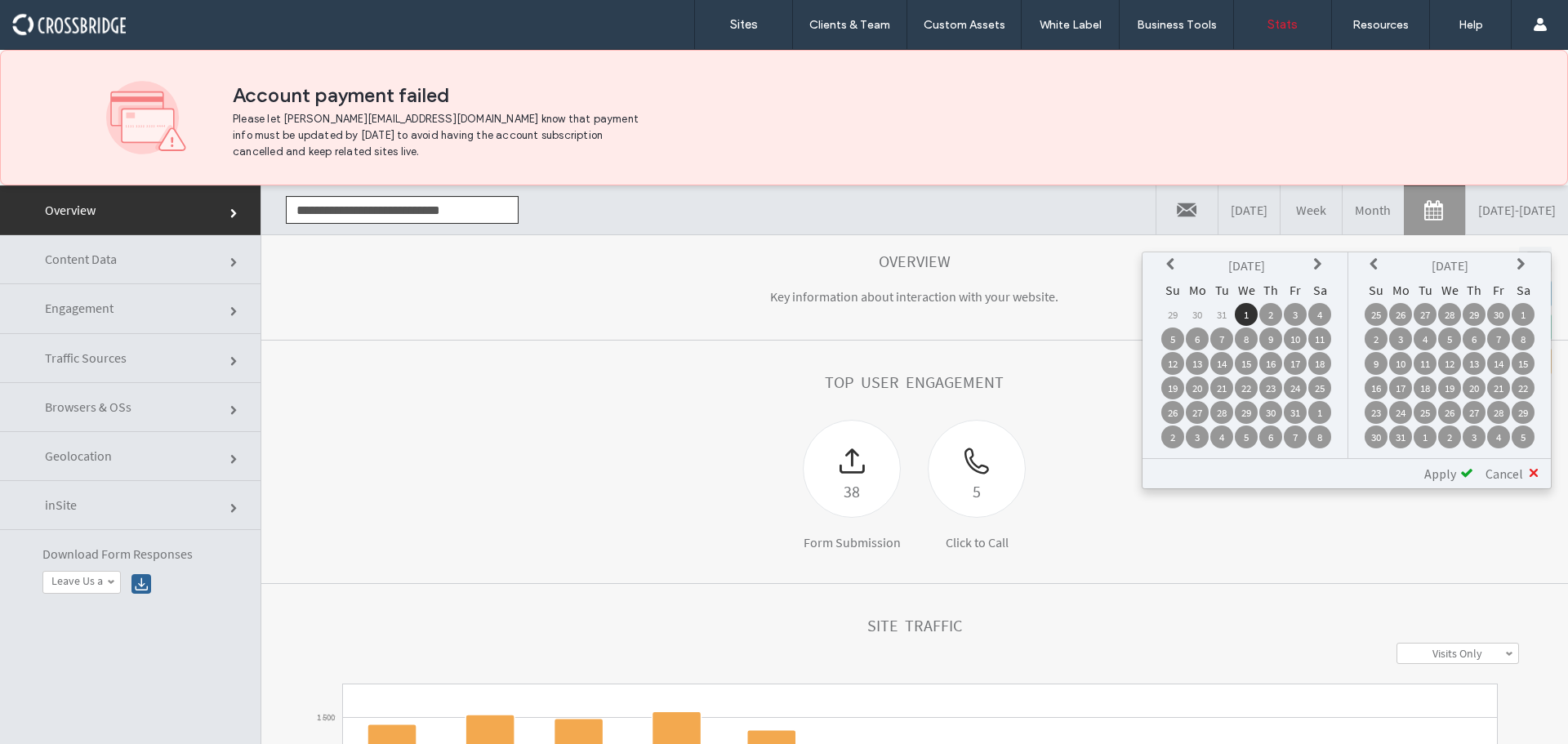
click at [1370, 256] on th at bounding box center [1376, 265] width 23 height 23
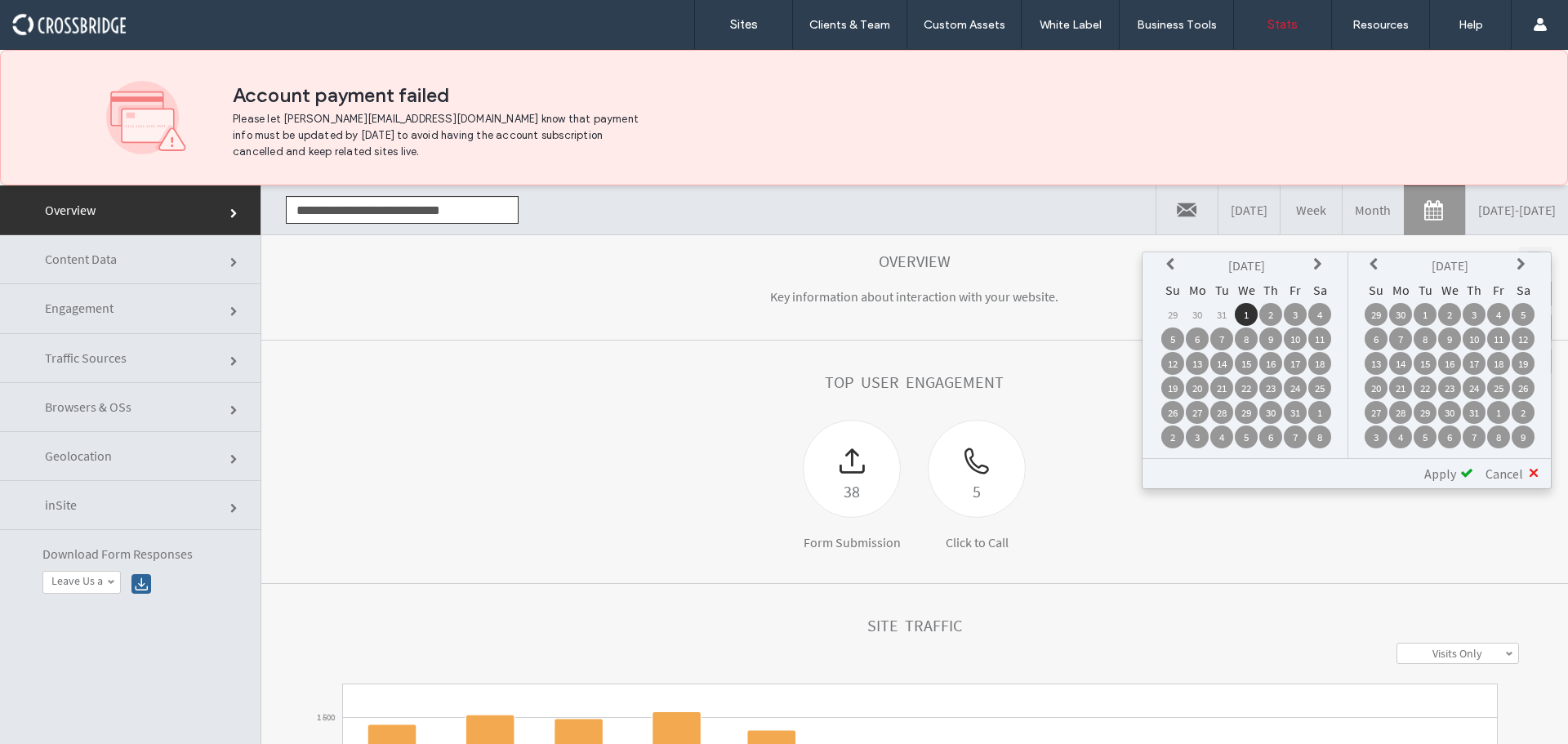
click at [1476, 411] on td "31" at bounding box center [1474, 412] width 23 height 23
click at [1459, 479] on div "Apply" at bounding box center [1443, 472] width 61 height 16
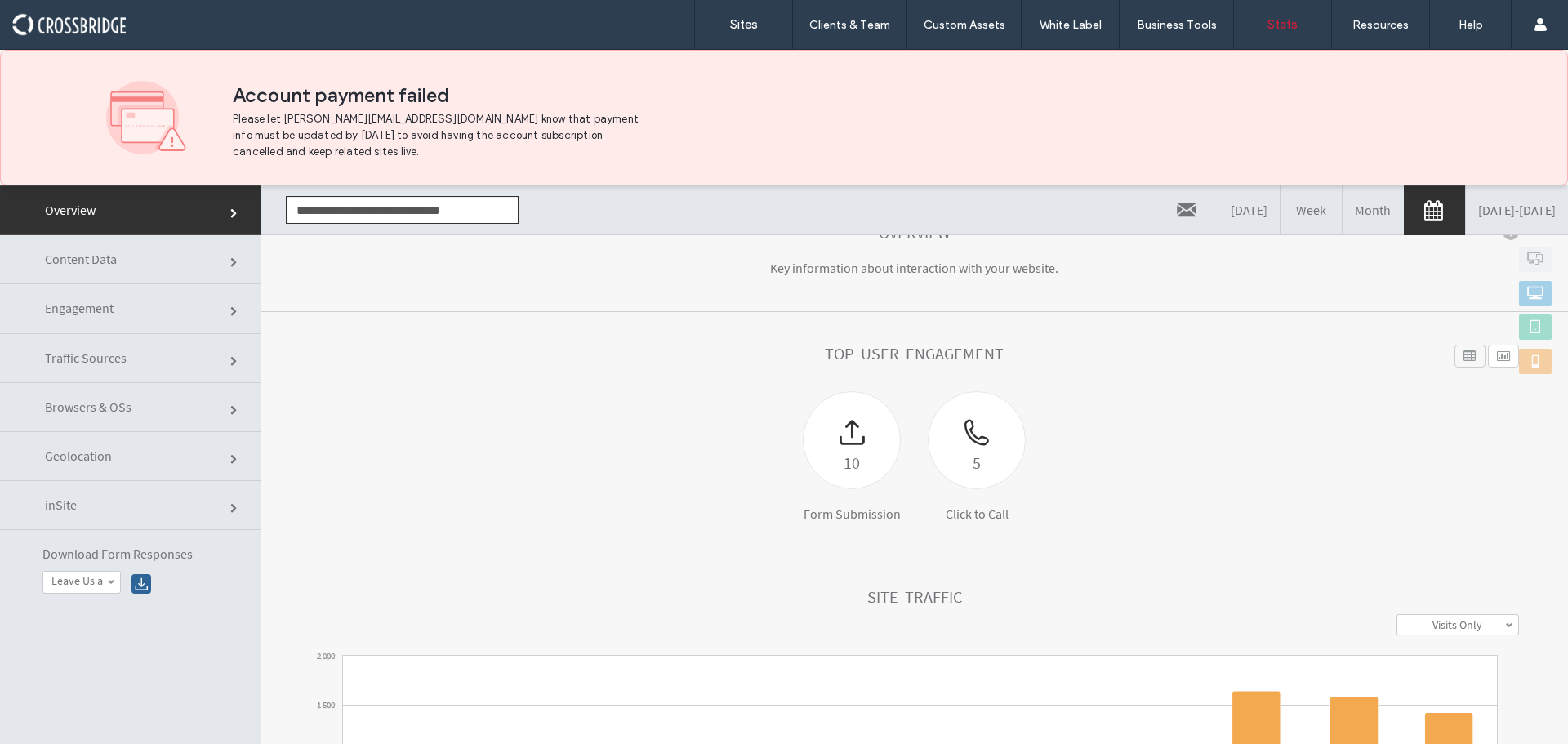
scroll to position [0, 0]
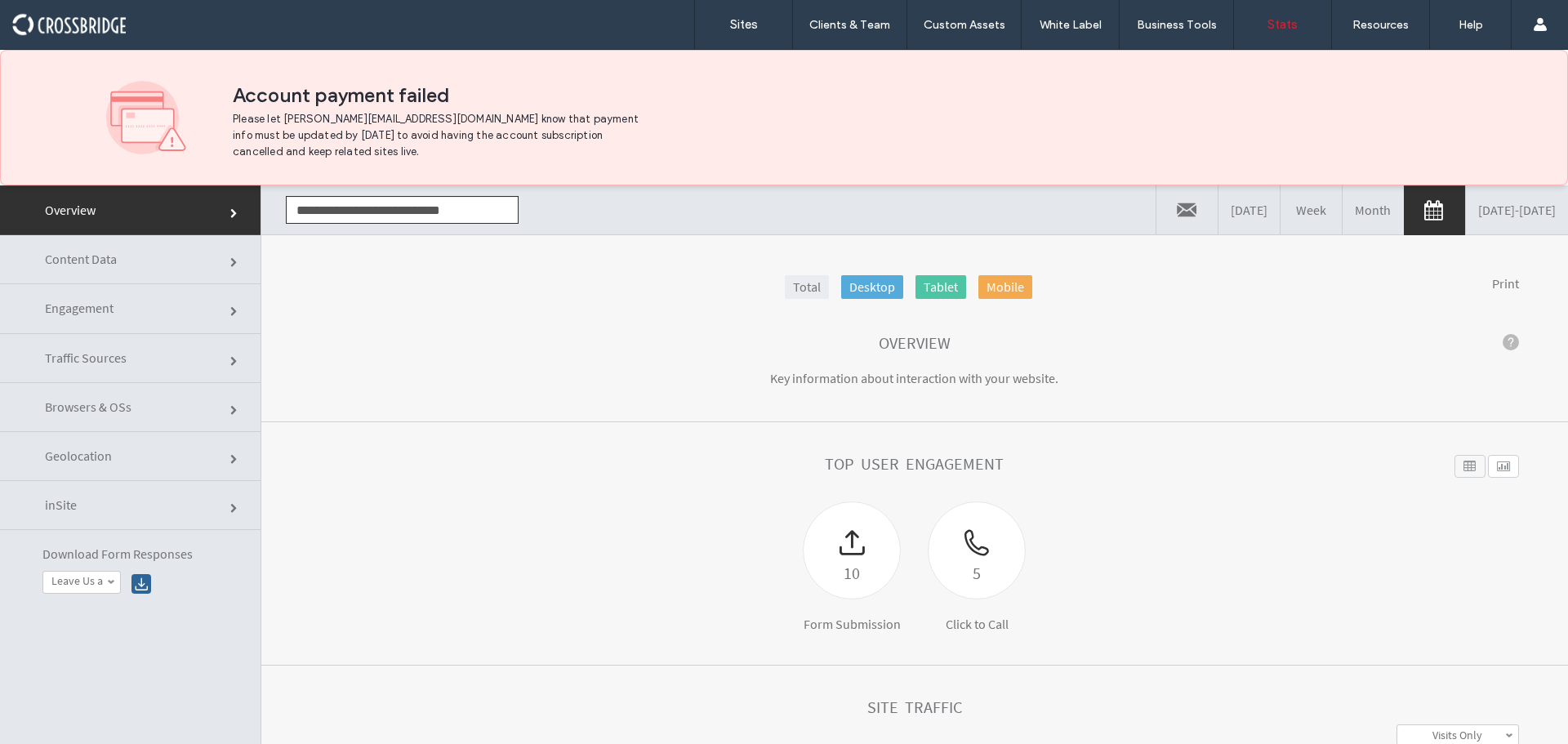
click at [1493, 207] on link "[DATE] - [DATE]" at bounding box center [1517, 210] width 102 height 49
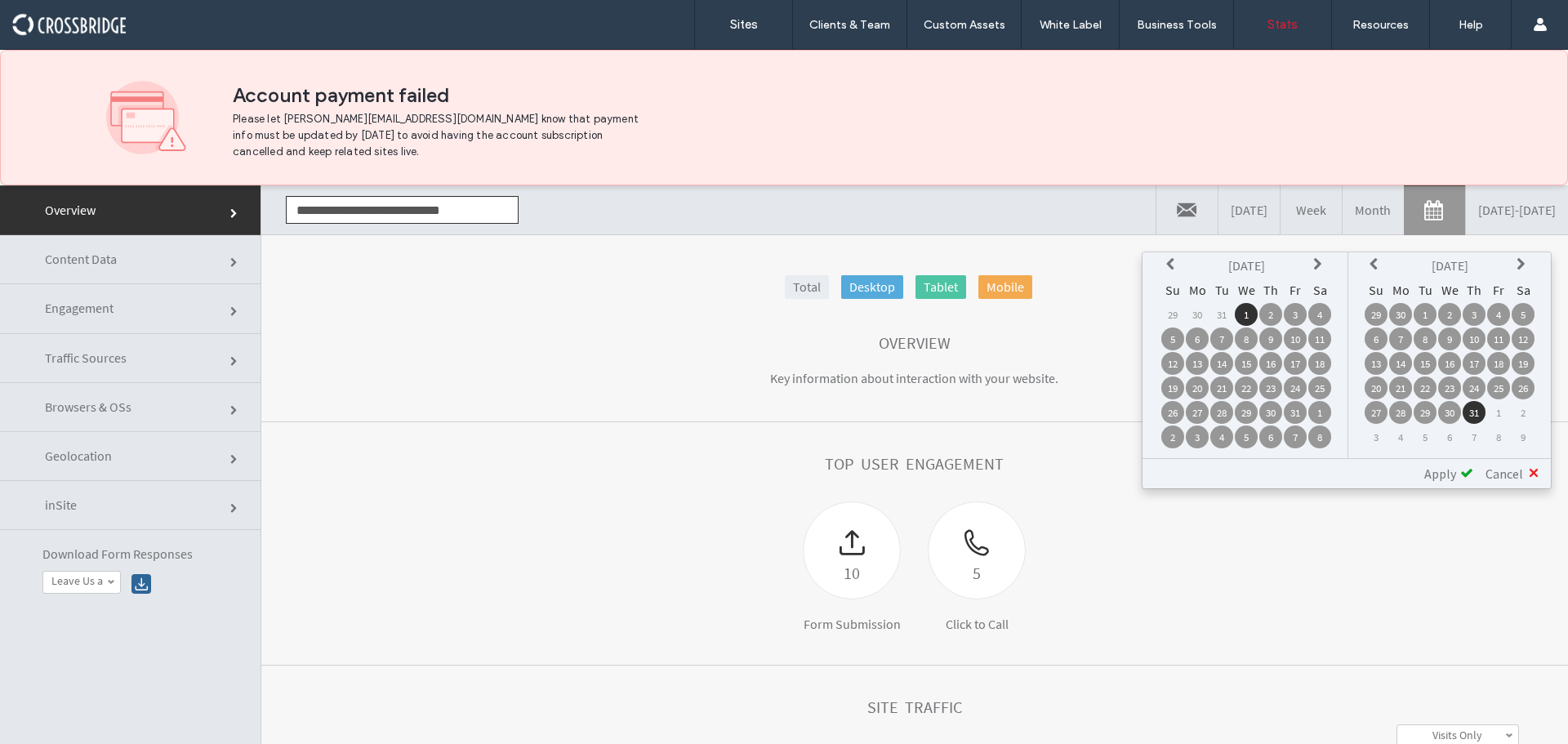
click at [1307, 262] on table "[DATE] Su Mo Tu We Th Fr Sa 29 30 31 1 2 3 4 5 6 7 8 9 10 11 12 13 14 15 16 17 …" at bounding box center [1246, 350] width 174 height 197
click at [1310, 261] on th at bounding box center [1320, 265] width 23 height 23
click at [1311, 262] on th at bounding box center [1320, 265] width 23 height 23
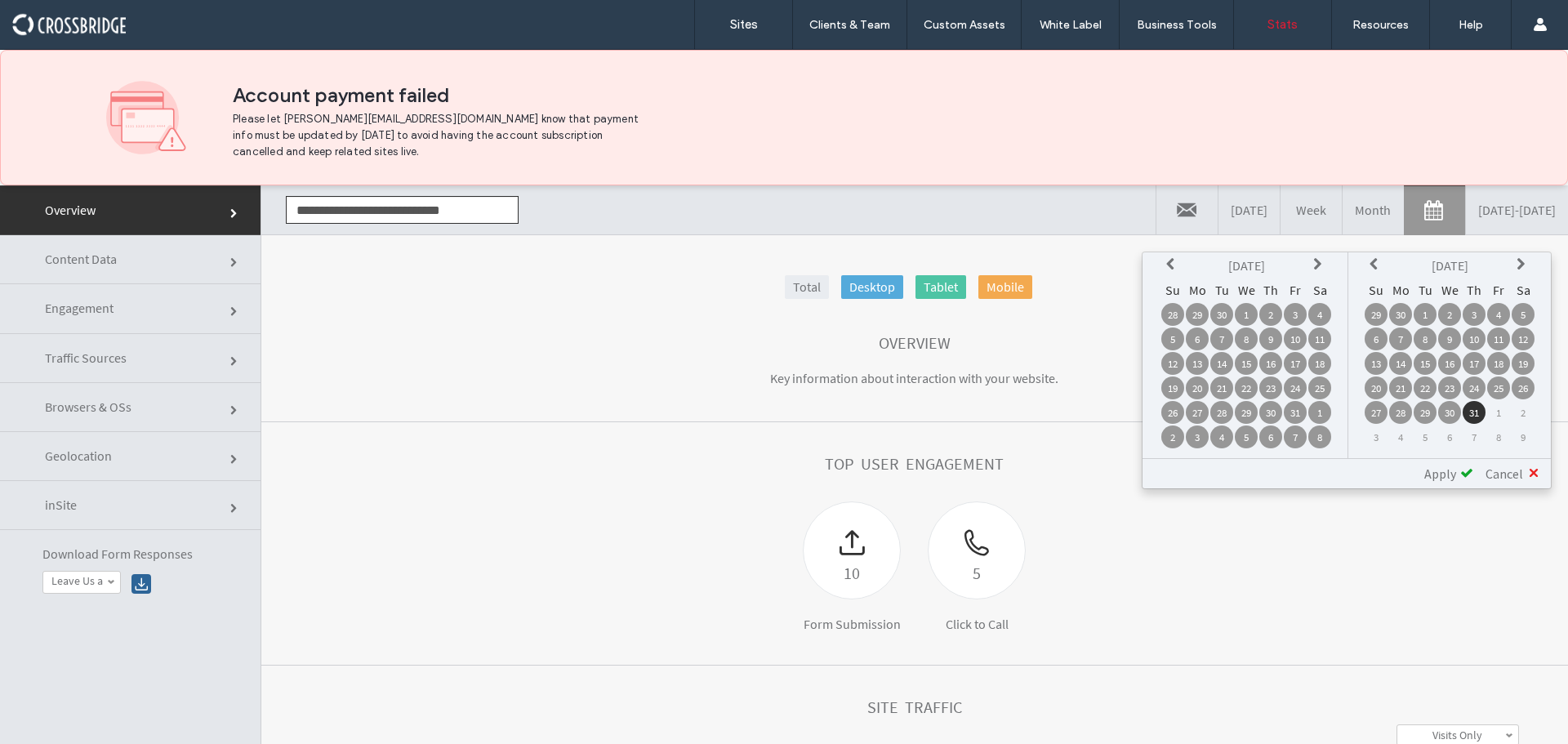
click at [1311, 262] on th at bounding box center [1320, 265] width 23 height 23
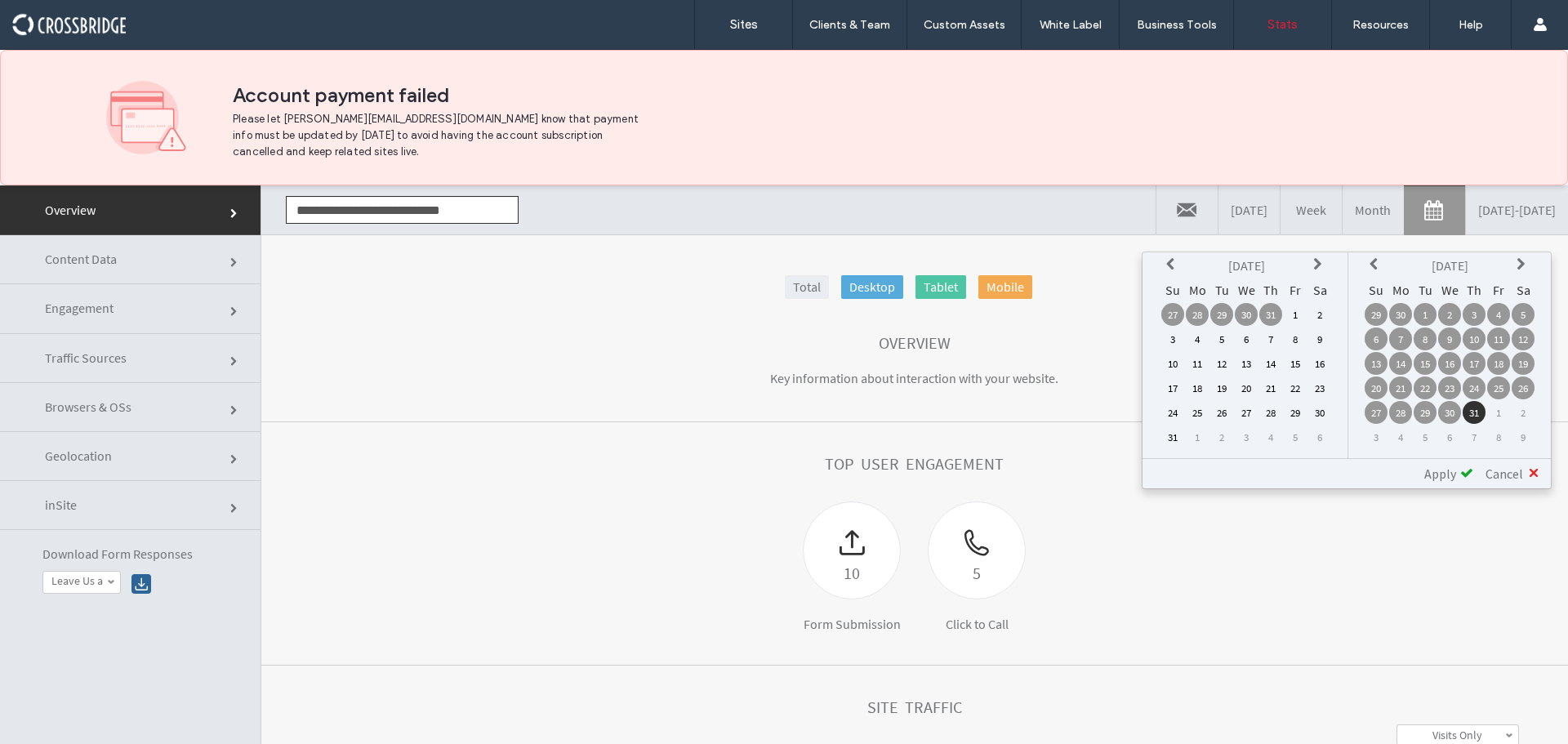
click at [1312, 261] on th at bounding box center [1320, 265] width 23 height 23
click at [1313, 260] on icon at bounding box center [1320, 265] width 13 height 13
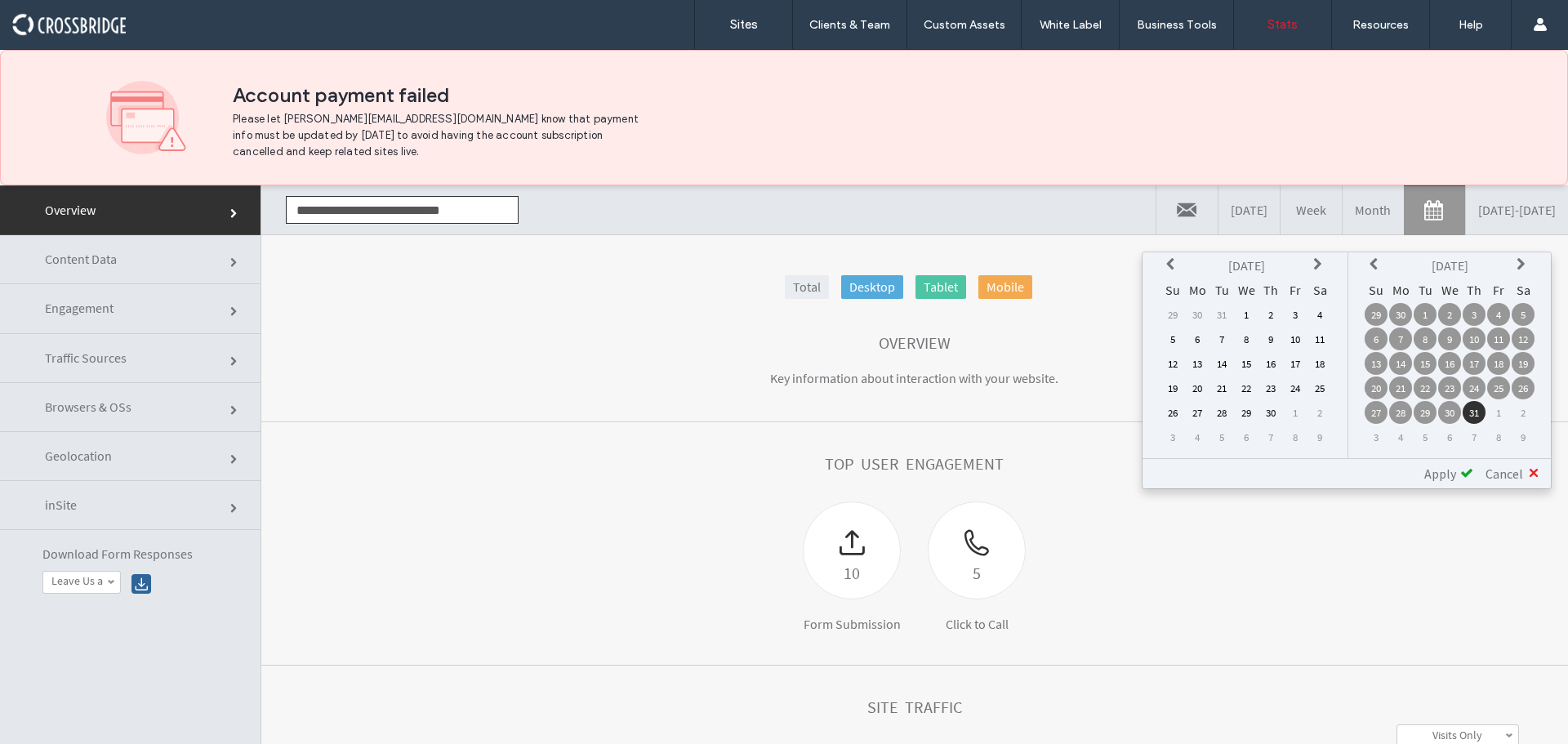
click at [1313, 260] on icon at bounding box center [1320, 265] width 13 height 13
click at [1314, 260] on icon at bounding box center [1320, 265] width 13 height 13
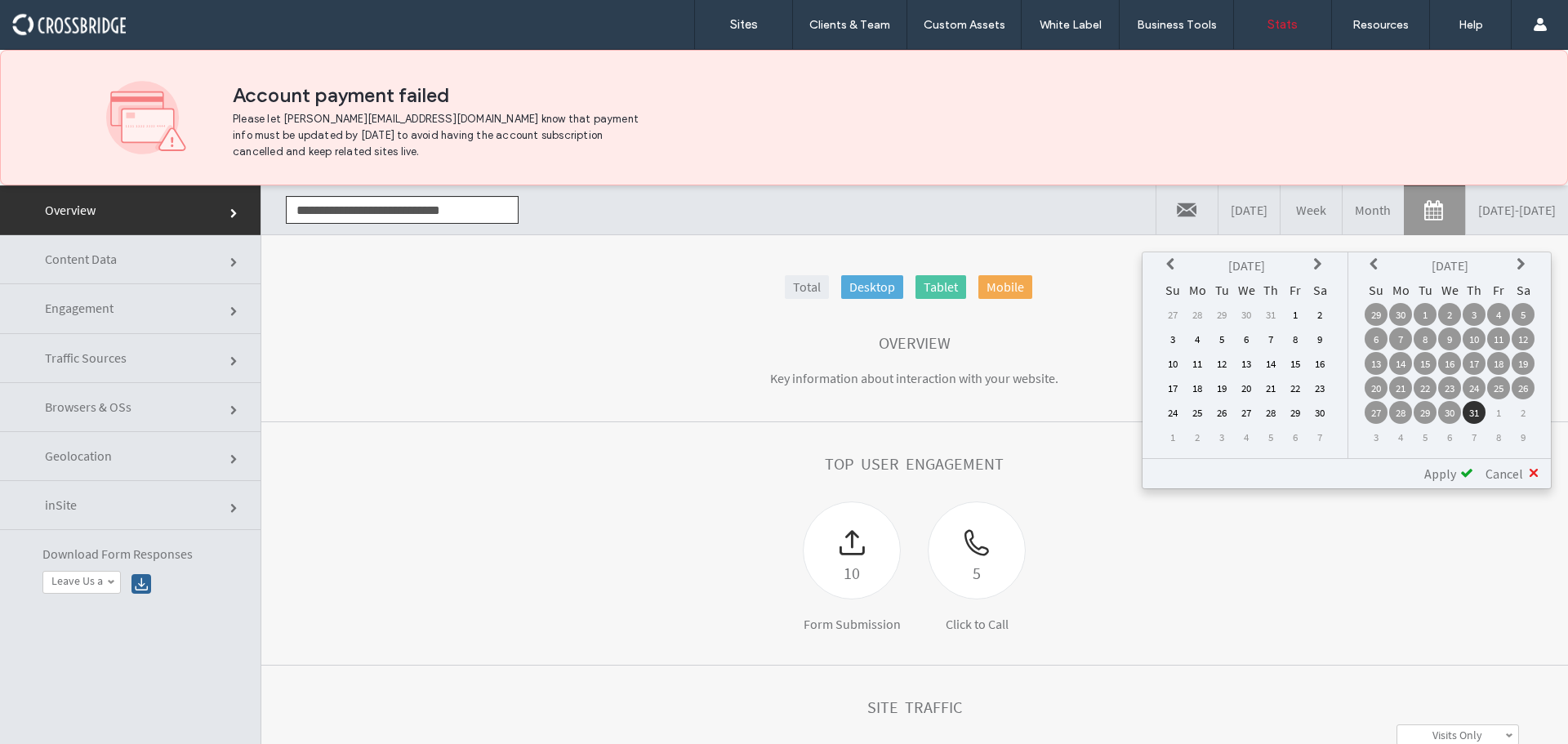
click at [1314, 259] on icon at bounding box center [1320, 265] width 13 height 13
click at [1315, 259] on icon at bounding box center [1320, 265] width 13 height 13
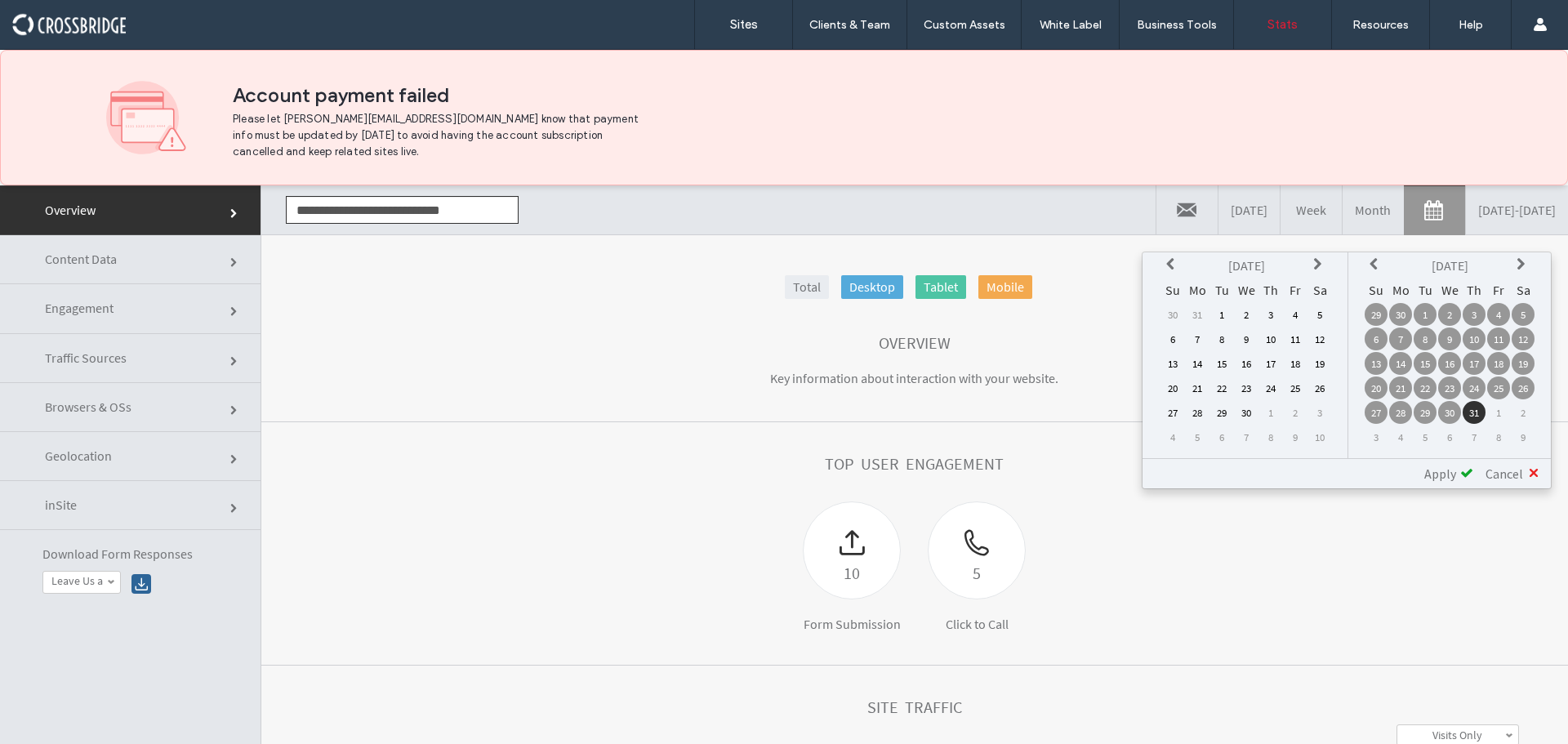
click at [1315, 259] on icon at bounding box center [1320, 265] width 13 height 13
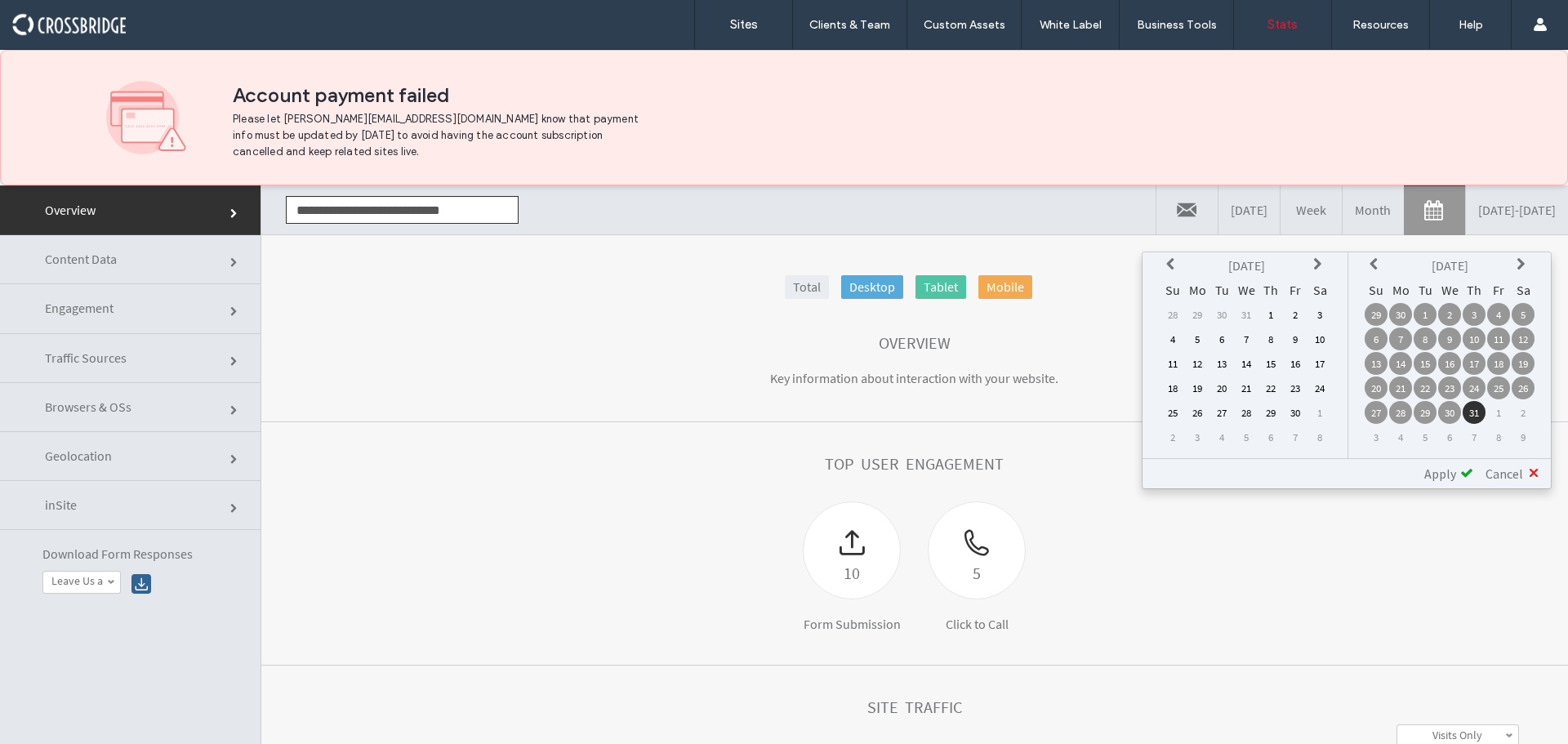
click at [1315, 259] on icon at bounding box center [1320, 265] width 13 height 13
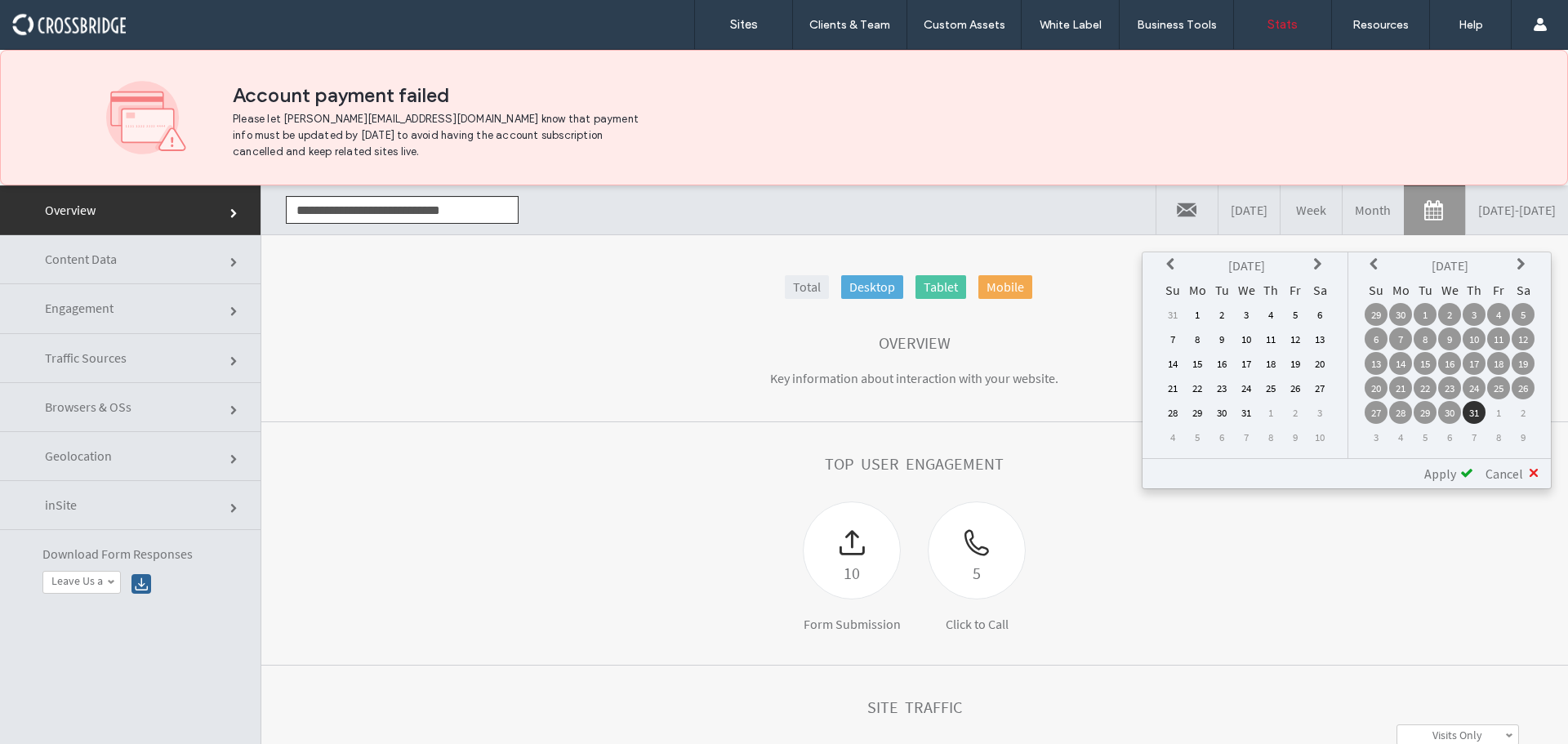
click at [1315, 259] on icon at bounding box center [1320, 265] width 13 height 13
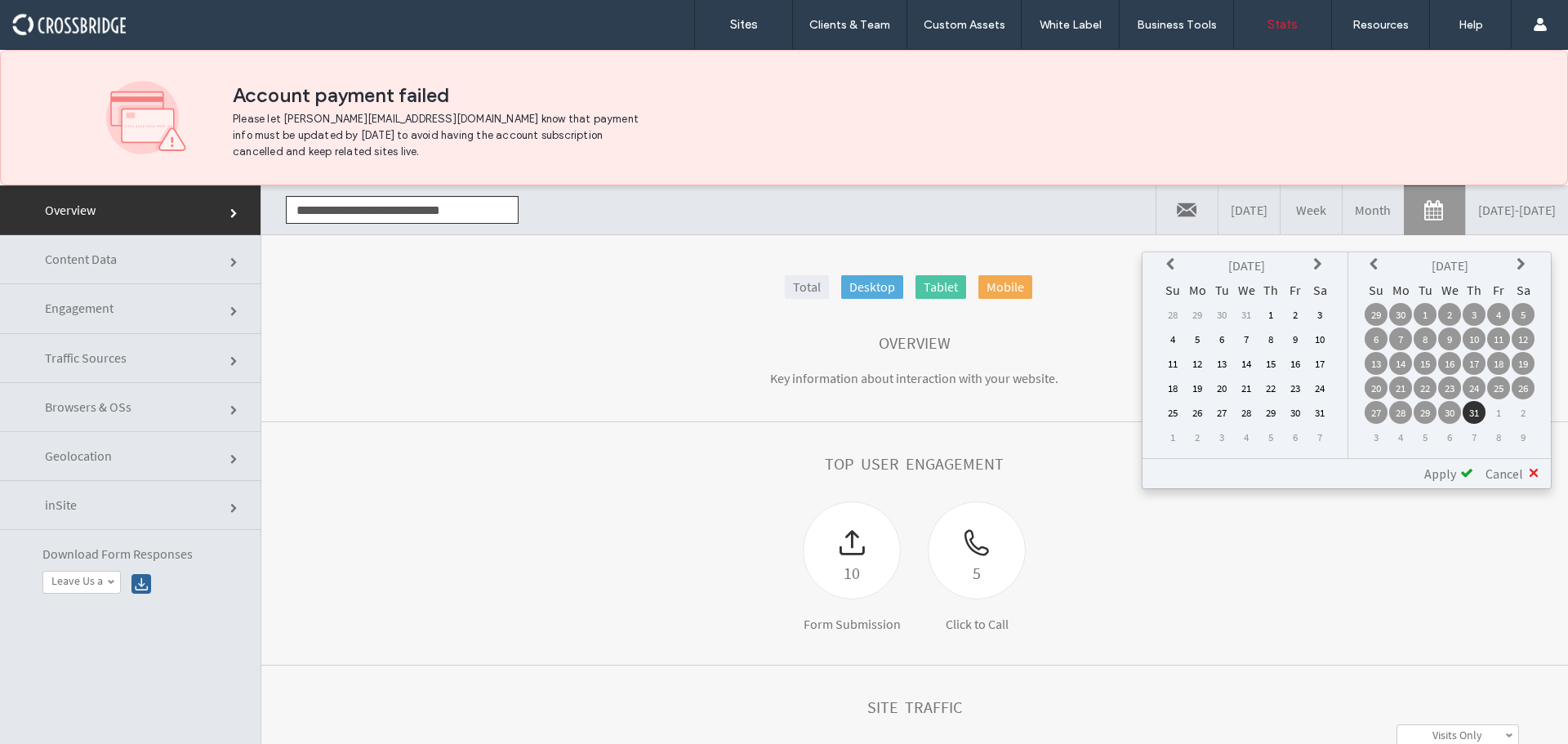
click at [1315, 259] on icon at bounding box center [1320, 265] width 13 height 13
click at [1249, 313] on td "1" at bounding box center [1246, 314] width 23 height 23
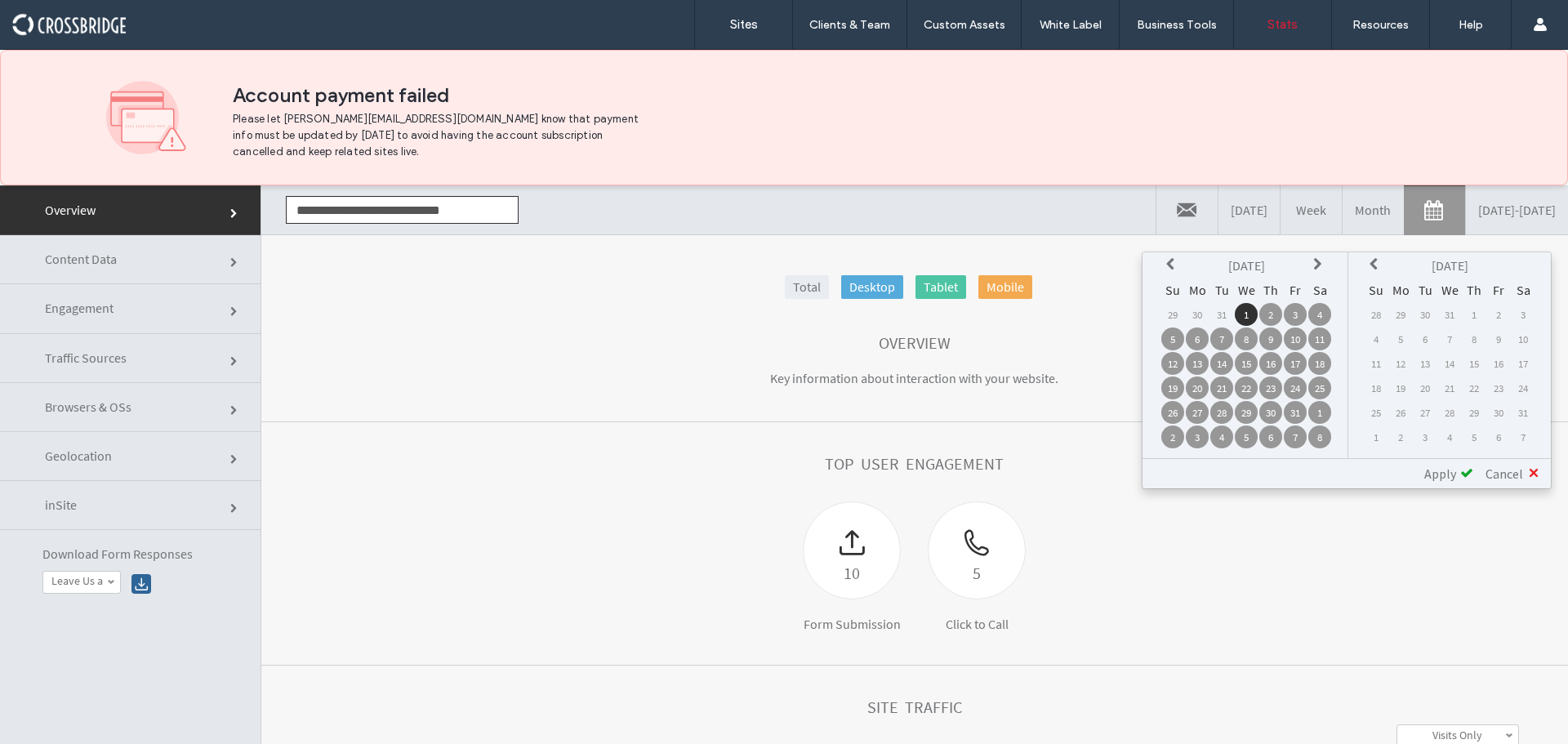
click at [1377, 265] on icon at bounding box center [1376, 265] width 13 height 13
click at [1376, 264] on icon at bounding box center [1376, 265] width 13 height 13
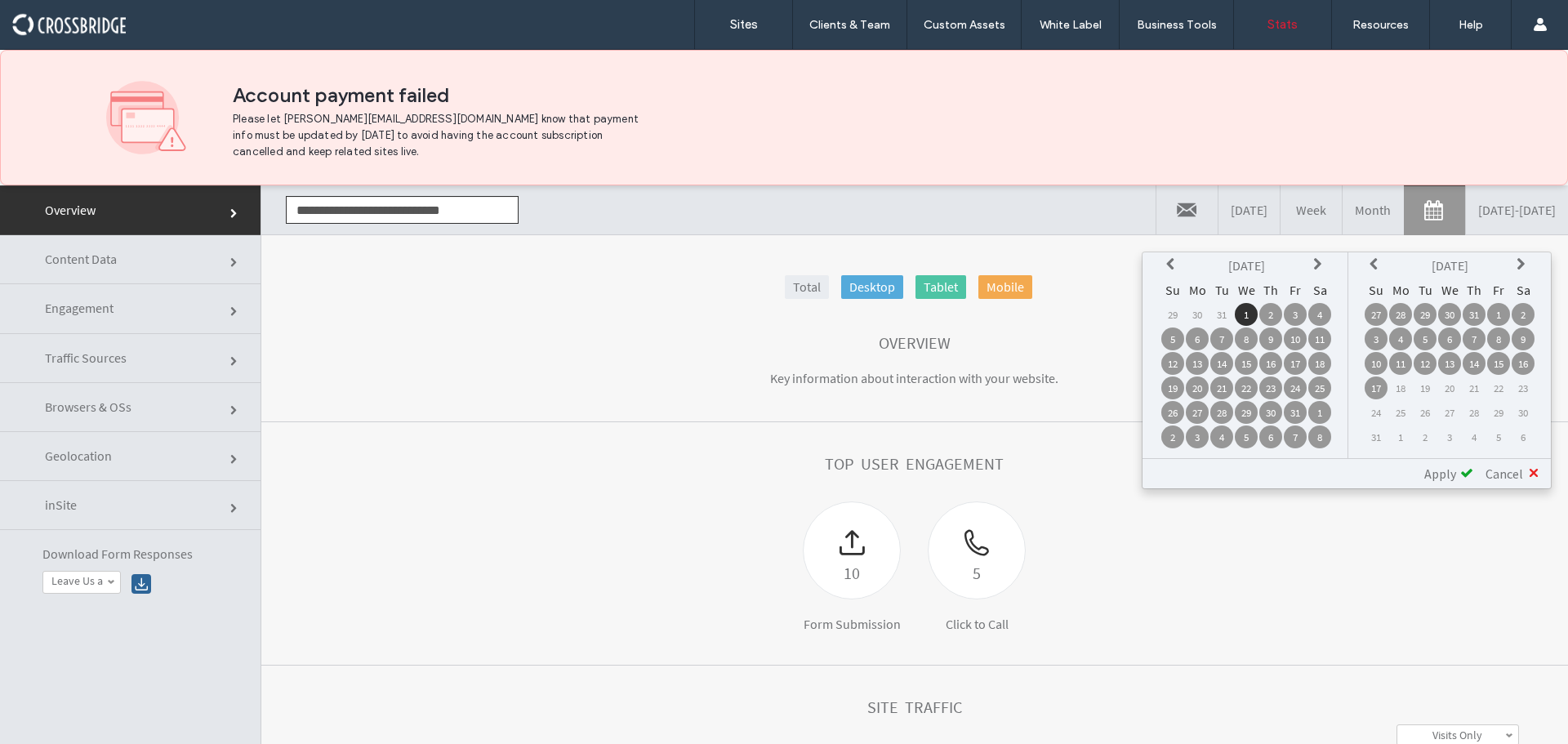
click at [1377, 383] on td "17" at bounding box center [1376, 388] width 23 height 23
click at [1443, 471] on span "Apply" at bounding box center [1441, 472] width 32 height 16
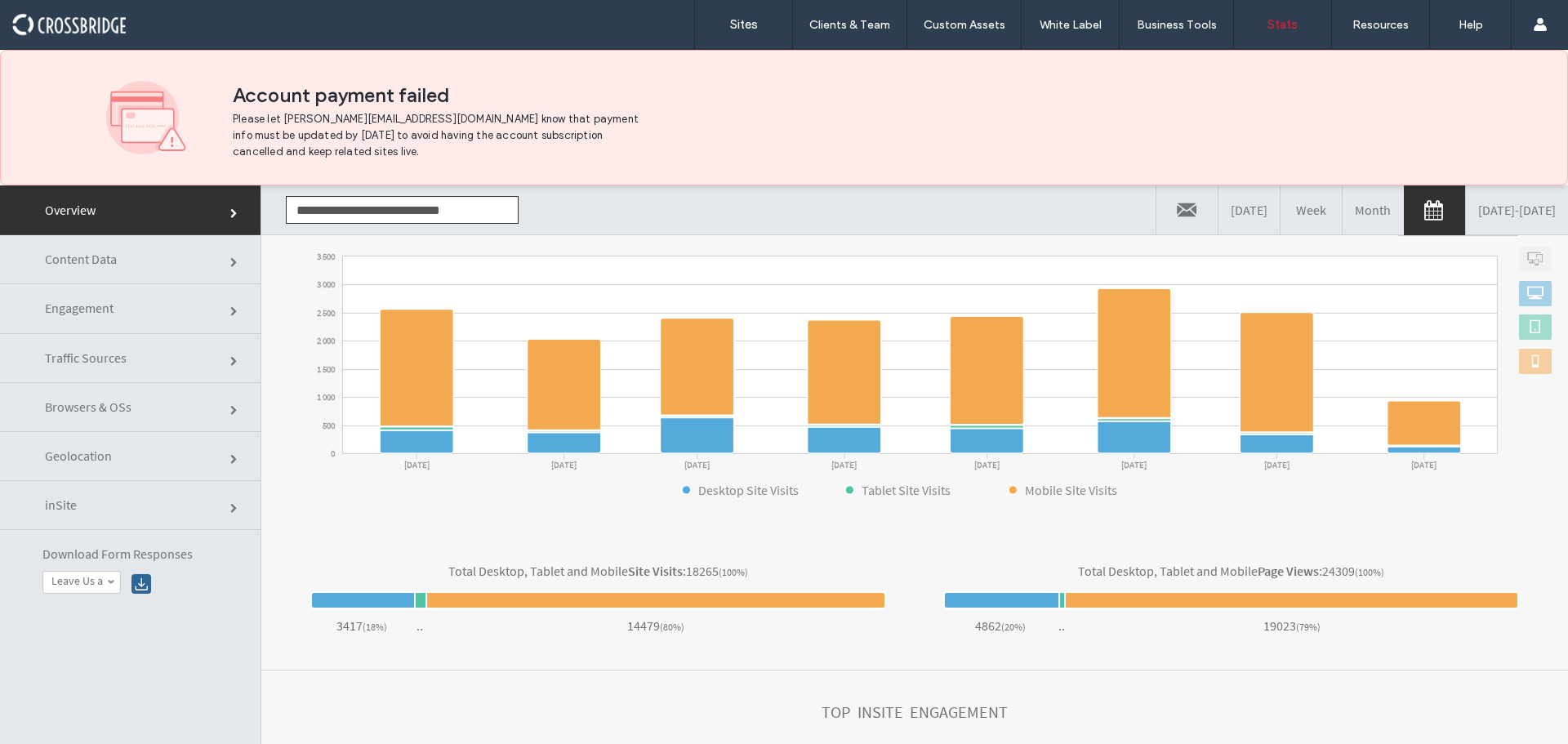
scroll to position [515, 0]
